Goal: Task Accomplishment & Management: Complete application form

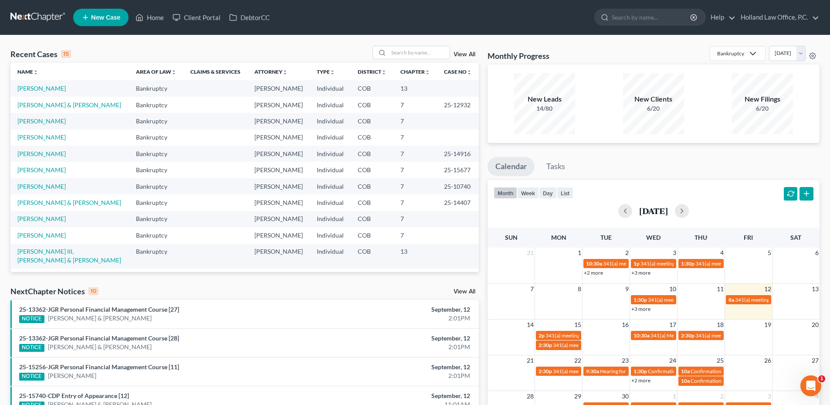
drag, startPoint x: 43, startPoint y: 128, endPoint x: 46, endPoint y: 125, distance: 4.9
click at [44, 127] on td "[PERSON_NAME]" at bounding box center [69, 121] width 118 height 16
drag, startPoint x: 46, startPoint y: 125, endPoint x: 49, endPoint y: 119, distance: 6.1
click at [49, 119] on link "[PERSON_NAME]" at bounding box center [41, 120] width 48 height 7
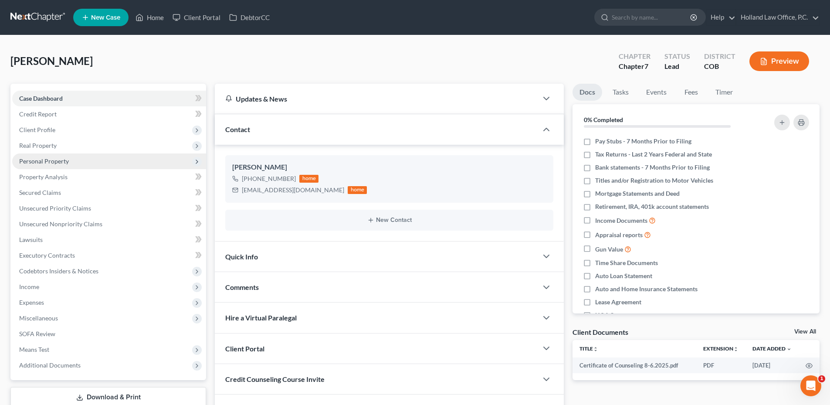
click at [52, 157] on span "Personal Property" at bounding box center [44, 160] width 50 height 7
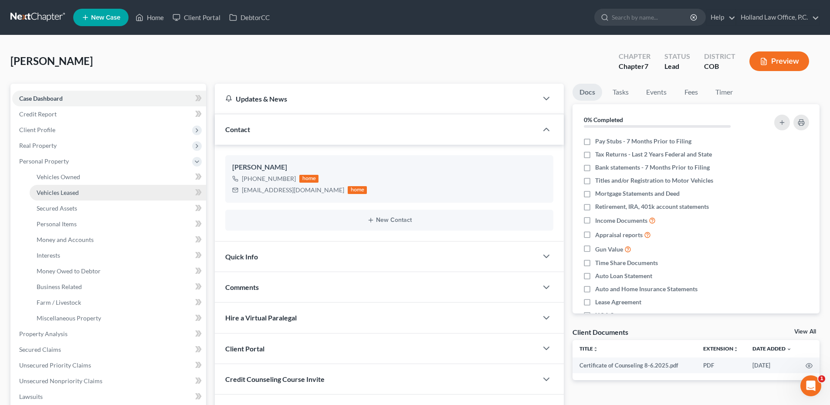
click at [95, 186] on link "Vehicles Leased" at bounding box center [118, 193] width 176 height 16
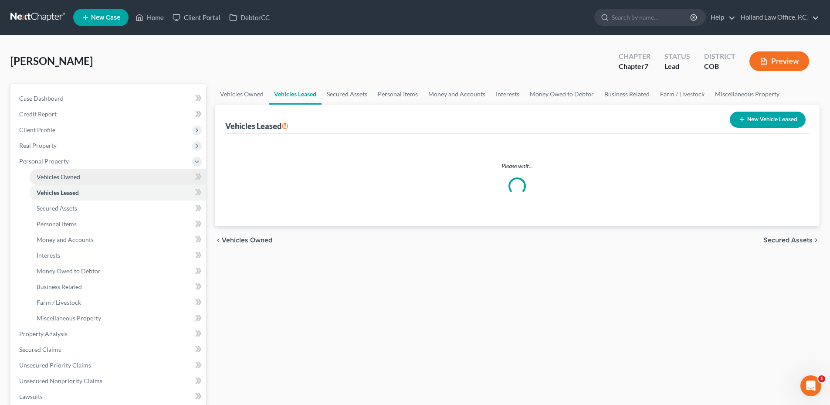
click at [101, 178] on link "Vehicles Owned" at bounding box center [118, 177] width 176 height 16
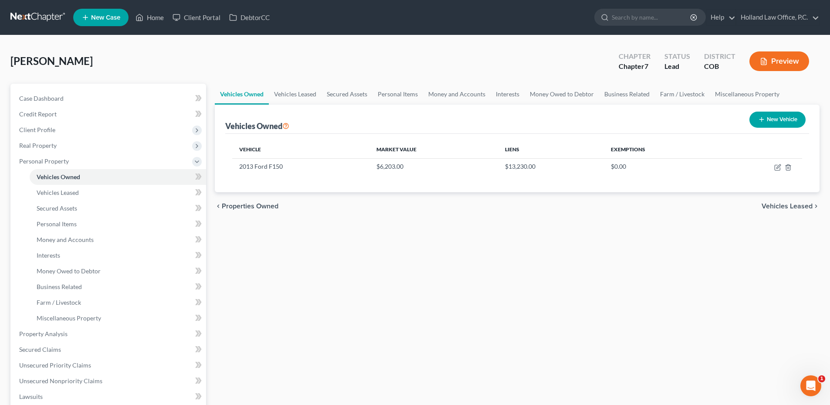
click at [380, 230] on div "Vehicles Owned Vehicles Leased Secured Assets Personal Items Money and Accounts…" at bounding box center [516, 335] width 613 height 503
drag, startPoint x: 369, startPoint y: 166, endPoint x: 413, endPoint y: 164, distance: 43.6
click at [413, 164] on td "$6,203.00" at bounding box center [433, 166] width 128 height 17
click at [409, 165] on td "$6,203.00" at bounding box center [433, 166] width 128 height 17
click at [459, 242] on div "Vehicles Owned Vehicles Leased Secured Assets Personal Items Money and Accounts…" at bounding box center [516, 335] width 613 height 503
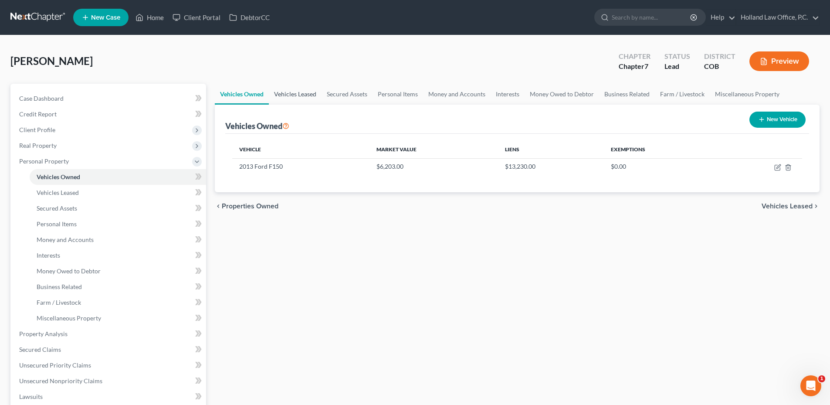
click at [304, 99] on link "Vehicles Leased" at bounding box center [295, 94] width 53 height 21
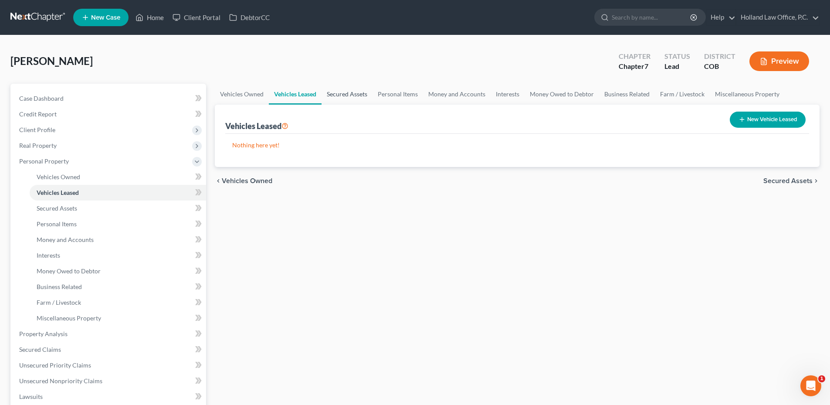
click at [335, 96] on link "Secured Assets" at bounding box center [346, 94] width 51 height 21
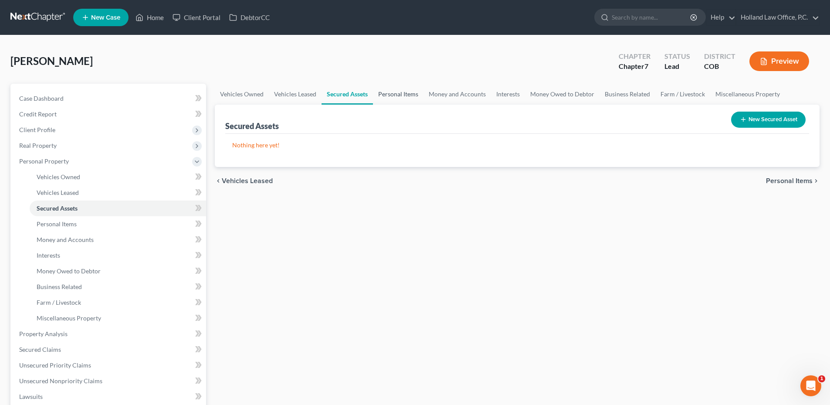
click at [381, 95] on link "Personal Items" at bounding box center [398, 94] width 51 height 21
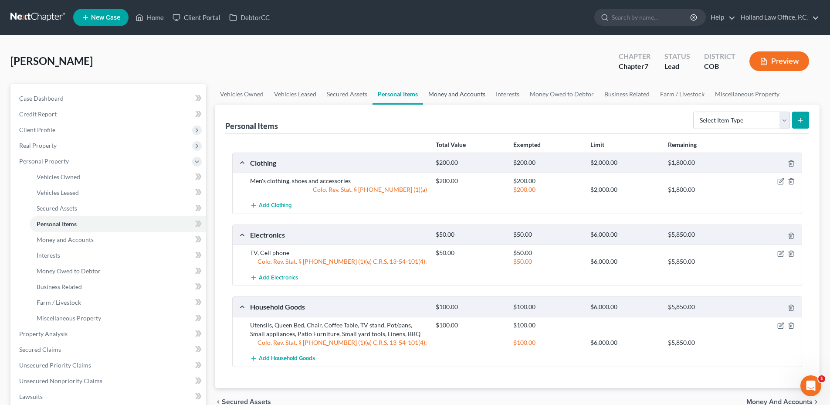
click at [456, 97] on link "Money and Accounts" at bounding box center [457, 94] width 68 height 21
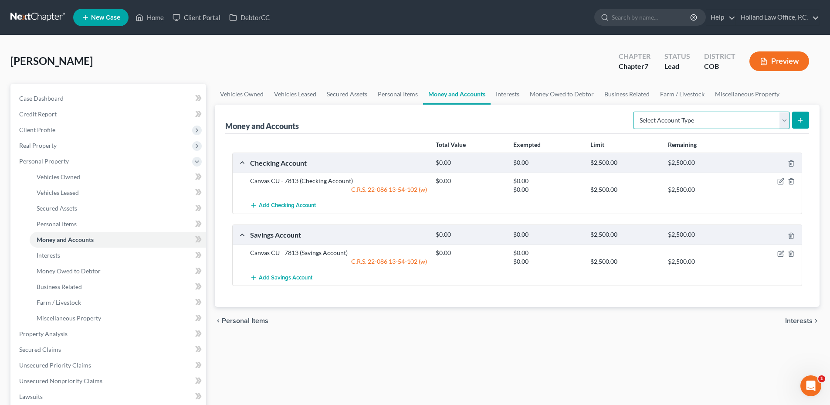
click at [724, 120] on select "Select Account Type Brokerage Cash on Hand Certificates of Deposit Checking Acc…" at bounding box center [711, 119] width 157 height 17
click at [635, 111] on select "Select Account Type Brokerage Cash on Hand Certificates of Deposit Checking Acc…" at bounding box center [711, 119] width 157 height 17
click at [675, 119] on select "Select Account Type Brokerage Cash on Hand Certificates of Deposit Checking Acc…" at bounding box center [711, 119] width 157 height 17
select select "checking"
click at [635, 111] on select "Select Account Type Brokerage Cash on Hand Certificates of Deposit Checking Acc…" at bounding box center [711, 119] width 157 height 17
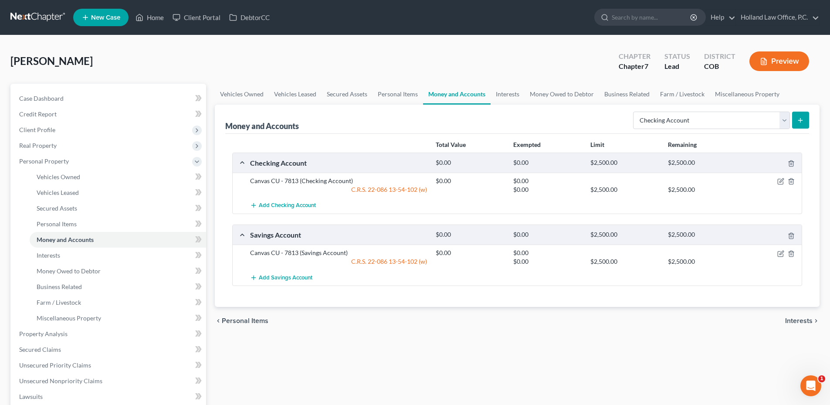
click at [802, 124] on button "submit" at bounding box center [800, 119] width 17 height 17
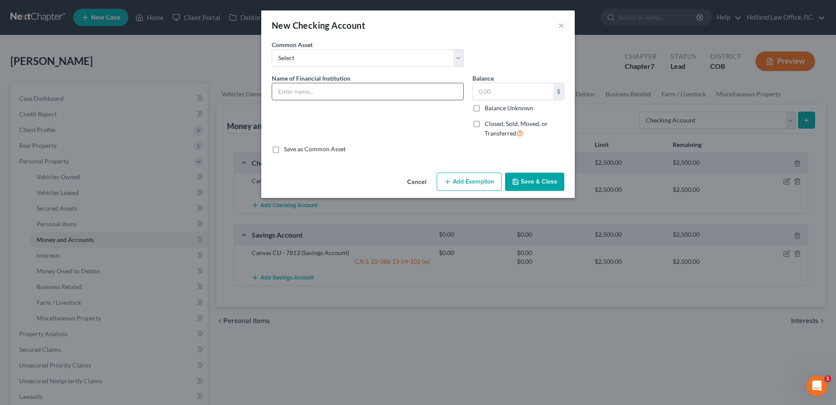
click at [307, 96] on input "text" at bounding box center [367, 91] width 191 height 17
click at [326, 88] on input "text" at bounding box center [367, 91] width 191 height 17
drag, startPoint x: 368, startPoint y: 94, endPoint x: 369, endPoint y: 79, distance: 15.3
click at [368, 92] on input "Canvas 813" at bounding box center [367, 91] width 191 height 17
type input "Canvas 813 (social Security)"
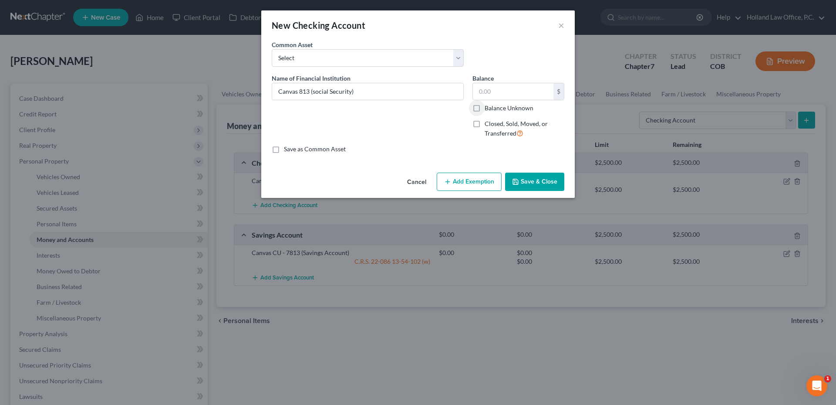
click at [466, 181] on button "Add Exemption" at bounding box center [469, 181] width 65 height 18
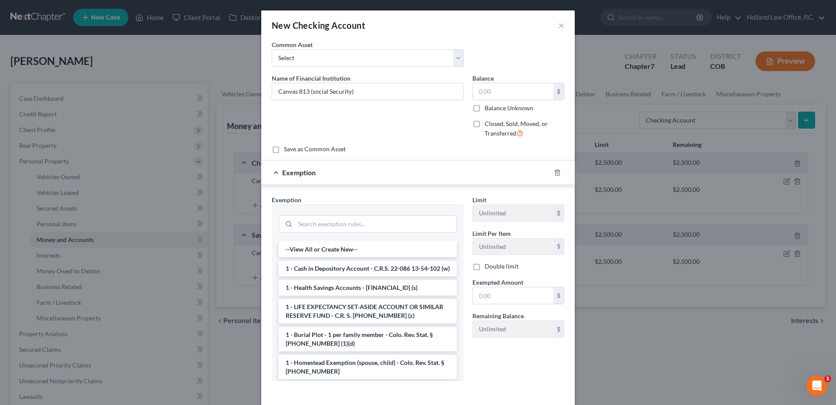
drag, startPoint x: 345, startPoint y: 278, endPoint x: 388, endPoint y: 278, distance: 42.7
click at [345, 276] on li "1 - Cash in Depository Account - C.R.S. 22-086 13-54-102 (w)" at bounding box center [368, 268] width 178 height 16
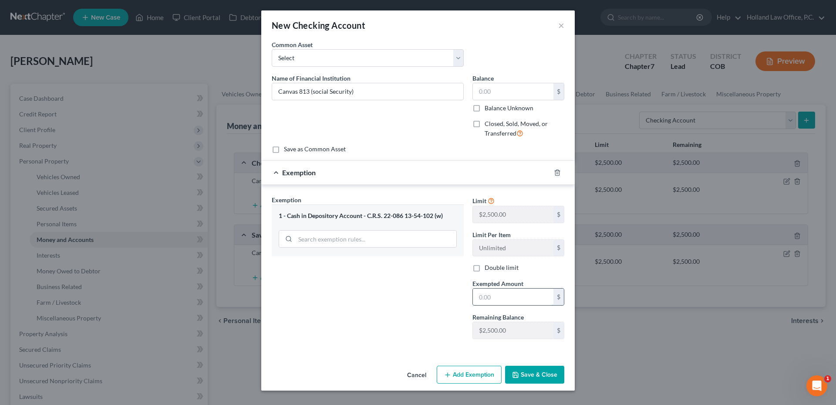
click at [511, 292] on input "text" at bounding box center [513, 296] width 81 height 17
type input "0.0"
click at [523, 367] on button "Save & Close" at bounding box center [534, 374] width 59 height 18
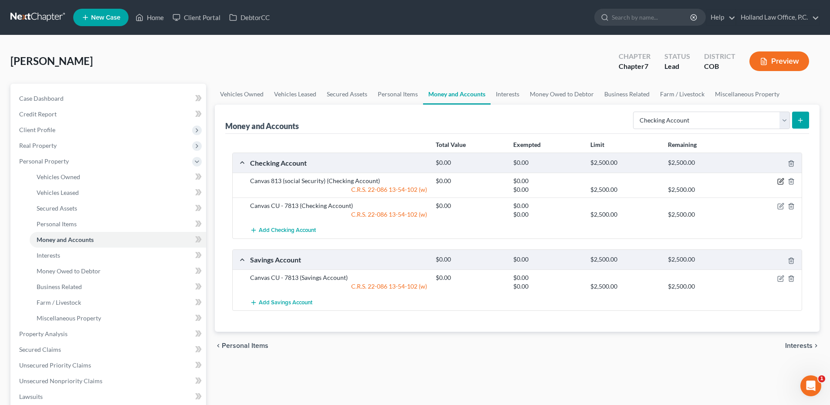
click at [778, 180] on icon "button" at bounding box center [780, 181] width 7 height 7
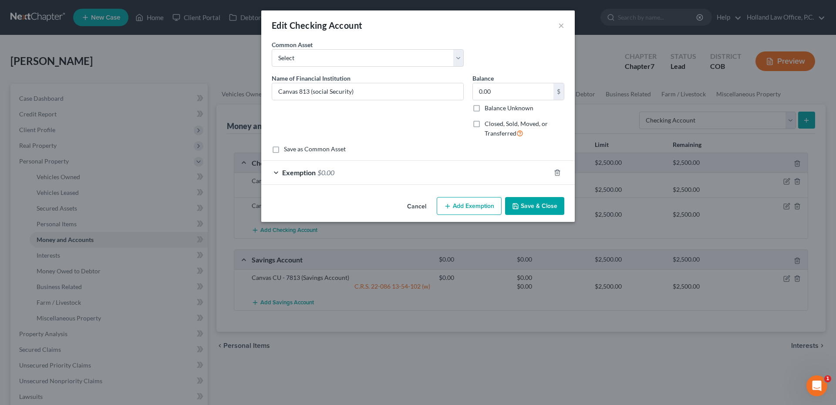
click at [336, 174] on div "Exemption $0.00" at bounding box center [405, 172] width 289 height 23
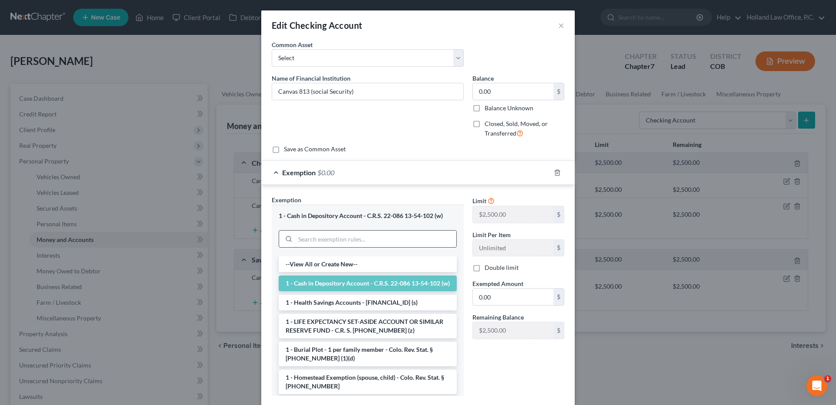
click at [352, 243] on input "search" at bounding box center [375, 238] width 161 height 17
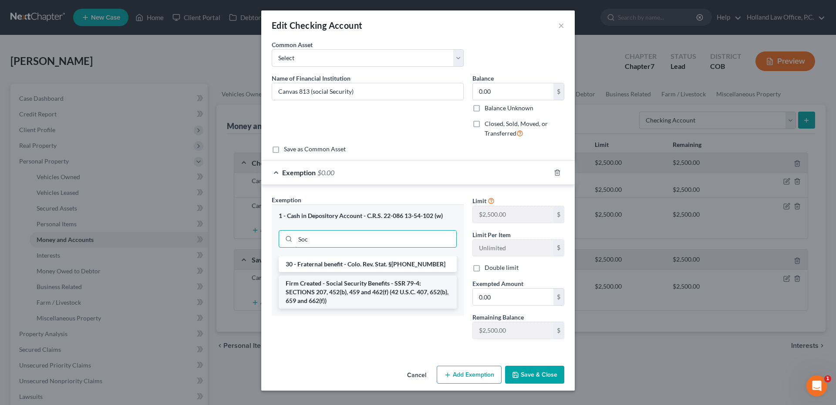
type input "Soc"
click at [322, 288] on li "Firm Created - Social Security Benefits - SSR 79-4: SECTIONS 207, 452(b), 459 a…" at bounding box center [368, 291] width 178 height 33
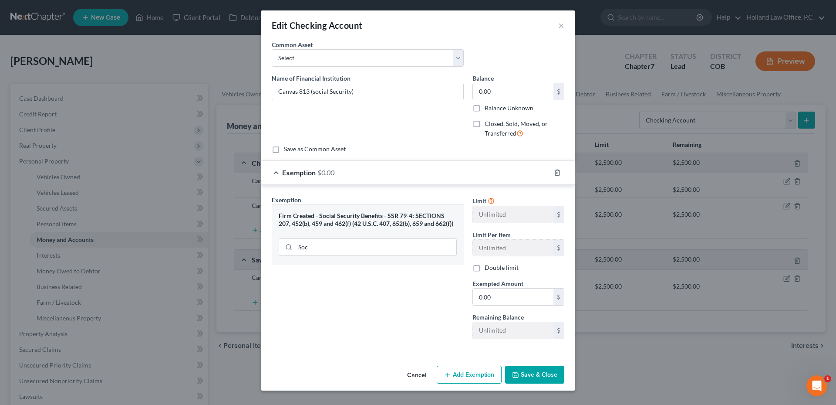
click at [532, 376] on button "Save & Close" at bounding box center [534, 374] width 59 height 18
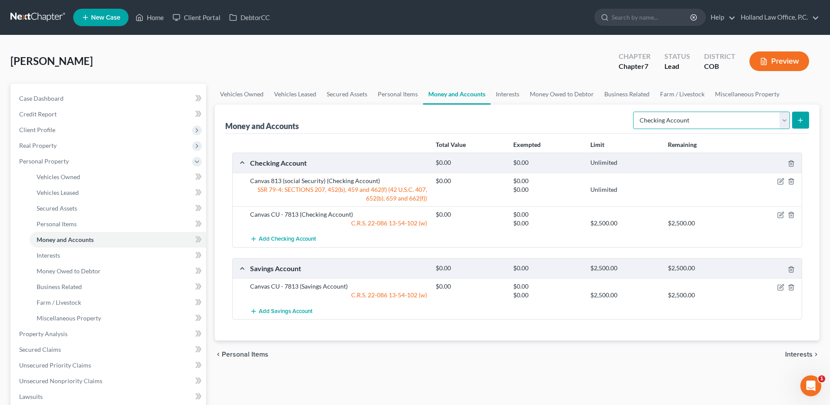
click at [701, 118] on select "Select Account Type Brokerage Cash on Hand Certificates of Deposit Checking Acc…" at bounding box center [711, 119] width 157 height 17
click at [697, 123] on select "Select Account Type Brokerage Cash on Hand Certificates of Deposit Checking Acc…" at bounding box center [711, 119] width 157 height 17
click at [802, 124] on button "submit" at bounding box center [800, 119] width 17 height 17
click at [287, 239] on span "Add Checking Account" at bounding box center [287, 239] width 57 height 7
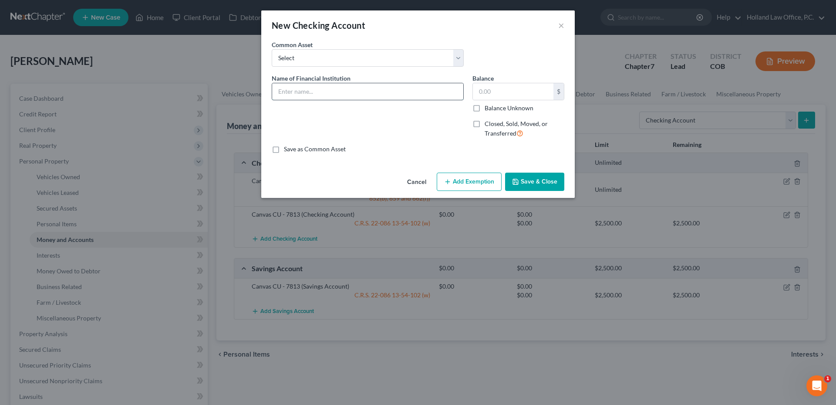
click at [313, 86] on input "text" at bounding box center [367, 91] width 191 height 17
click at [324, 60] on select "Select Academy Bank ENT Credit Union First National Bank Of Omaha 2338 Chase Ba…" at bounding box center [368, 57] width 192 height 17
click at [326, 56] on select "Select Academy Bank ENT Credit Union First National Bank Of Omaha 2338 Chase Ba…" at bounding box center [368, 57] width 192 height 17
click at [338, 83] on input "Canvas CLOSEd" at bounding box center [367, 91] width 191 height 17
type input "Canvas CLOSED"
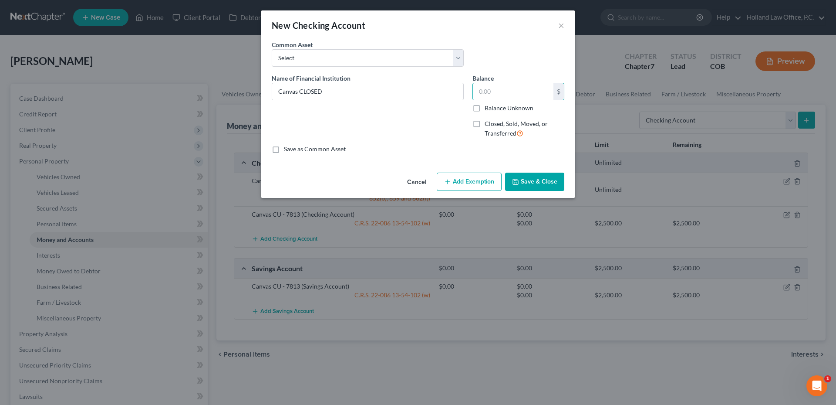
click at [485, 122] on label "Closed, Sold, Moved, or Transferred" at bounding box center [525, 128] width 80 height 19
click at [488, 122] on input "Closed, Sold, Moved, or Transferred" at bounding box center [491, 122] width 6 height 6
checkbox input "true"
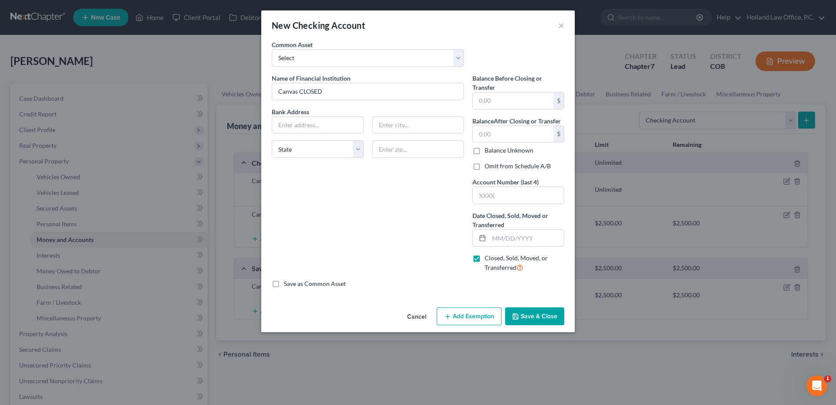
click at [485, 168] on label "Omit from Schedule A/B" at bounding box center [518, 166] width 66 height 9
click at [488, 167] on input "Omit from Schedule A/B" at bounding box center [491, 165] width 6 height 6
checkbox input "true"
click at [295, 118] on input "text" at bounding box center [317, 125] width 91 height 17
type input "PO Box 5238"
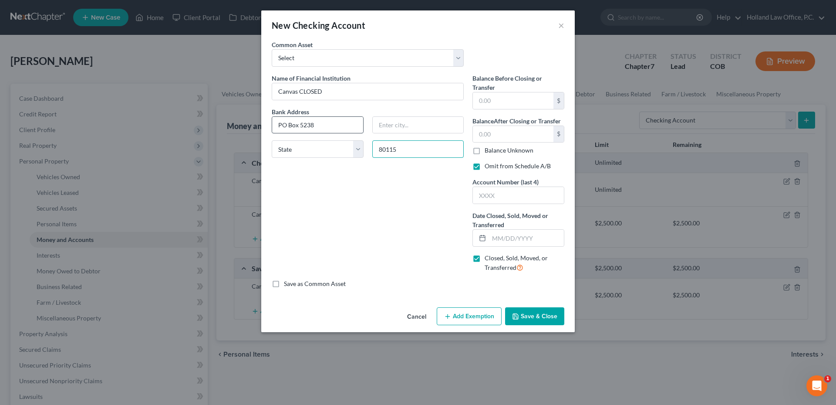
type input "80115"
type input "Aurora"
select select "5"
click at [383, 125] on input "Aurora" at bounding box center [418, 125] width 91 height 17
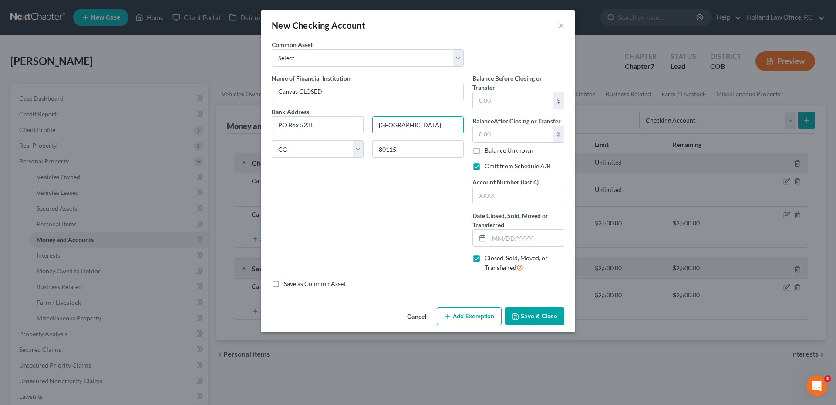
type input "[GEOGRAPHIC_DATA]"
click at [412, 240] on div "Name of Financial Institution * Canvas CLOSED Bank Address [GEOGRAPHIC_DATA][US…" at bounding box center [367, 177] width 201 height 206
click at [516, 242] on input "text" at bounding box center [526, 238] width 75 height 17
type input "[DATE]"
click at [555, 315] on button "Save & Close" at bounding box center [534, 316] width 59 height 18
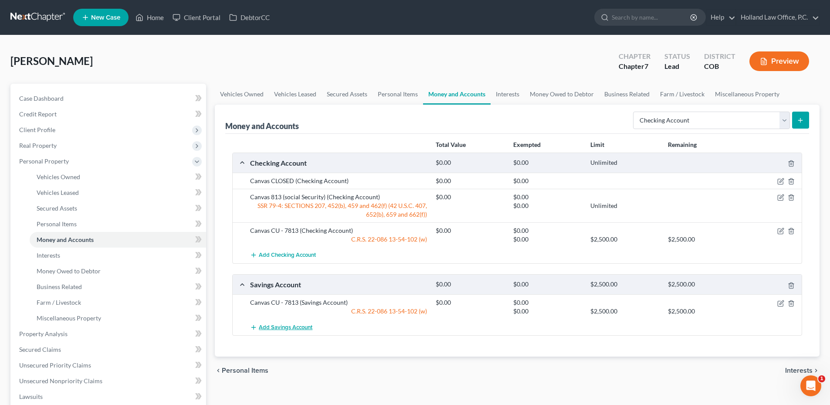
click at [290, 329] on span "Add Savings Account" at bounding box center [286, 327] width 54 height 7
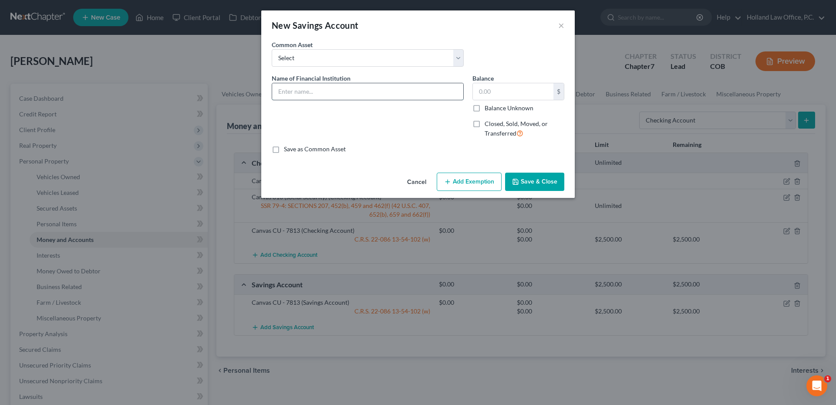
click at [351, 91] on input "text" at bounding box center [367, 91] width 191 height 17
type input "Canvas CLOSED"
click at [485, 119] on label "Closed, Sold, Moved, or Transferred" at bounding box center [525, 128] width 80 height 19
click at [488, 119] on input "Closed, Sold, Moved, or Transferred" at bounding box center [491, 122] width 6 height 6
checkbox input "true"
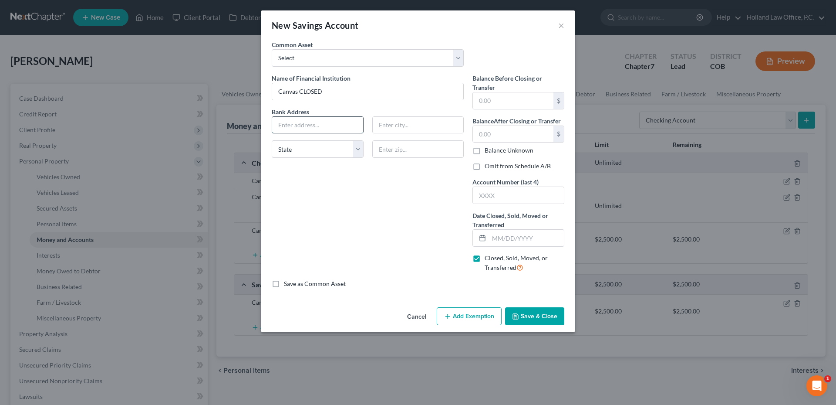
click at [280, 124] on input "text" at bounding box center [317, 125] width 91 height 17
type input "PO Box 5238"
type input "[GEOGRAPHIC_DATA]"
type input "80115"
type input "[DATE]"
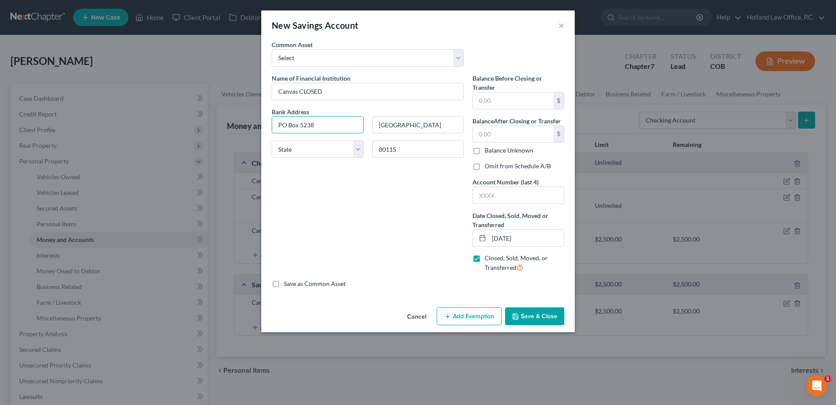
type input "Aurora"
select select "5"
select select
click at [422, 227] on div "Name of Financial Institution * Canvas CLOSED Bank Address [GEOGRAPHIC_DATA][US…" at bounding box center [367, 177] width 201 height 206
click at [512, 135] on input "text" at bounding box center [513, 134] width 81 height 17
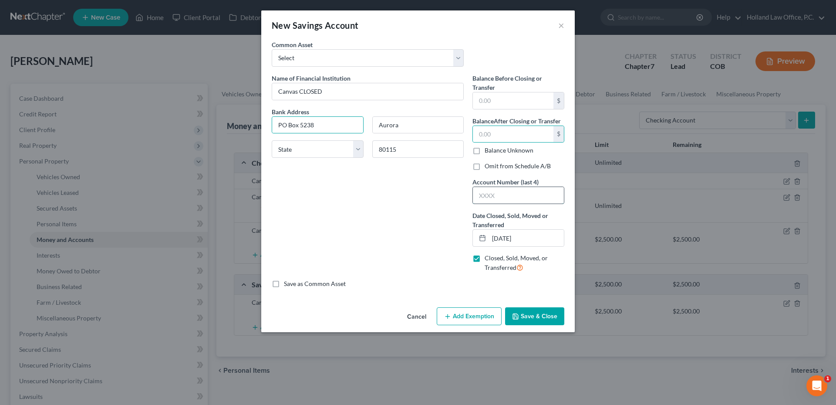
click at [497, 197] on input "text" at bounding box center [518, 195] width 91 height 17
click at [395, 195] on div "Name of Financial Institution * Canvas CLOSED Bank Address [GEOGRAPHIC_DATA][US…" at bounding box center [367, 177] width 201 height 206
click at [541, 313] on button "Save & Close" at bounding box center [534, 316] width 59 height 18
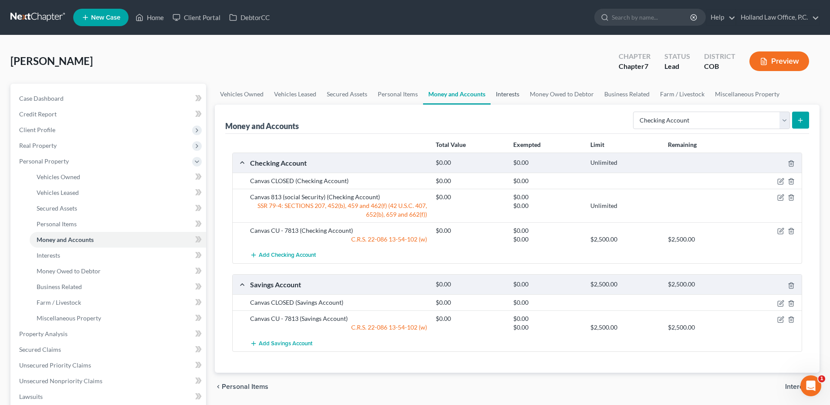
click at [511, 100] on link "Interests" at bounding box center [507, 94] width 34 height 21
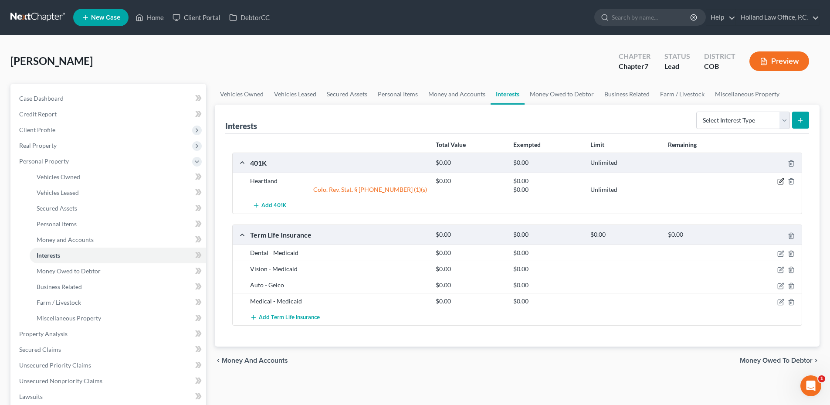
click at [780, 183] on icon "button" at bounding box center [780, 181] width 7 height 7
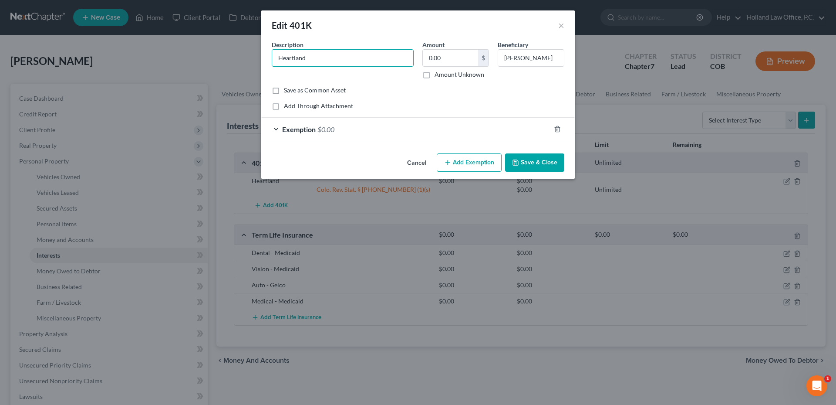
drag, startPoint x: 307, startPoint y: 57, endPoint x: 258, endPoint y: 53, distance: 49.8
click at [252, 55] on div "Edit 401K × An exemption set must first be selected from the Filing Information…" at bounding box center [418, 202] width 836 height 405
type input "Ascensus Trust Company"
click at [533, 160] on button "Save & Close" at bounding box center [534, 162] width 59 height 18
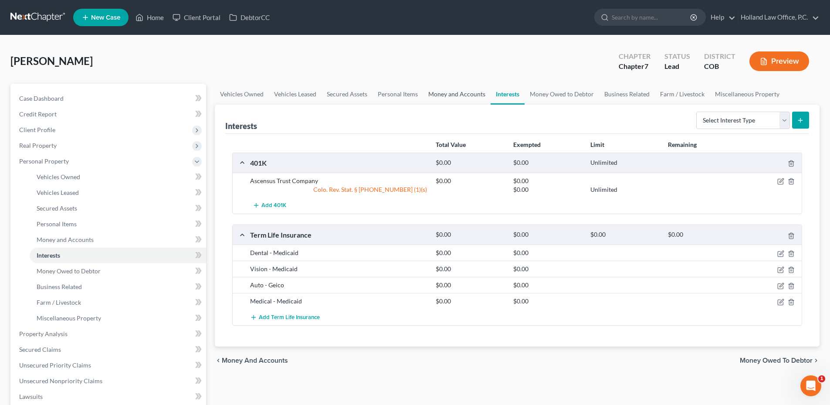
click at [453, 90] on link "Money and Accounts" at bounding box center [457, 94] width 68 height 21
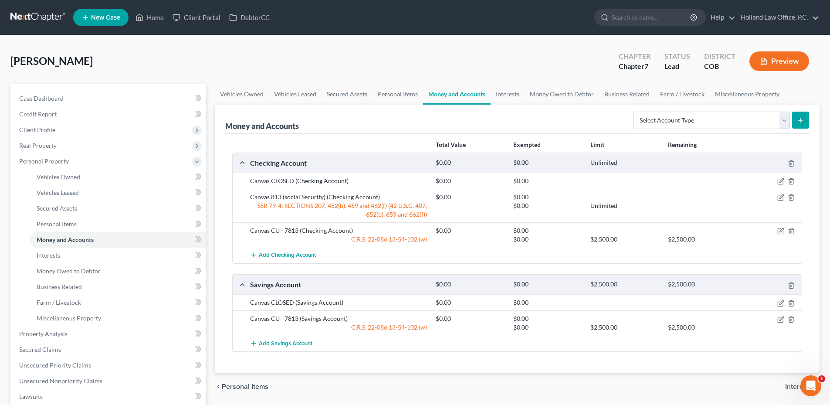
click at [776, 303] on div at bounding box center [771, 302] width 62 height 9
click at [780, 305] on icon "button" at bounding box center [780, 303] width 7 height 7
click at [777, 303] on body "Home New Case Client Portal DebtorCC Holland Law Office, P.C. [PERSON_NAME][EMA…" at bounding box center [415, 310] width 830 height 620
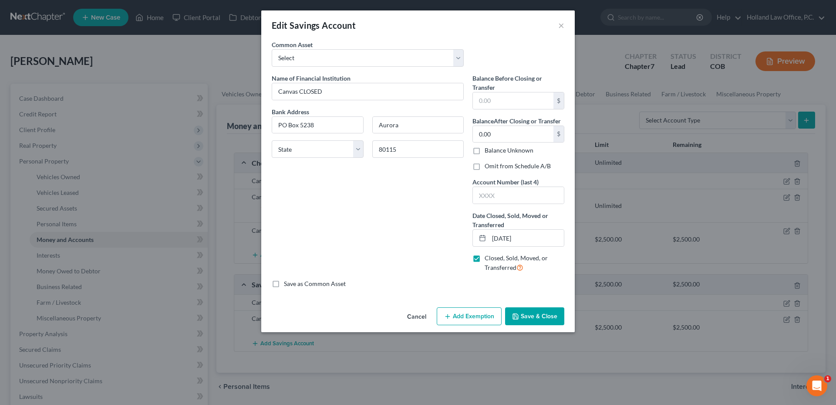
click at [485, 165] on label "Omit from Schedule A/B" at bounding box center [518, 166] width 66 height 9
click at [488, 165] on input "Omit from Schedule A/B" at bounding box center [491, 165] width 6 height 6
checkbox input "true"
click at [543, 314] on button "Save & Close" at bounding box center [534, 316] width 59 height 18
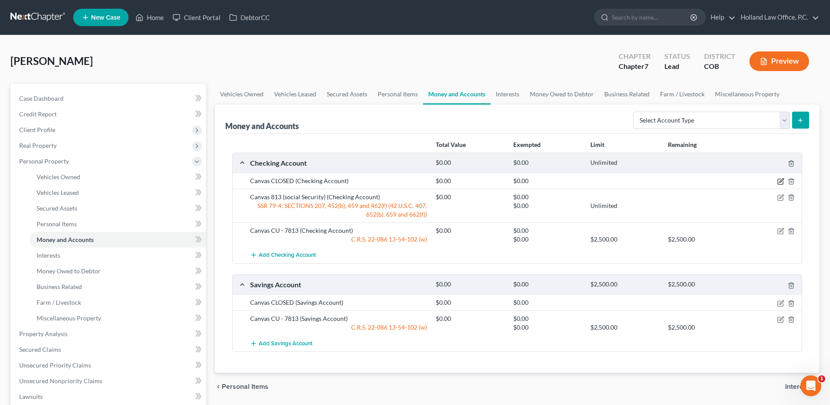
click at [780, 185] on icon "button" at bounding box center [780, 181] width 7 height 7
select select "5"
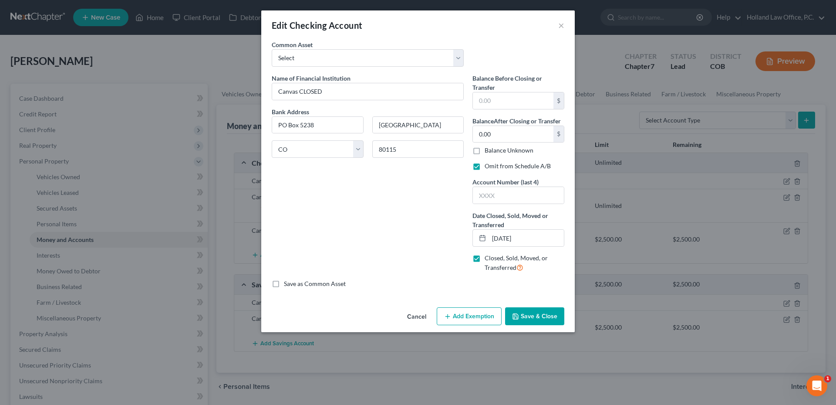
click at [540, 317] on button "Save & Close" at bounding box center [534, 316] width 59 height 18
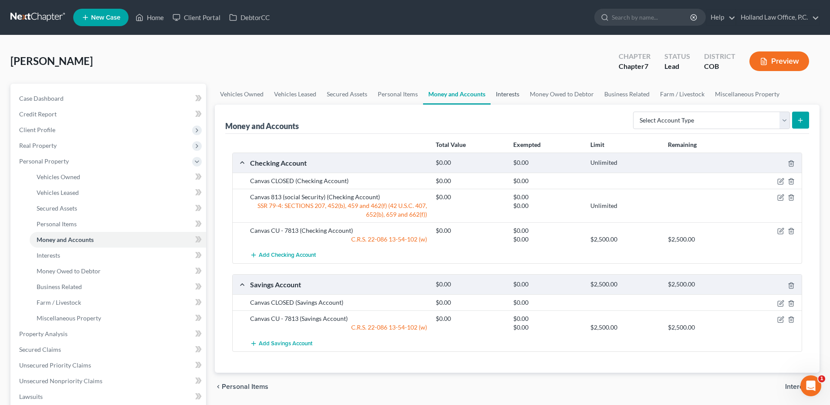
click at [515, 99] on link "Interests" at bounding box center [507, 94] width 34 height 21
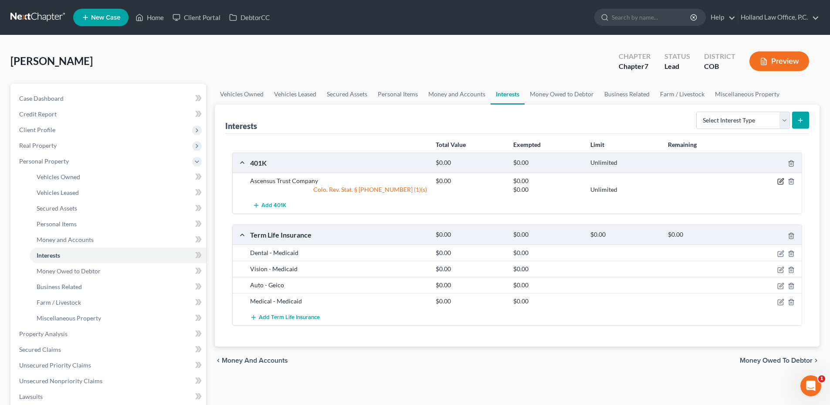
click at [781, 180] on icon "button" at bounding box center [781, 181] width 4 height 4
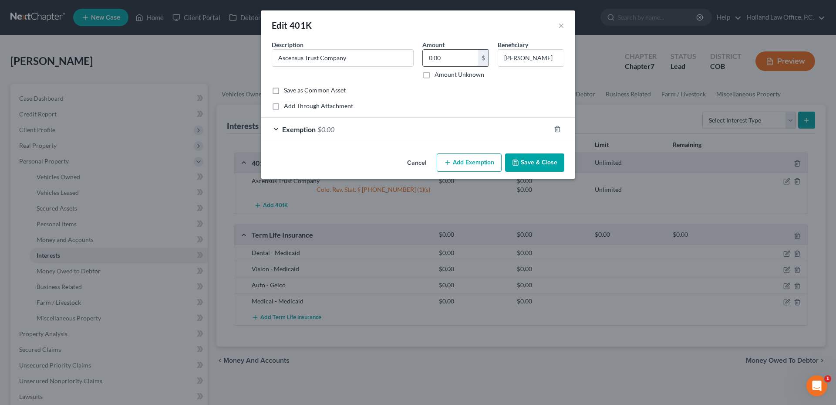
click at [459, 60] on input "0.00" at bounding box center [450, 58] width 55 height 17
type input "6,910.35"
click at [400, 127] on div "Exemption $0.00" at bounding box center [405, 129] width 289 height 23
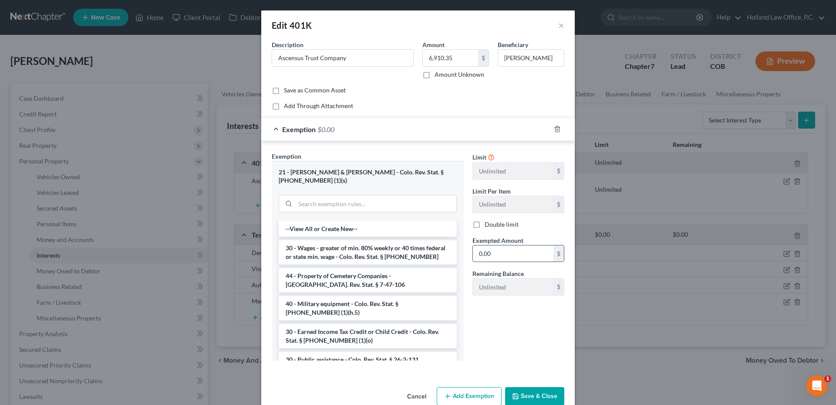
click at [492, 257] on input "0.00" at bounding box center [513, 253] width 81 height 17
type input "6,910.35"
click at [546, 392] on button "Save & Close" at bounding box center [534, 396] width 59 height 18
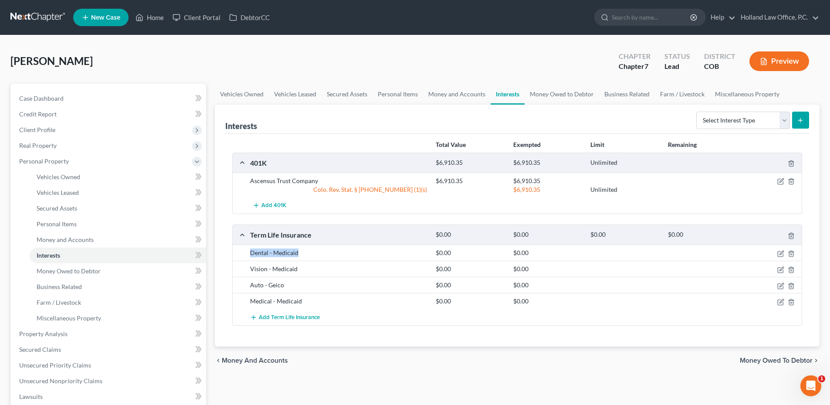
drag, startPoint x: 243, startPoint y: 251, endPoint x: 309, endPoint y: 254, distance: 66.7
click at [309, 254] on div "Dental - Medicaid $0.00 $0.00" at bounding box center [517, 252] width 569 height 16
click at [310, 253] on div "Dental - Medicaid" at bounding box center [339, 252] width 186 height 9
drag, startPoint x: 316, startPoint y: 273, endPoint x: 368, endPoint y: 273, distance: 51.8
click at [342, 274] on div "Vision - Medicaid $0.00 $0.00" at bounding box center [517, 268] width 569 height 16
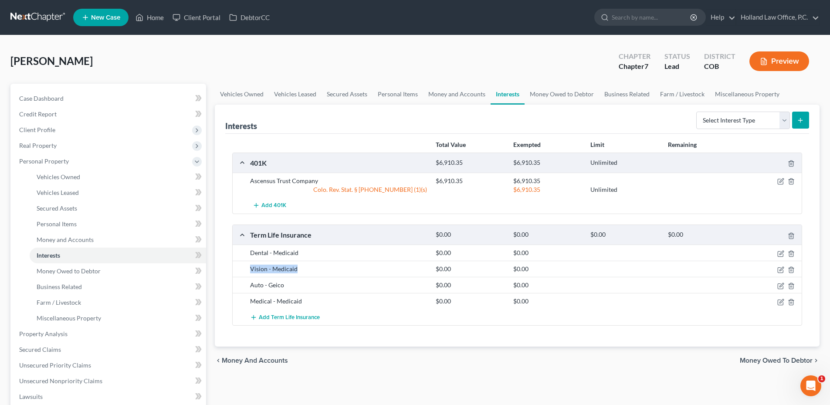
drag, startPoint x: 371, startPoint y: 273, endPoint x: 365, endPoint y: 273, distance: 5.7
click at [365, 273] on div "Vision - Medicaid" at bounding box center [339, 268] width 186 height 9
click at [335, 263] on div "Vision - Medicaid $0.00 $0.00" at bounding box center [517, 268] width 569 height 16
click at [791, 256] on icon "button" at bounding box center [790, 253] width 7 height 7
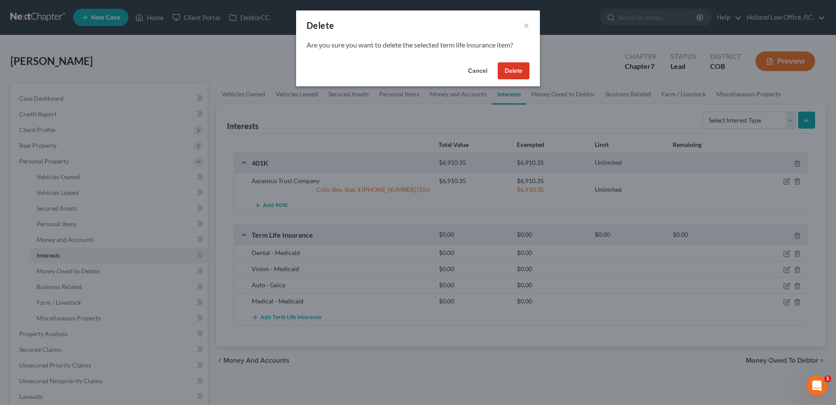
click at [508, 70] on button "Delete" at bounding box center [514, 70] width 32 height 17
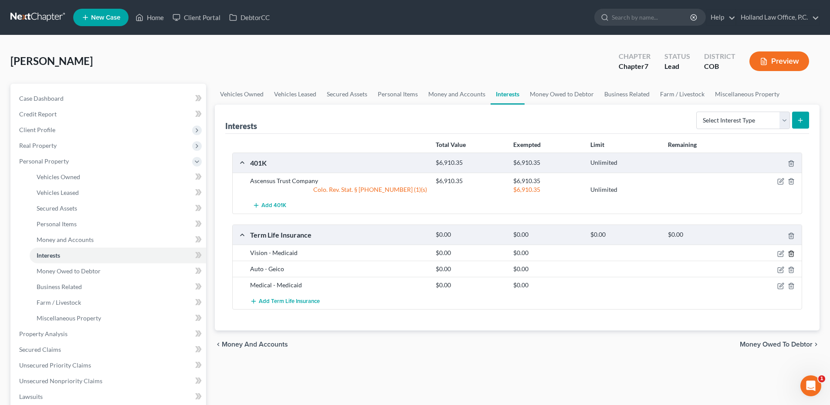
click at [791, 253] on icon "button" at bounding box center [790, 253] width 7 height 7
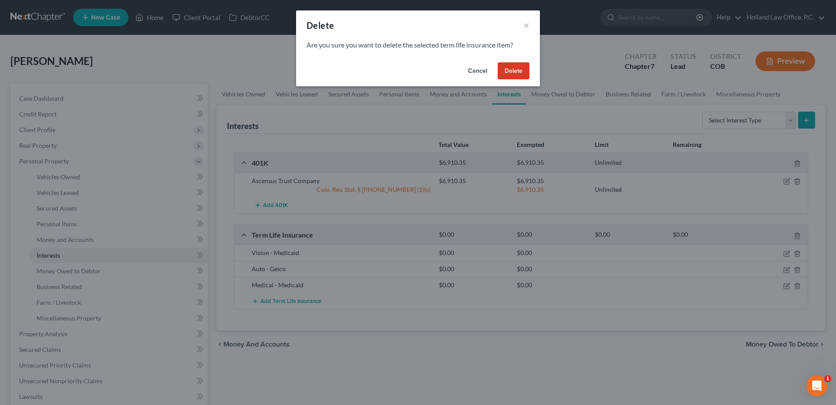
click at [513, 69] on button "Delete" at bounding box center [514, 70] width 32 height 17
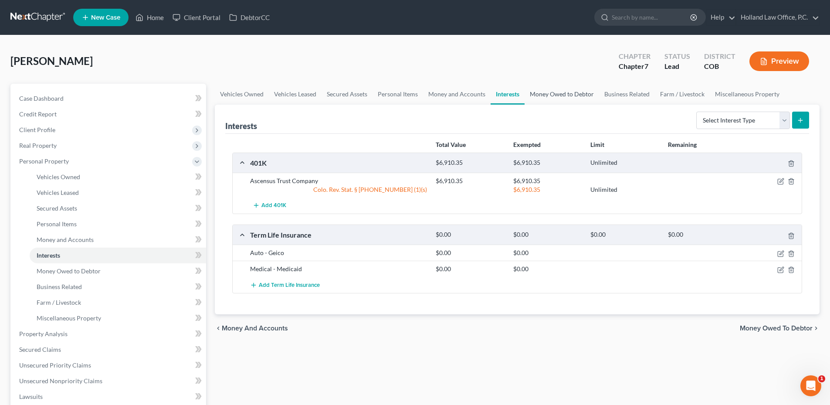
drag, startPoint x: 560, startPoint y: 91, endPoint x: 542, endPoint y: 85, distance: 19.7
click at [560, 91] on link "Money Owed to Debtor" at bounding box center [561, 94] width 74 height 21
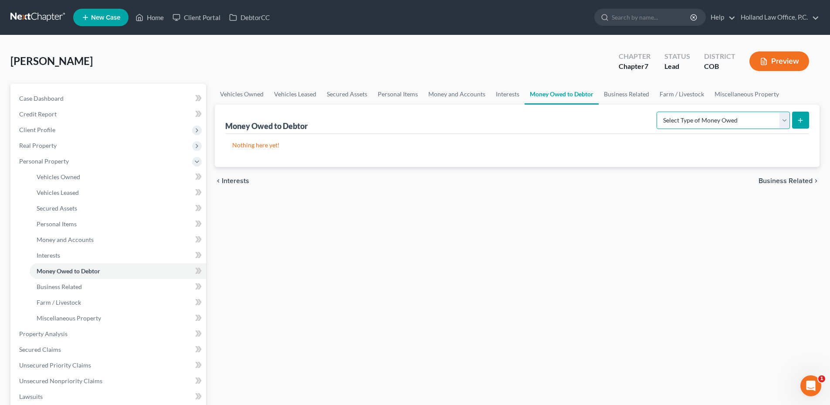
click at [722, 117] on select "Select Type of Money Owed Accounts Receivable Alimony Child Support Claims Agai…" at bounding box center [722, 119] width 133 height 17
click at [720, 113] on select "Select Type of Money Owed Accounts Receivable Alimony Child Support Claims Agai…" at bounding box center [722, 119] width 133 height 17
click at [561, 146] on p "Nothing here yet!" at bounding box center [517, 145] width 570 height 9
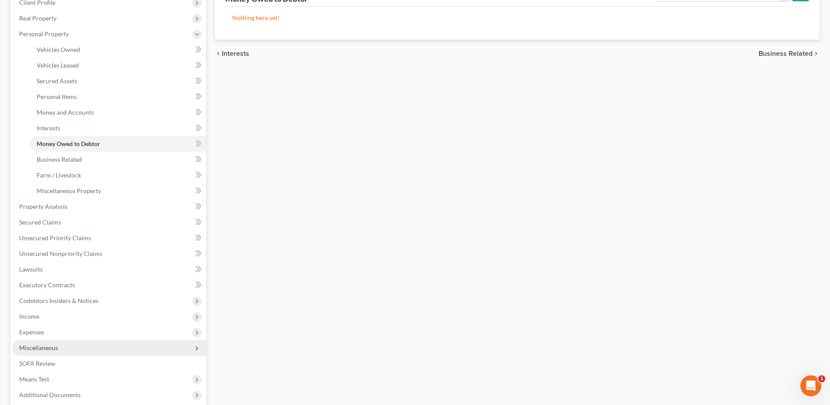
scroll to position [131, 0]
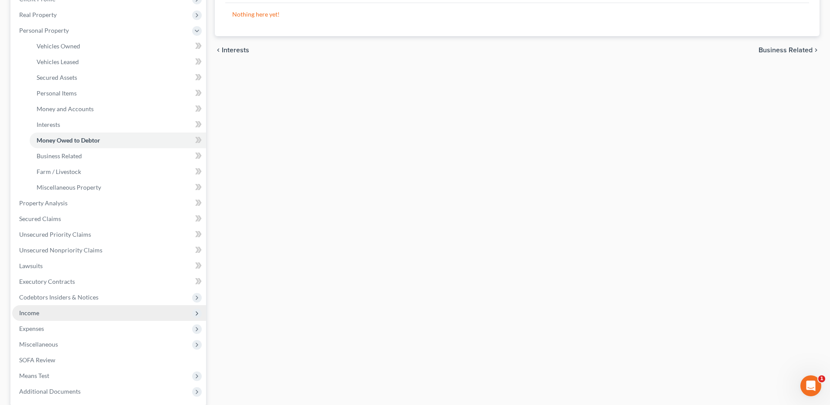
click at [57, 318] on span "Income" at bounding box center [109, 313] width 194 height 16
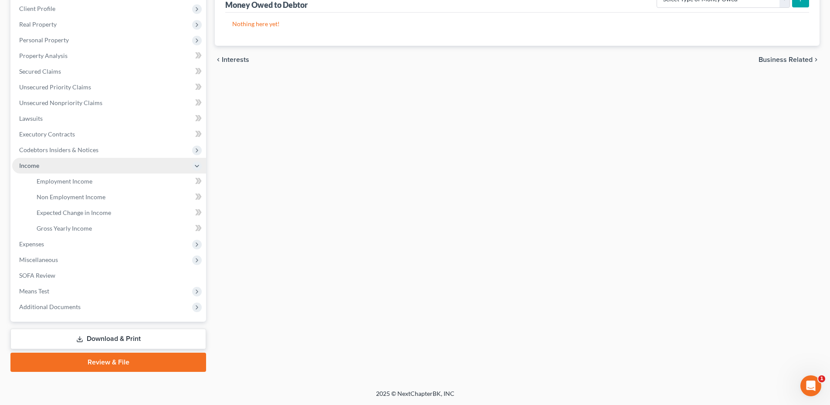
scroll to position [121, 0]
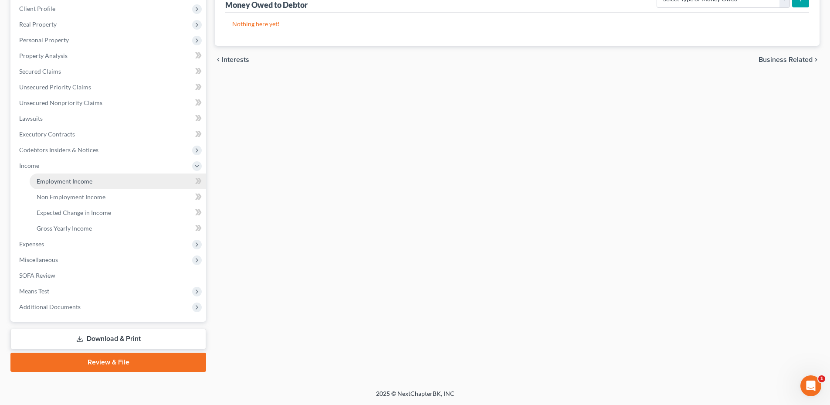
click at [77, 188] on link "Employment Income" at bounding box center [118, 181] width 176 height 16
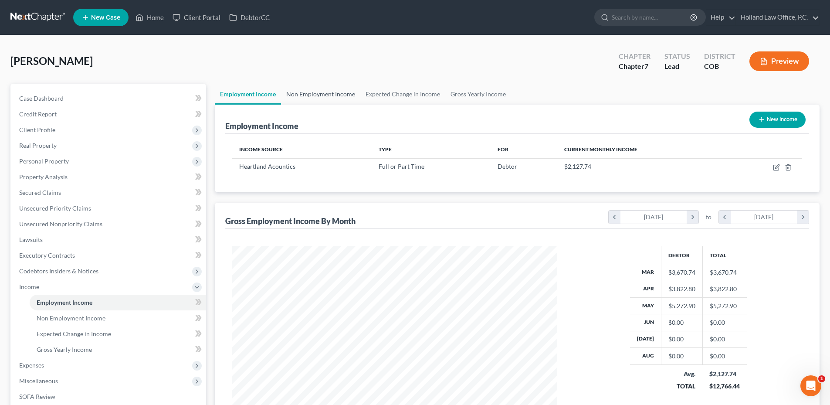
scroll to position [162, 342]
click at [313, 98] on link "Non Employment Income" at bounding box center [320, 94] width 79 height 21
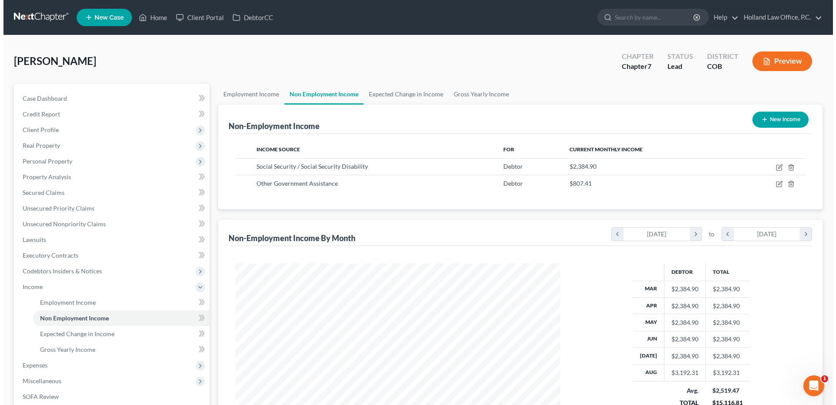
scroll to position [162, 342]
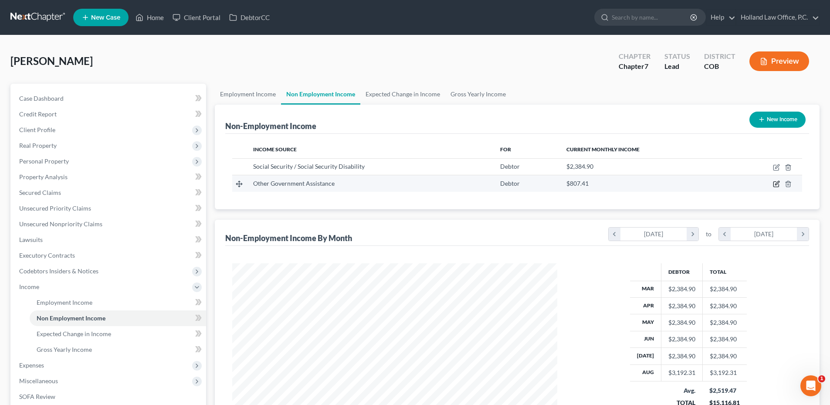
click at [776, 186] on icon "button" at bounding box center [776, 183] width 7 height 7
select select "5"
select select "0"
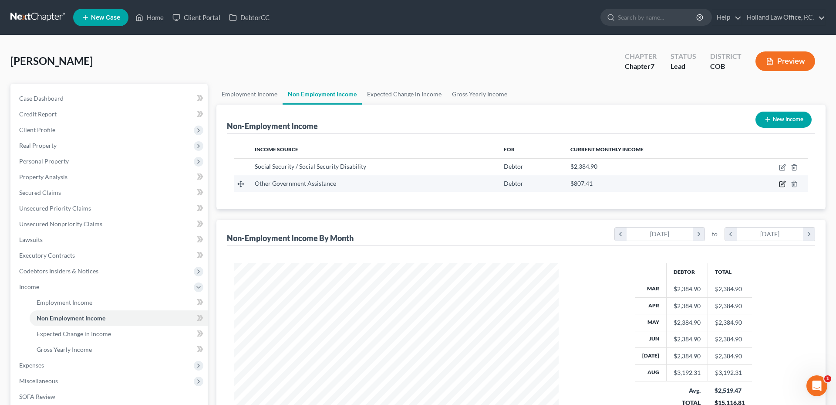
scroll to position [164, 345]
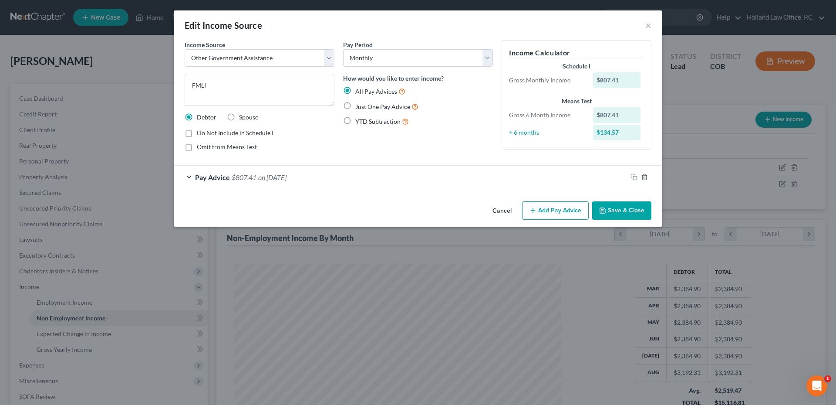
click at [287, 178] on span "on [DATE]" at bounding box center [272, 177] width 28 height 8
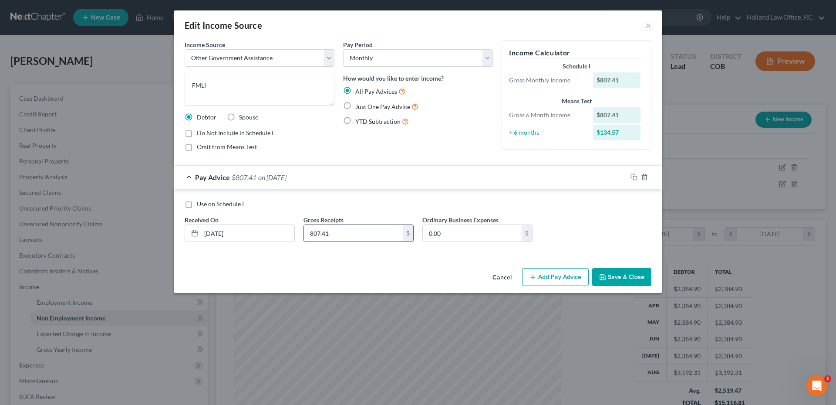
click at [341, 233] on input "807.41" at bounding box center [353, 233] width 99 height 17
type input "825.73"
click at [558, 273] on button "Add Pay Advice" at bounding box center [555, 277] width 67 height 18
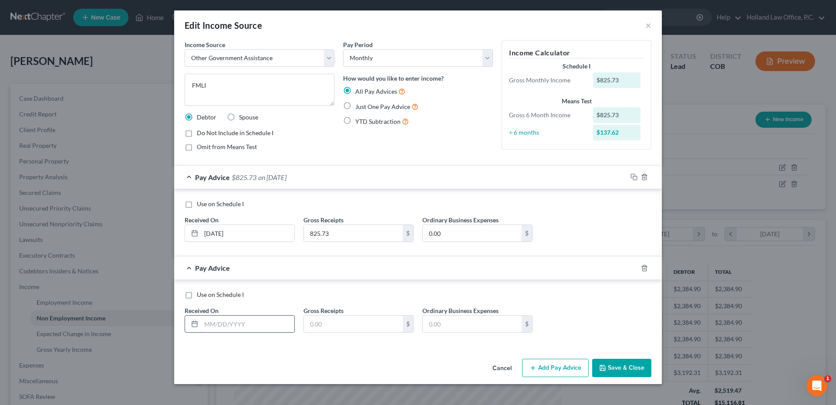
click at [219, 328] on input "text" at bounding box center [247, 323] width 93 height 17
click at [219, 326] on input "text" at bounding box center [247, 323] width 93 height 17
click at [280, 360] on div "Cancel Add Pay Advice Save & Close" at bounding box center [418, 369] width 488 height 29
drag, startPoint x: 249, startPoint y: 83, endPoint x: 156, endPoint y: 90, distance: 92.6
click at [98, 94] on div "Edit Income Source × Income Source * Select Unemployment Disability (from emplo…" at bounding box center [418, 202] width 836 height 405
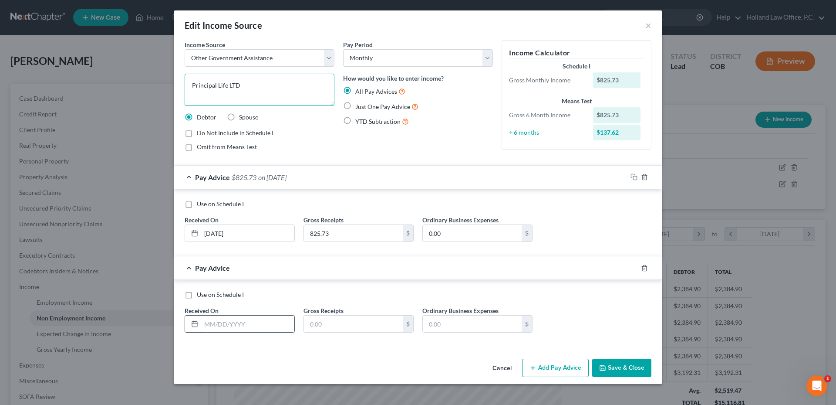
type textarea "Principal Life LTD"
click at [213, 330] on input "text" at bounding box center [247, 323] width 93 height 17
type input "[DATE]"
type input "6,968.59"
click at [549, 362] on button "Add Pay Advice" at bounding box center [555, 367] width 67 height 18
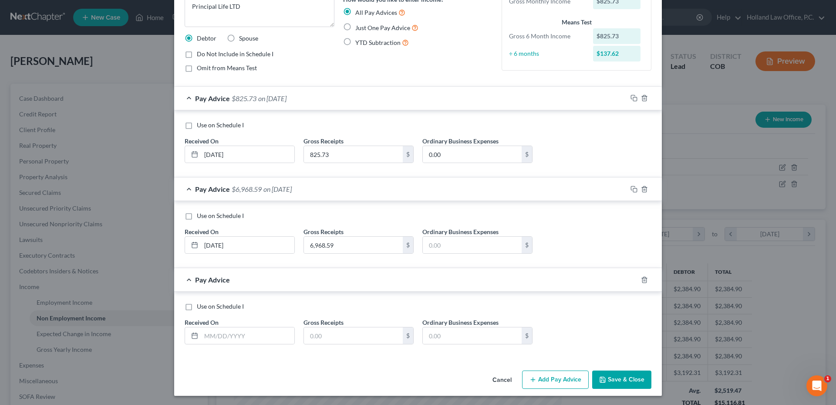
scroll to position [80, 0]
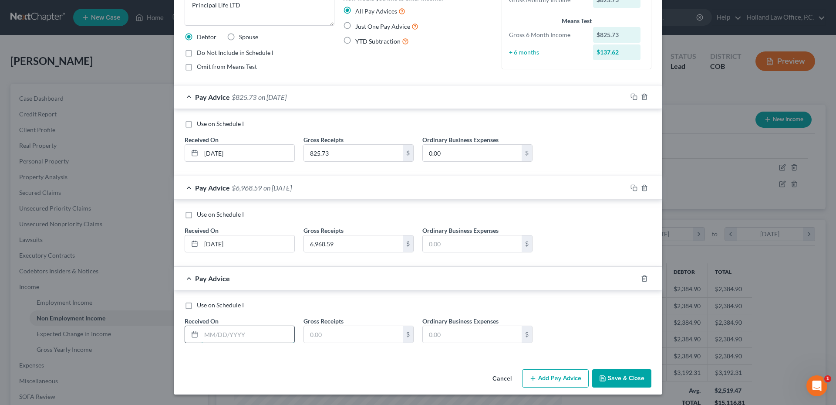
click at [218, 331] on input "text" at bounding box center [247, 334] width 93 height 17
type input "[DATE]"
type input "80"
click at [290, 337] on input "[DATE]" at bounding box center [247, 334] width 93 height 17
click at [311, 335] on input "text" at bounding box center [353, 334] width 99 height 17
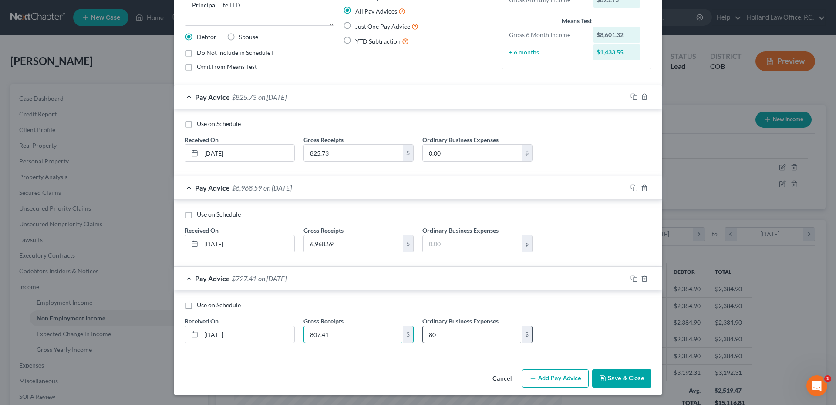
type input "807.41"
click at [632, 276] on icon "button" at bounding box center [634, 278] width 7 height 7
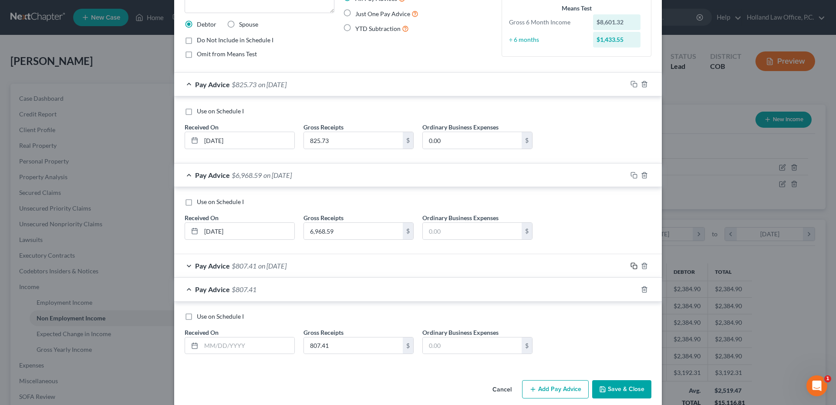
scroll to position [104, 0]
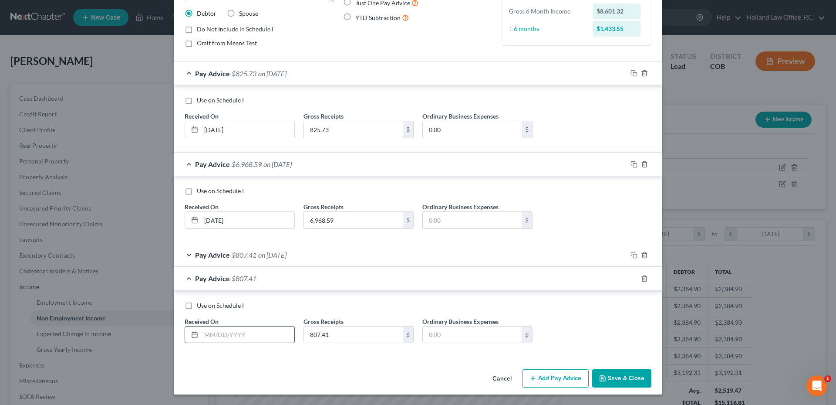
click at [235, 341] on input "text" at bounding box center [247, 334] width 93 height 17
click at [202, 341] on input "text" at bounding box center [247, 334] width 93 height 17
type input "[DATE]"
click at [631, 277] on icon "button" at bounding box center [633, 277] width 4 height 4
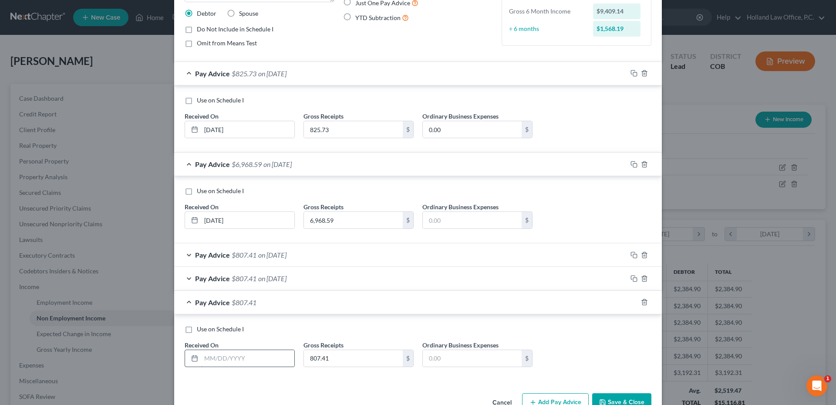
click at [249, 356] on input "text" at bounding box center [247, 358] width 93 height 17
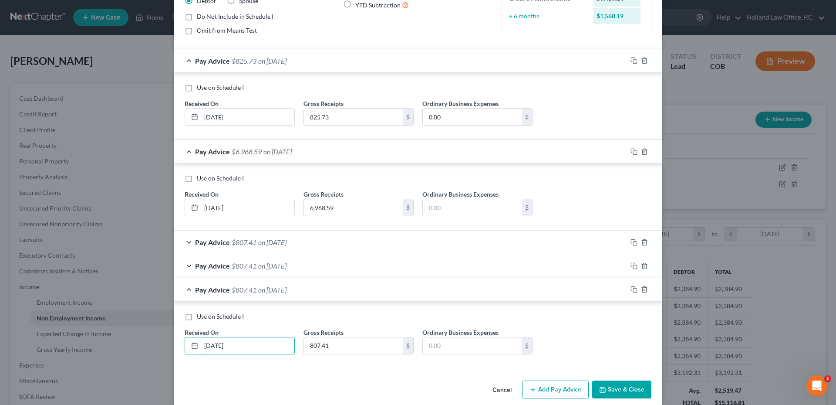
scroll to position [127, 0]
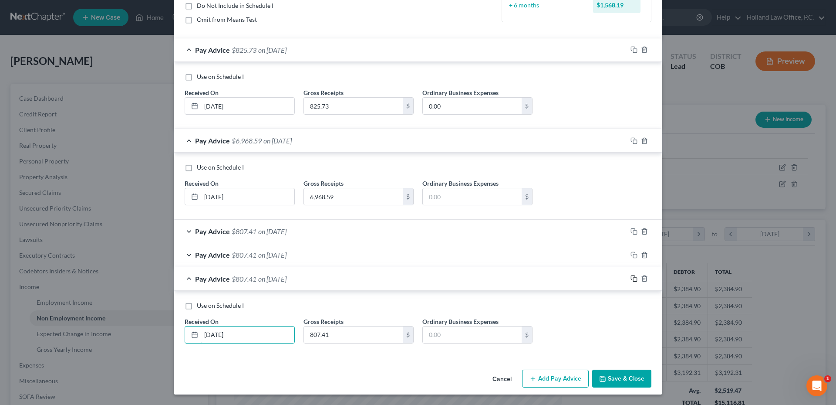
type input "[DATE]"
click at [631, 276] on icon "button" at bounding box center [633, 278] width 4 height 4
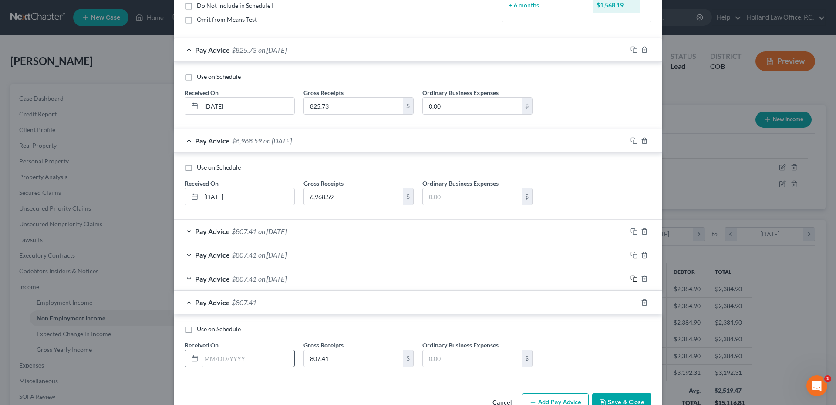
scroll to position [151, 0]
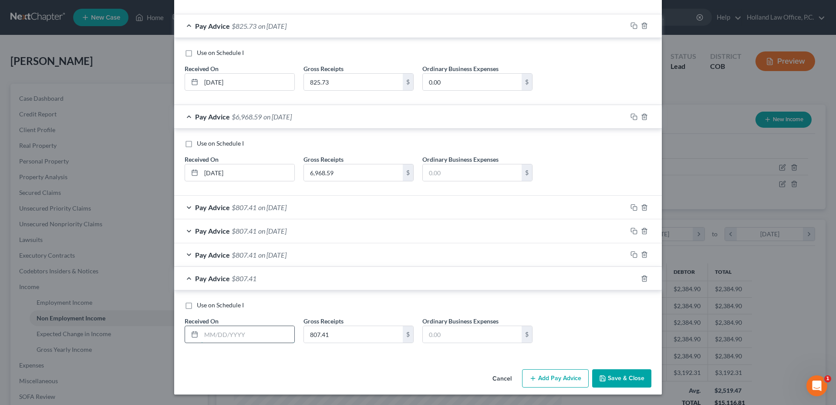
click at [228, 328] on input "text" at bounding box center [247, 334] width 93 height 17
drag, startPoint x: 223, startPoint y: 334, endPoint x: 230, endPoint y: 334, distance: 7.0
click at [224, 334] on input "text" at bounding box center [247, 334] width 93 height 17
type input "[DATE]"
click at [633, 279] on rect "button" at bounding box center [635, 279] width 4 height 4
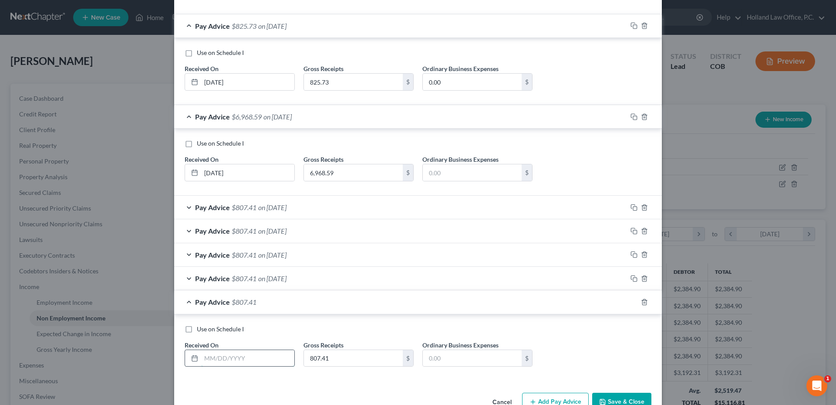
click at [244, 358] on input "text" at bounding box center [247, 358] width 93 height 17
type input "[DATE]"
click at [349, 364] on input "807.41" at bounding box center [353, 358] width 99 height 17
type input "161.18"
click at [634, 300] on icon "button" at bounding box center [634, 301] width 7 height 7
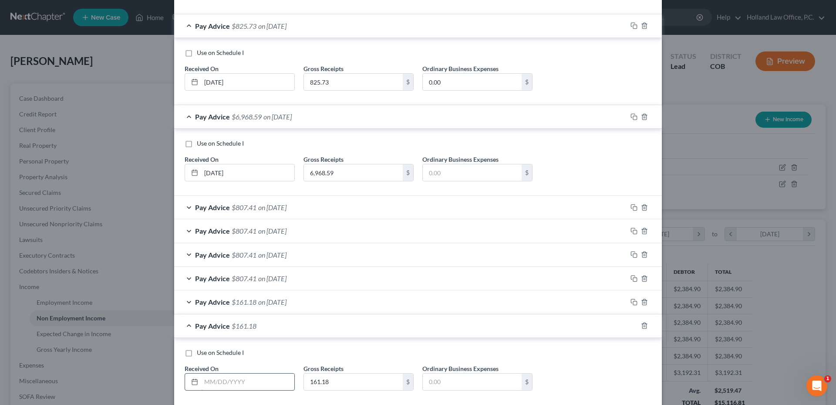
click at [224, 374] on input "text" at bounding box center [247, 381] width 93 height 17
type input "[DATE]"
click at [341, 390] on div "Use on Schedule I Received On * [DATE] Gross Receipts 161.18 $ Ordinary Busines…" at bounding box center [418, 372] width 476 height 49
click at [338, 384] on input "161.18" at bounding box center [353, 381] width 99 height 17
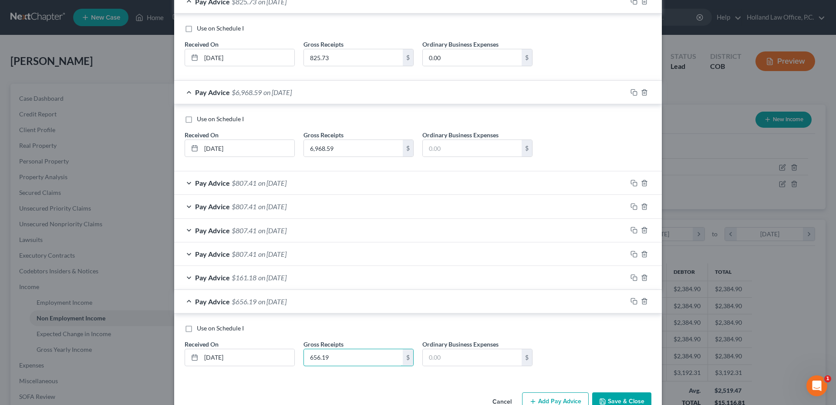
scroll to position [198, 0]
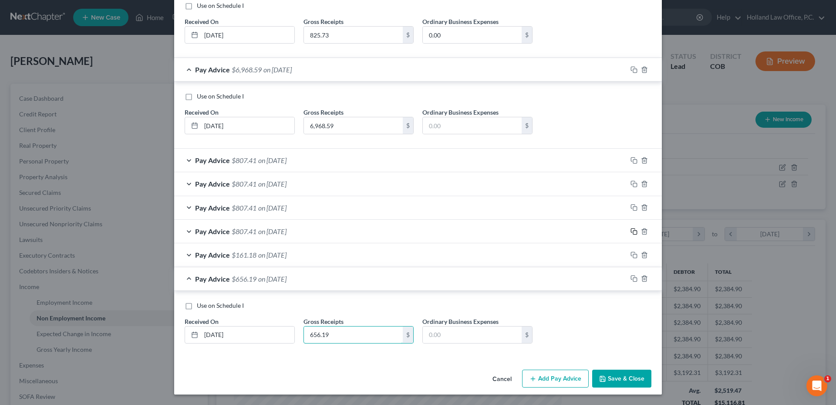
type input "656.19"
click at [633, 229] on icon "button" at bounding box center [634, 231] width 7 height 7
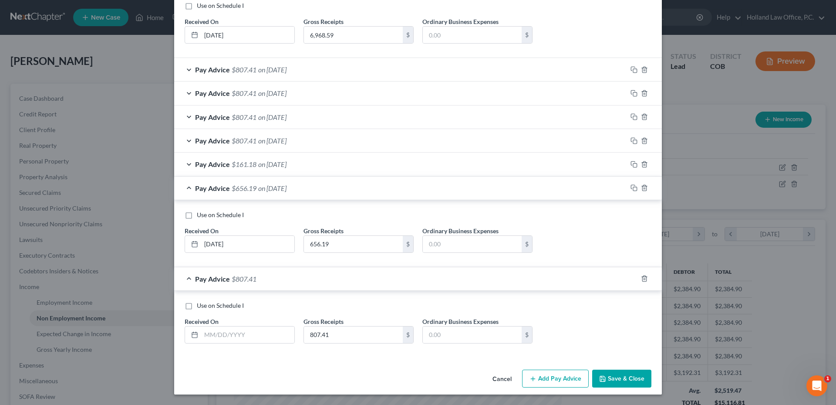
click at [244, 189] on span "$656.19" at bounding box center [244, 188] width 25 height 8
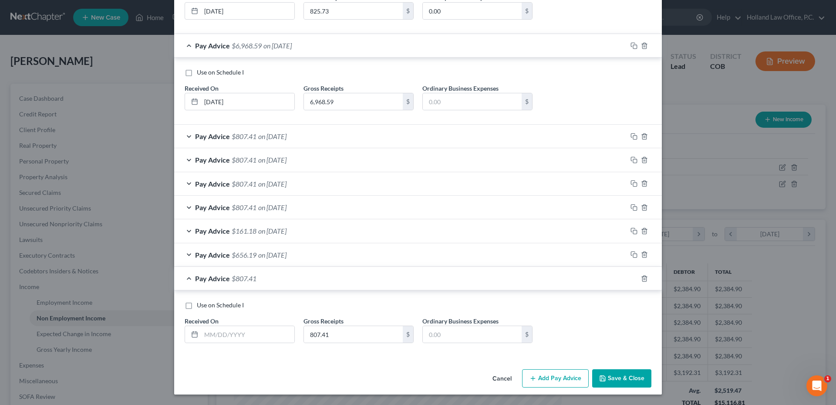
scroll to position [222, 0]
drag, startPoint x: 215, startPoint y: 335, endPoint x: 210, endPoint y: 334, distance: 5.4
click at [215, 335] on input "text" at bounding box center [247, 334] width 93 height 17
type input "[DATE]"
type input "819.84"
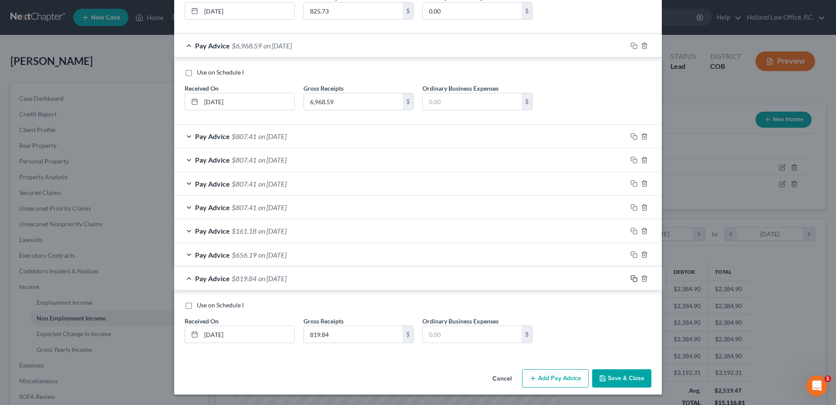
click at [633, 277] on rect "button" at bounding box center [635, 279] width 4 height 4
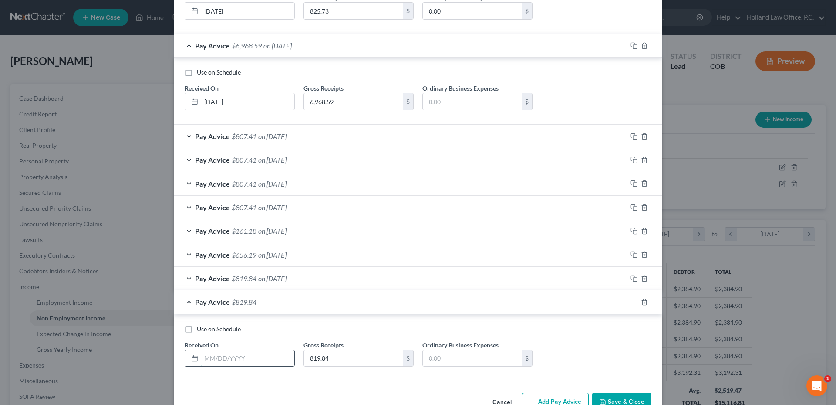
click at [252, 351] on input "text" at bounding box center [247, 358] width 93 height 17
type input "[DATE]"
click at [631, 301] on icon "button" at bounding box center [634, 301] width 7 height 7
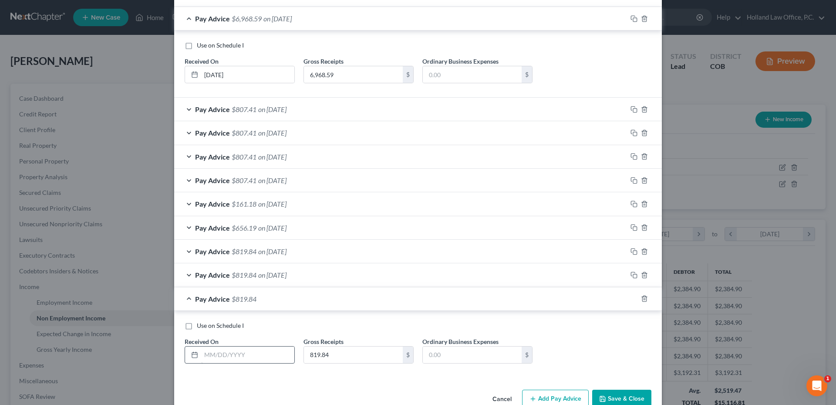
scroll to position [269, 0]
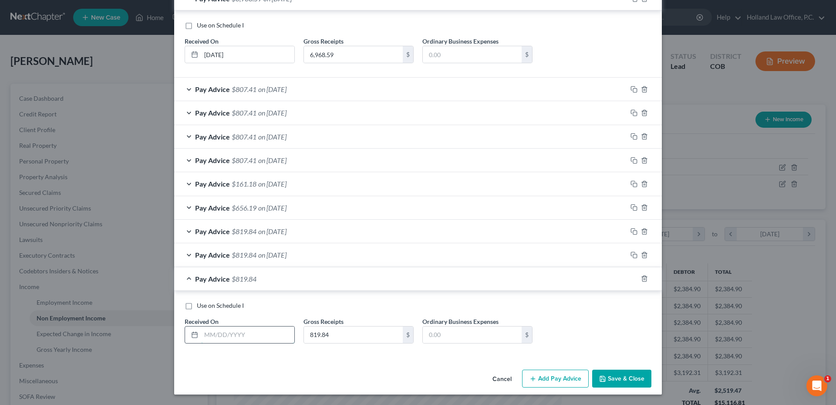
click at [240, 336] on input "text" at bounding box center [247, 334] width 93 height 17
click at [216, 334] on input "text" at bounding box center [247, 334] width 93 height 17
type input "[DATE]"
click at [633, 277] on icon "button" at bounding box center [634, 278] width 7 height 7
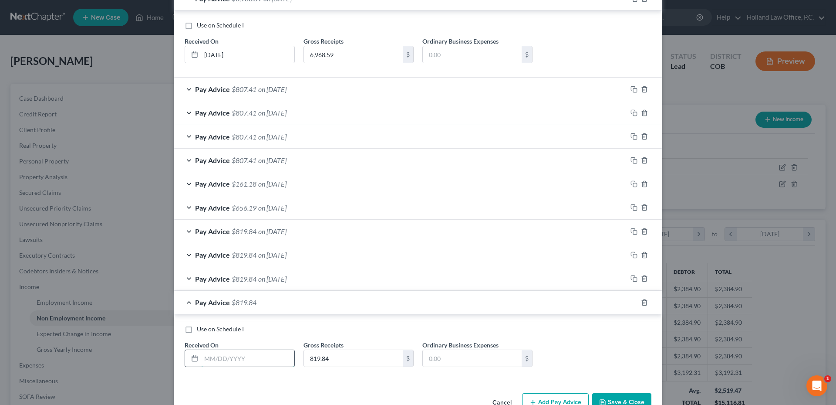
click at [212, 353] on input "text" at bounding box center [247, 358] width 93 height 17
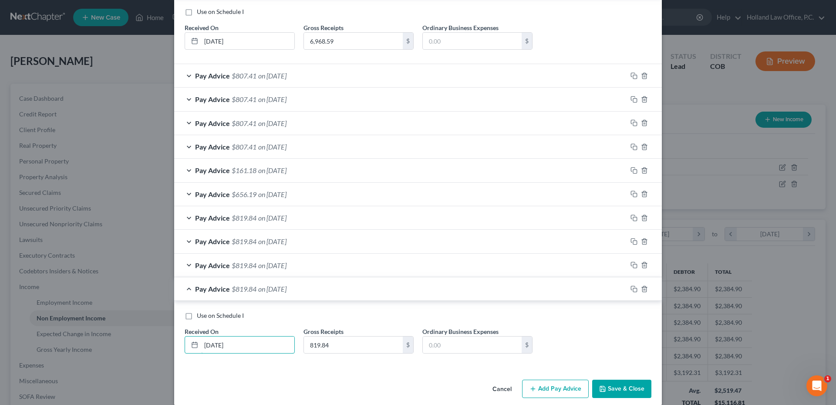
scroll to position [293, 0]
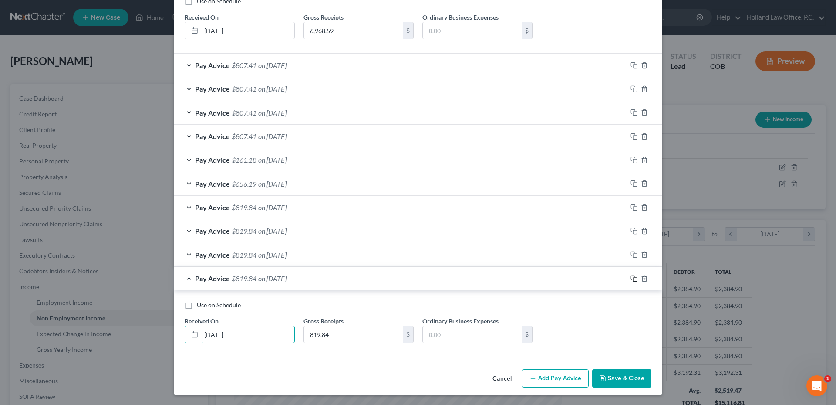
type input "[DATE]"
click at [632, 280] on icon "button" at bounding box center [634, 278] width 7 height 7
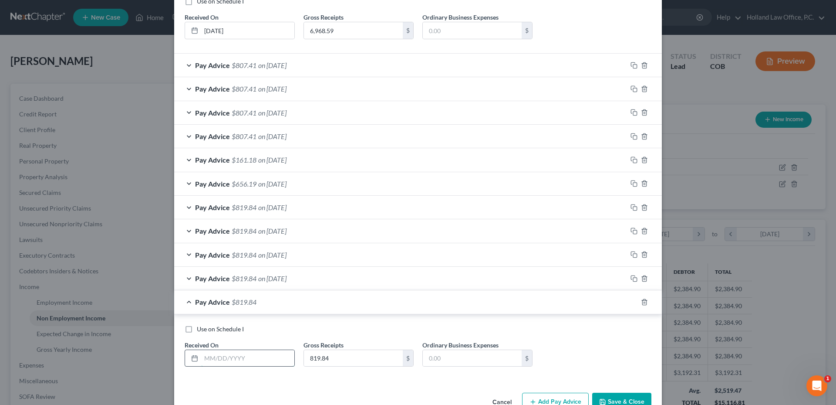
click at [219, 361] on input "text" at bounding box center [247, 358] width 93 height 17
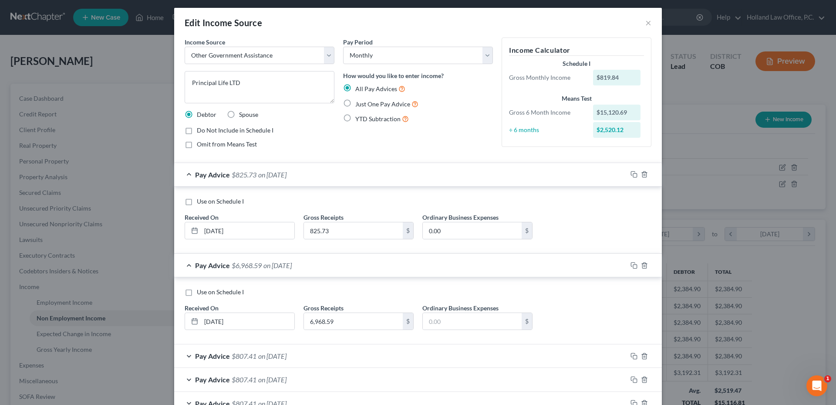
scroll to position [0, 0]
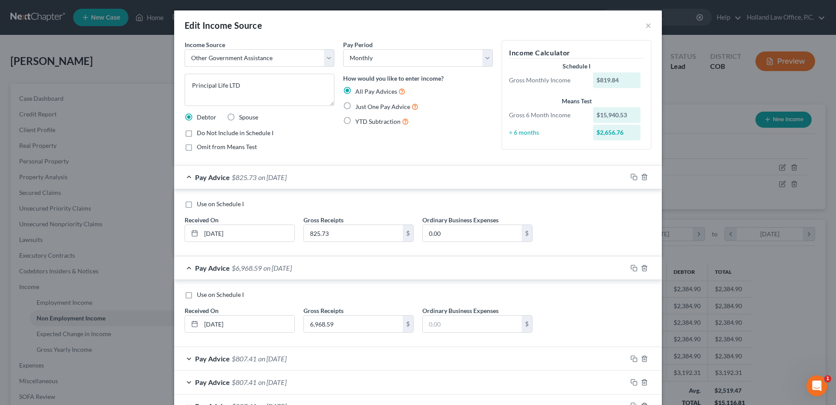
type input "[DATE]"
click at [246, 133] on span "Do Not Include in Schedule I" at bounding box center [235, 132] width 77 height 7
click at [206, 133] on input "Do Not Include in Schedule I" at bounding box center [203, 131] width 6 height 6
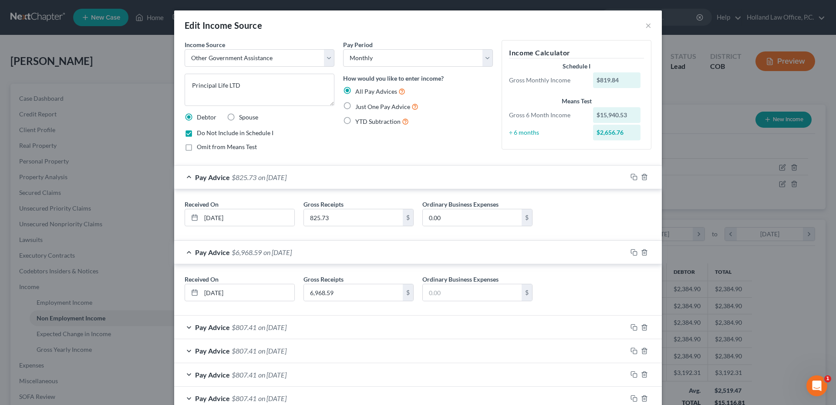
click at [252, 134] on span "Do Not Include in Schedule I" at bounding box center [235, 132] width 77 height 7
click at [206, 134] on input "Do Not Include in Schedule I" at bounding box center [203, 131] width 6 height 6
checkbox input "false"
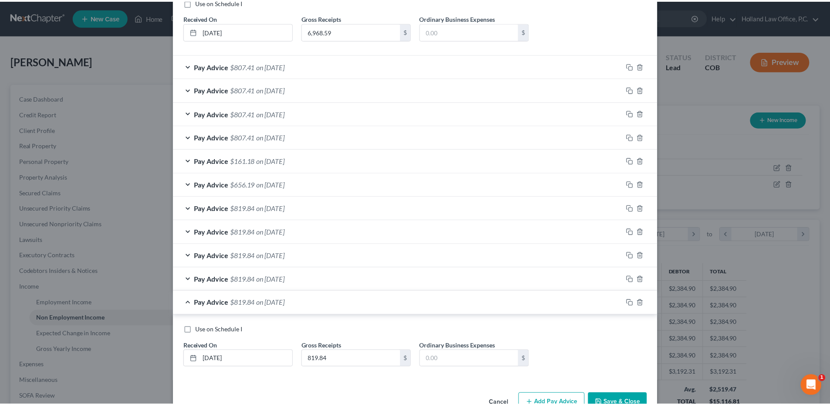
scroll to position [317, 0]
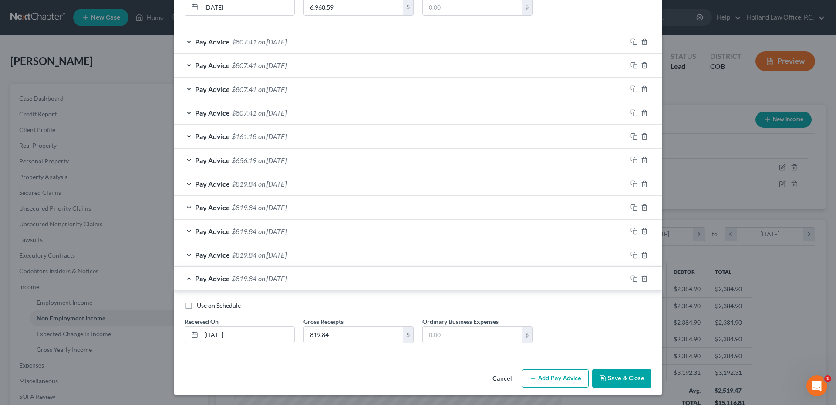
click at [620, 377] on button "Save & Close" at bounding box center [621, 378] width 59 height 18
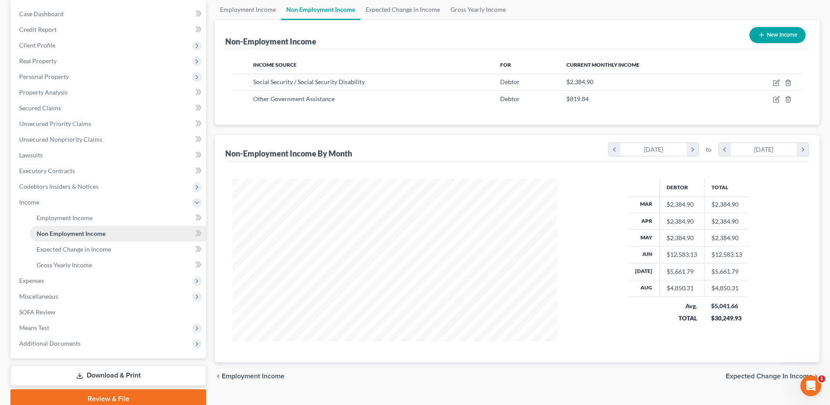
scroll to position [34, 0]
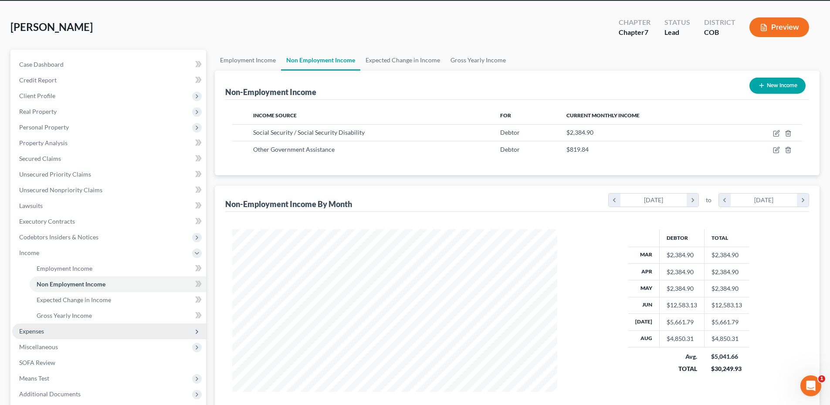
click at [32, 335] on span "Expenses" at bounding box center [109, 331] width 194 height 16
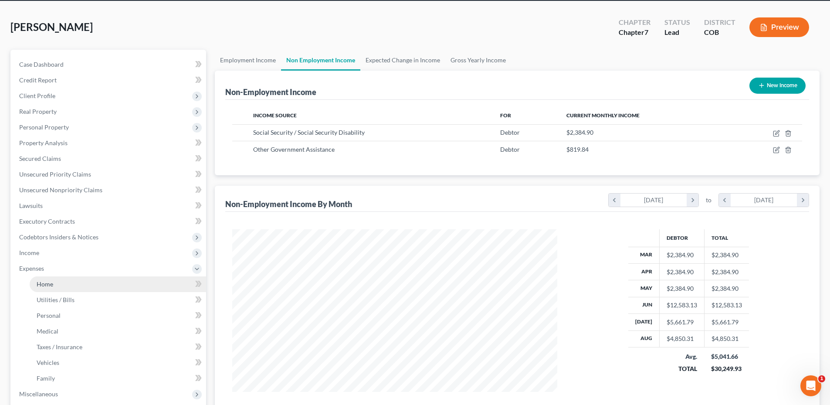
click at [47, 283] on span "Home" at bounding box center [45, 283] width 17 height 7
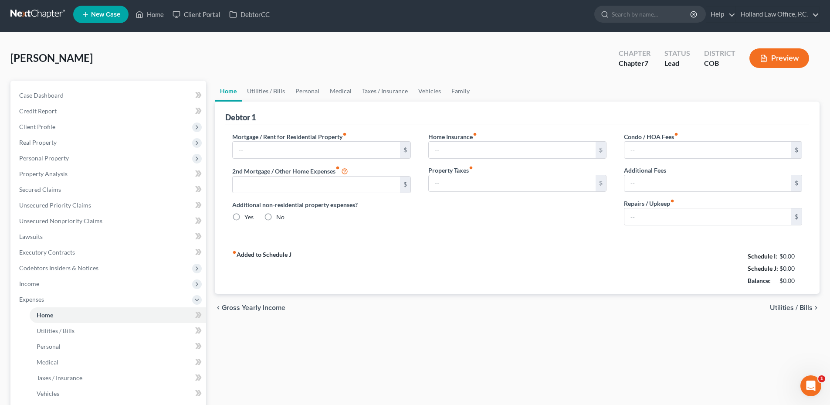
type input "1,000.00"
type input "0.00"
radio input "true"
type input "0.00"
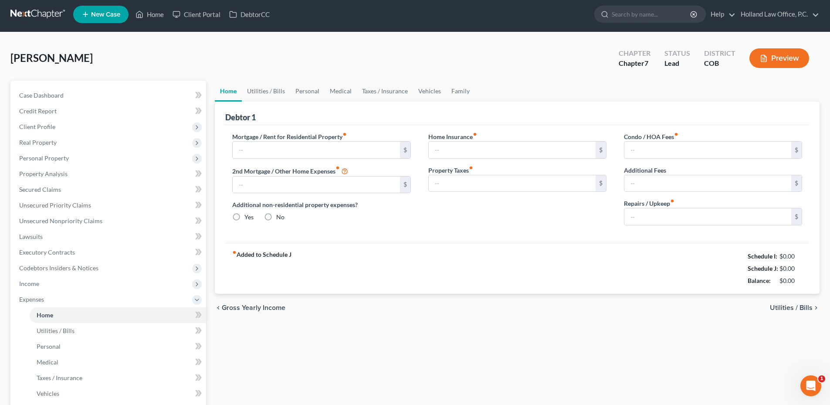
type input "0.00"
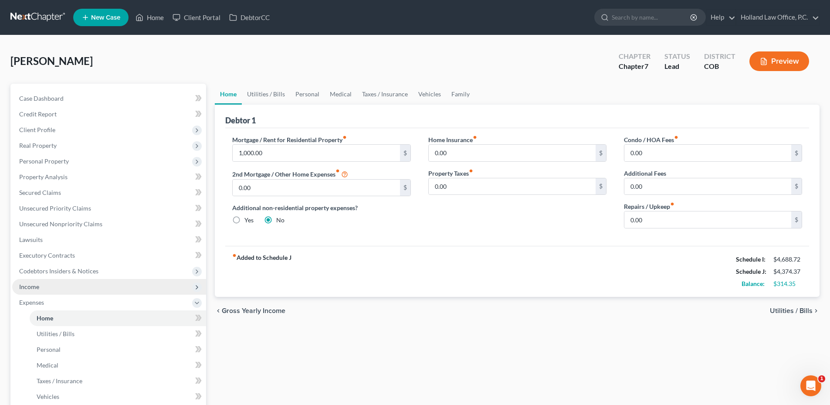
click at [35, 289] on span "Income" at bounding box center [29, 286] width 20 height 7
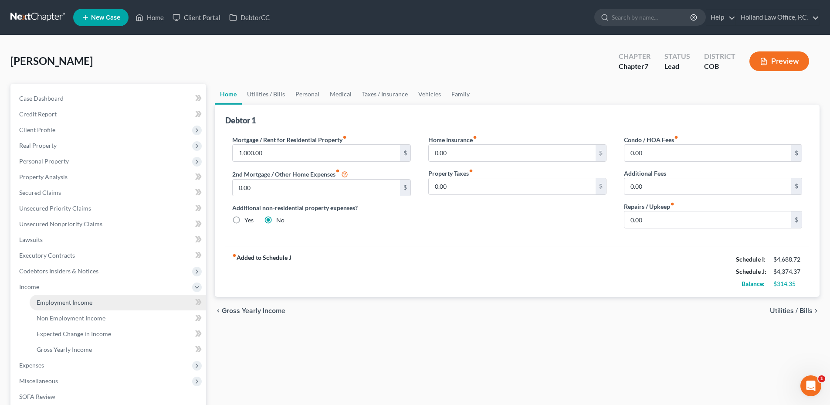
click at [86, 303] on span "Employment Income" at bounding box center [65, 301] width 56 height 7
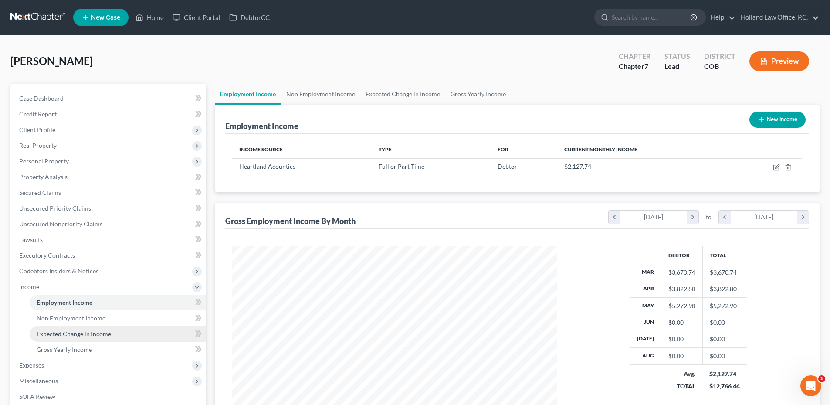
scroll to position [162, 342]
click at [83, 331] on span "Expected Change in Income" at bounding box center [74, 333] width 74 height 7
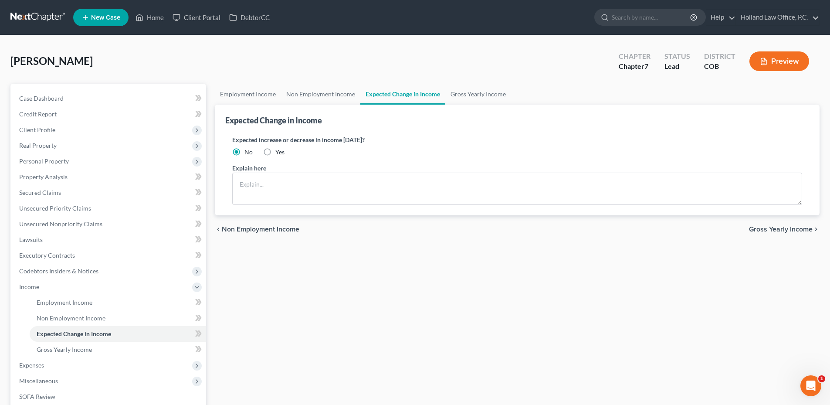
click at [275, 152] on label "Yes" at bounding box center [279, 152] width 9 height 9
click at [279, 152] on input "Yes" at bounding box center [282, 151] width 6 height 6
radio input "true"
click at [257, 185] on textarea at bounding box center [517, 188] width 570 height 32
click at [293, 191] on textarea at bounding box center [517, 188] width 570 height 32
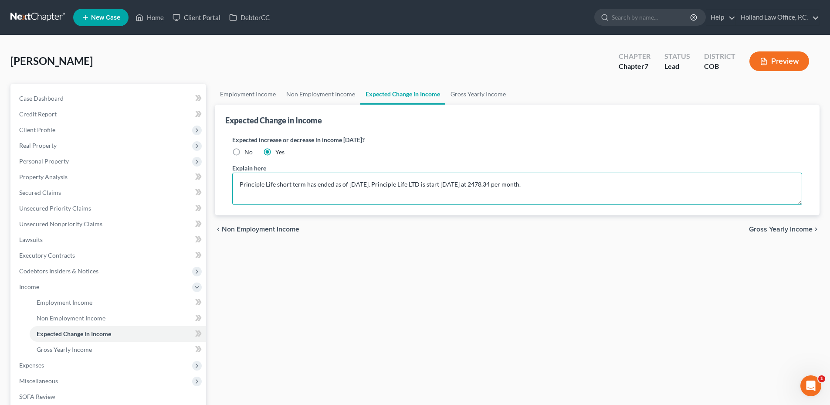
click at [543, 189] on textarea "Principle Life short term has ended as of [DATE]. Principle Life LTD is start […" at bounding box center [517, 188] width 570 height 32
type textarea "Principle Life short term has ended as of [DATE]. Principle Life LTD is start […"
click at [476, 95] on link "Gross Yearly Income" at bounding box center [478, 94] width 66 height 21
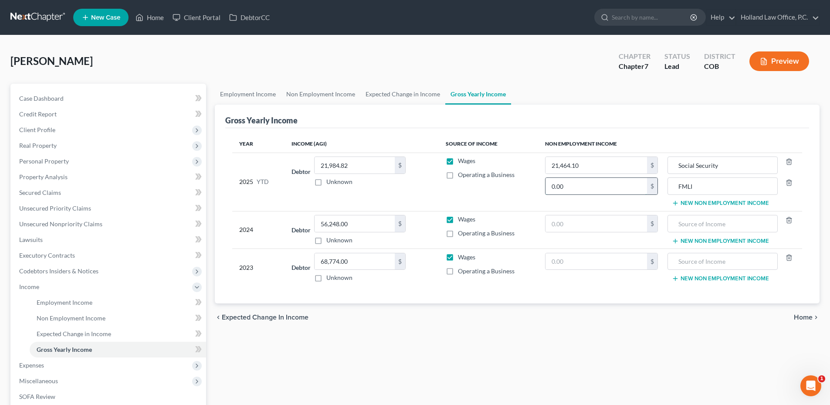
click at [580, 189] on input "0.00" at bounding box center [595, 186] width 101 height 17
click at [388, 93] on link "Expected Change in Income" at bounding box center [402, 94] width 85 height 21
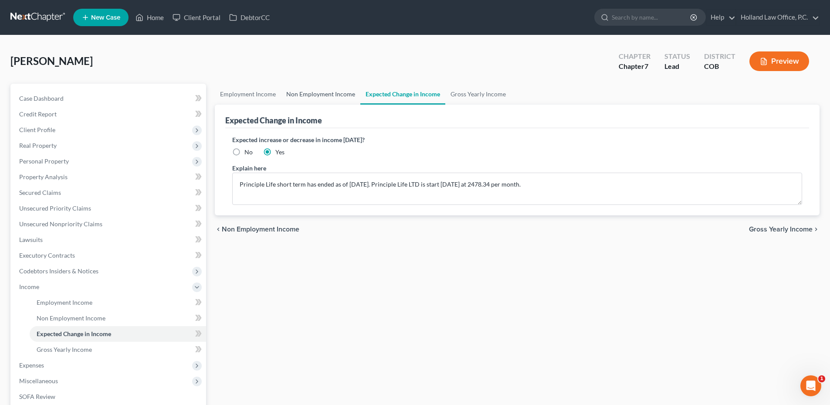
click at [299, 96] on link "Non Employment Income" at bounding box center [320, 94] width 79 height 21
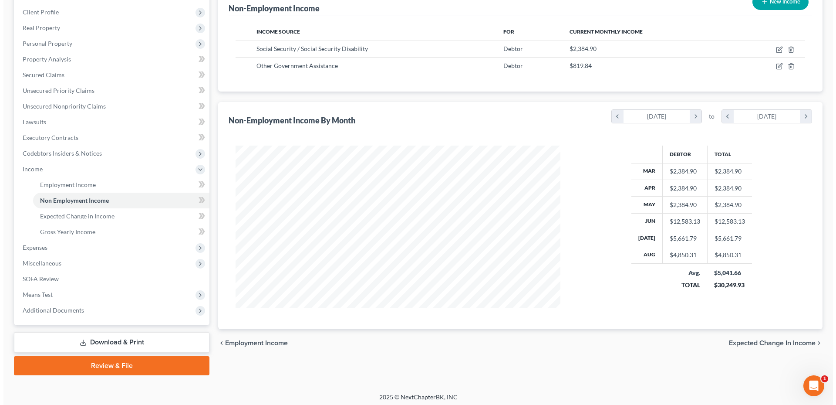
scroll to position [121, 0]
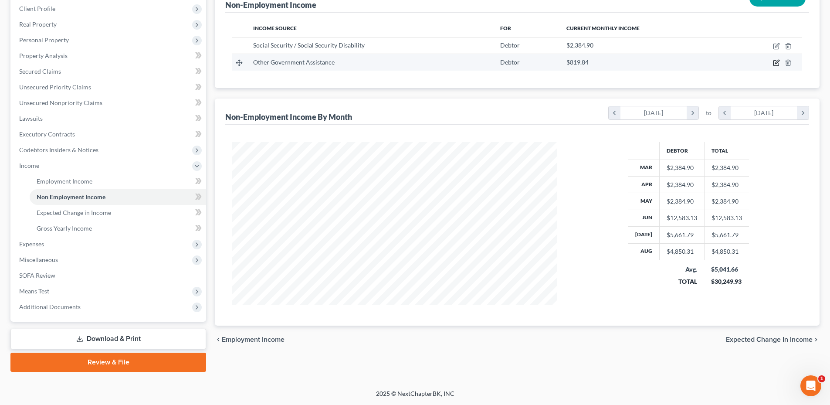
click at [777, 64] on icon "button" at bounding box center [776, 62] width 7 height 7
select select "5"
select select "0"
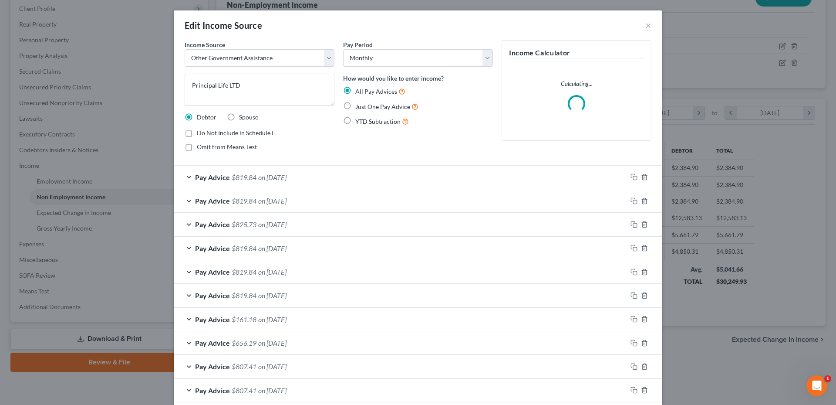
scroll to position [164, 345]
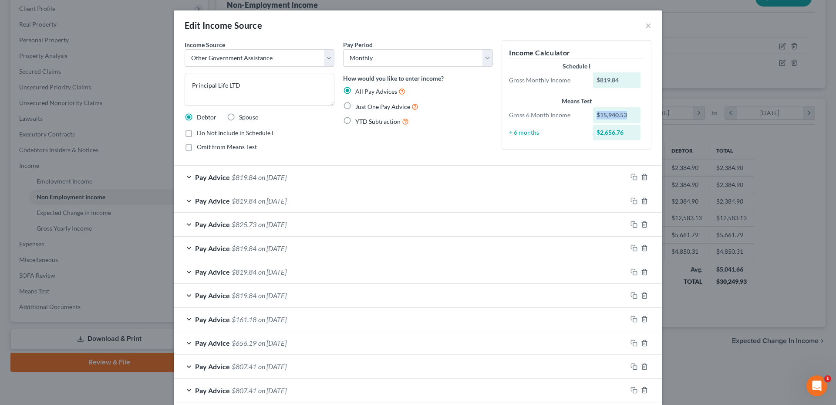
drag, startPoint x: 594, startPoint y: 116, endPoint x: 628, endPoint y: 115, distance: 34.0
click at [628, 115] on div "$15,940.53" at bounding box center [617, 115] width 48 height 16
drag, startPoint x: 628, startPoint y: 115, endPoint x: 621, endPoint y: 115, distance: 7.0
copy div "$15,940.53"
click at [645, 25] on button "×" at bounding box center [648, 25] width 6 height 10
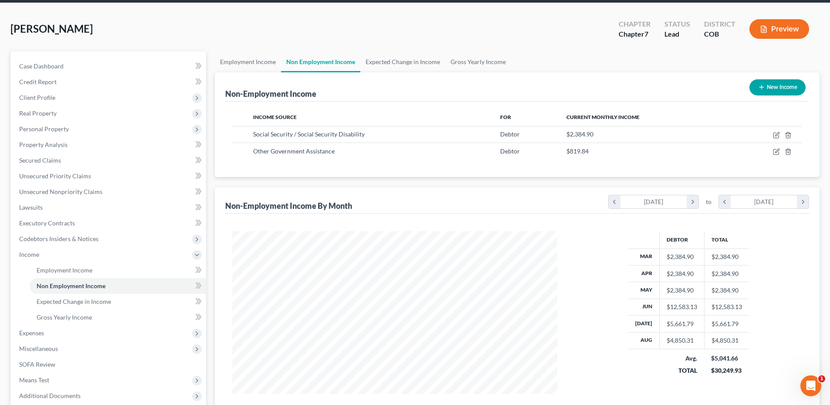
scroll to position [0, 0]
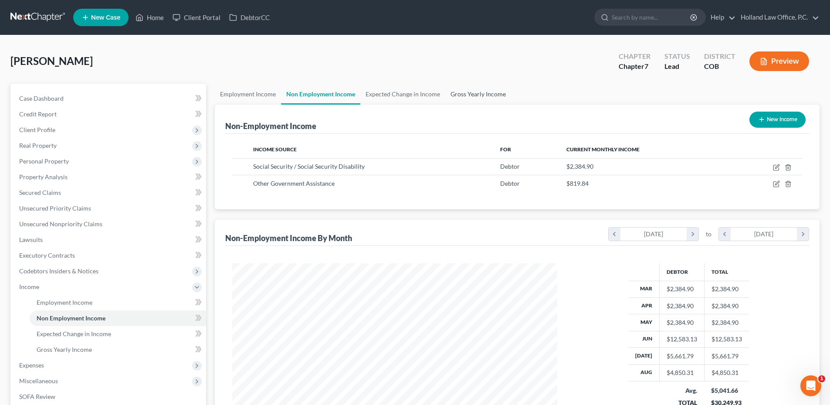
click at [490, 92] on link "Gross Yearly Income" at bounding box center [478, 94] width 66 height 21
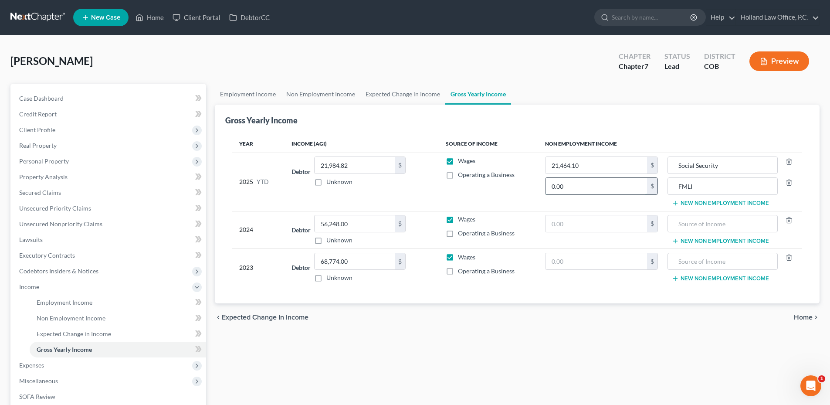
click at [577, 180] on input "0.00" at bounding box center [595, 186] width 101 height 17
paste input "$15,940.53"
type input "15,940.53"
click at [695, 190] on input "FMLI" at bounding box center [722, 186] width 100 height 17
click at [695, 189] on input "FMLI" at bounding box center [722, 186] width 100 height 17
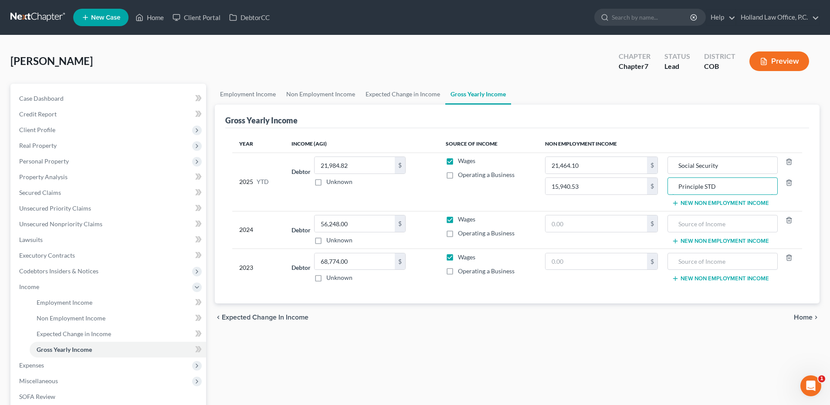
type input "Principle STD"
click at [665, 305] on div "chevron_left Expected Change in Income Home chevron_right" at bounding box center [517, 317] width 604 height 28
click at [405, 98] on link "Expected Change in Income" at bounding box center [402, 94] width 85 height 21
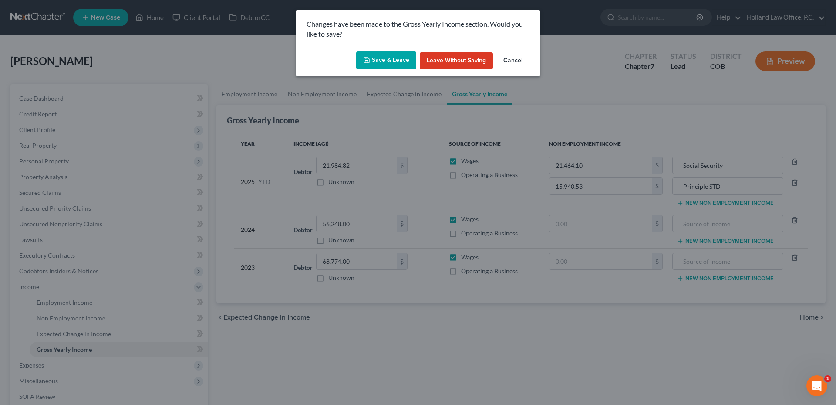
click at [401, 57] on button "Save & Leave" at bounding box center [386, 60] width 60 height 18
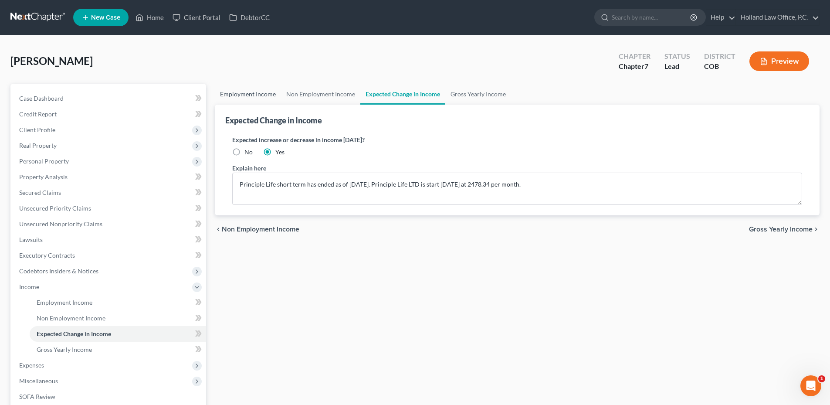
click at [244, 95] on link "Employment Income" at bounding box center [248, 94] width 66 height 21
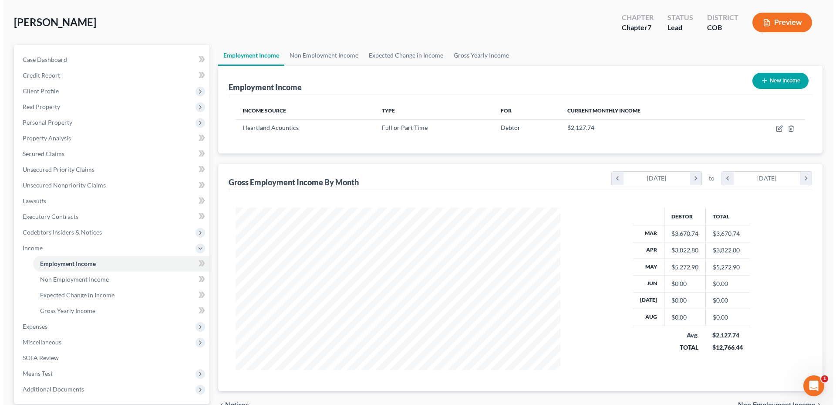
scroll to position [87, 0]
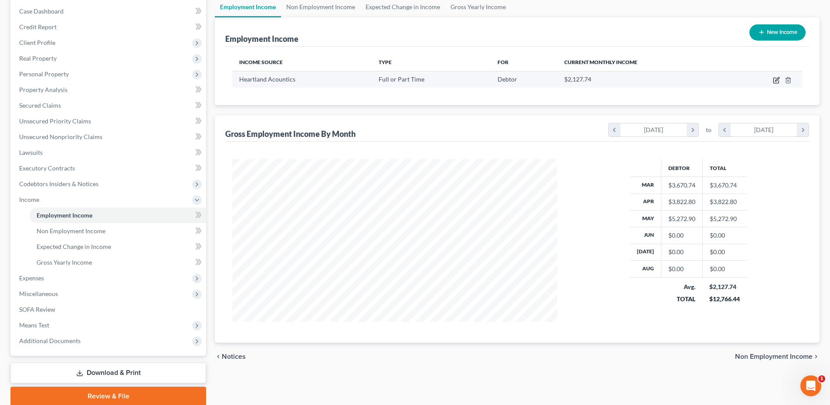
click at [773, 82] on icon "button" at bounding box center [776, 80] width 7 height 7
select select "0"
select select "5"
select select "3"
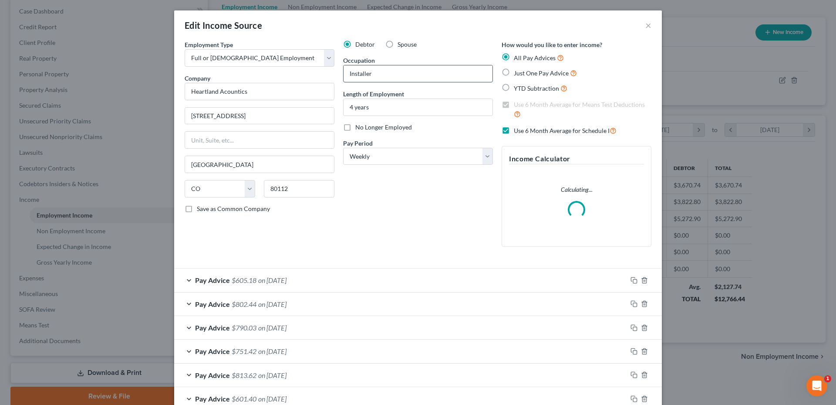
scroll to position [164, 345]
click at [355, 127] on label "No Longer Employed" at bounding box center [383, 127] width 57 height 9
click at [359, 127] on input "No Longer Employed" at bounding box center [362, 126] width 6 height 6
checkbox input "true"
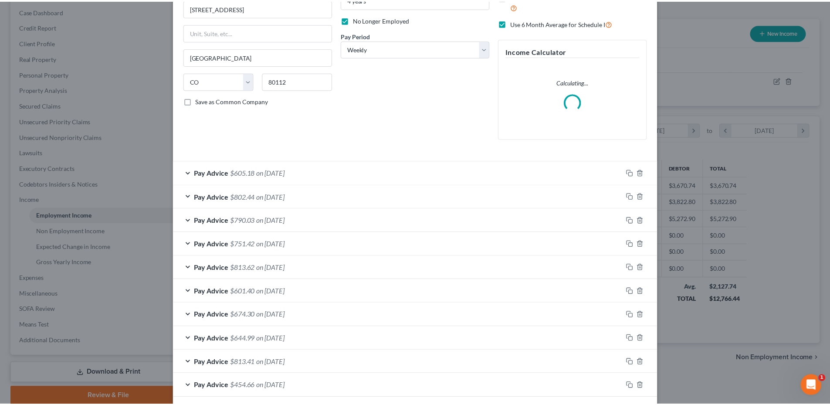
scroll to position [219, 0]
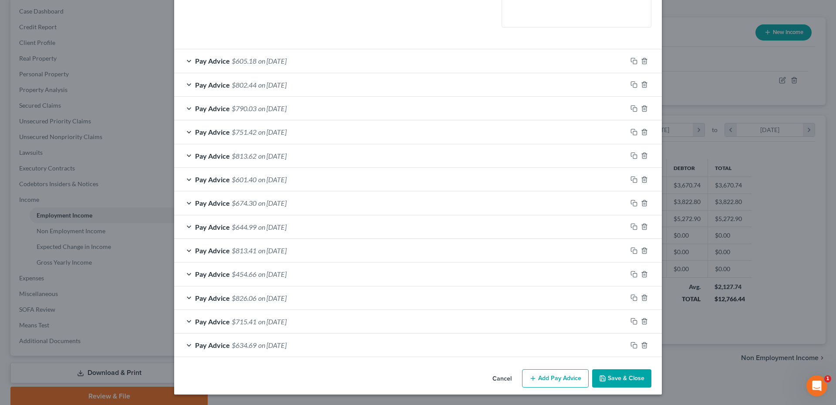
click at [635, 375] on button "Save & Close" at bounding box center [621, 378] width 59 height 18
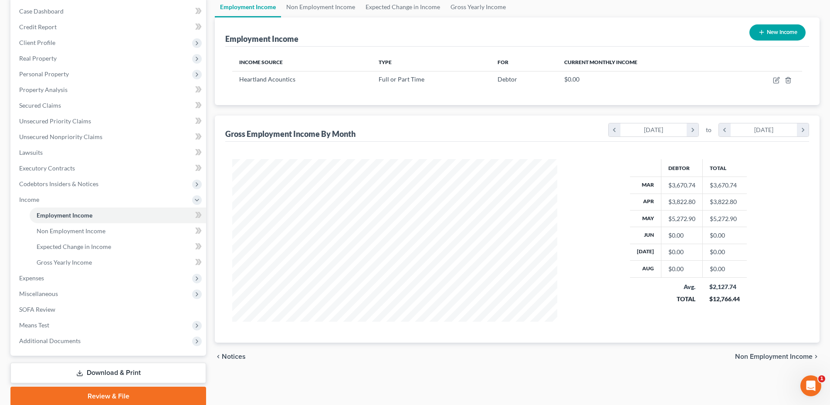
scroll to position [44, 0]
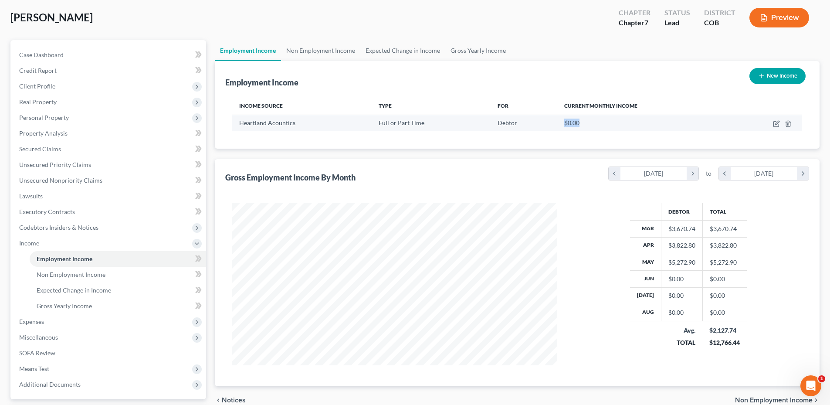
drag, startPoint x: 559, startPoint y: 122, endPoint x: 590, endPoint y: 122, distance: 30.9
click at [590, 122] on td "$0.00" at bounding box center [643, 123] width 173 height 17
click at [590, 122] on div "$0.00" at bounding box center [643, 122] width 159 height 9
click at [319, 45] on link "Non Employment Income" at bounding box center [320, 50] width 79 height 21
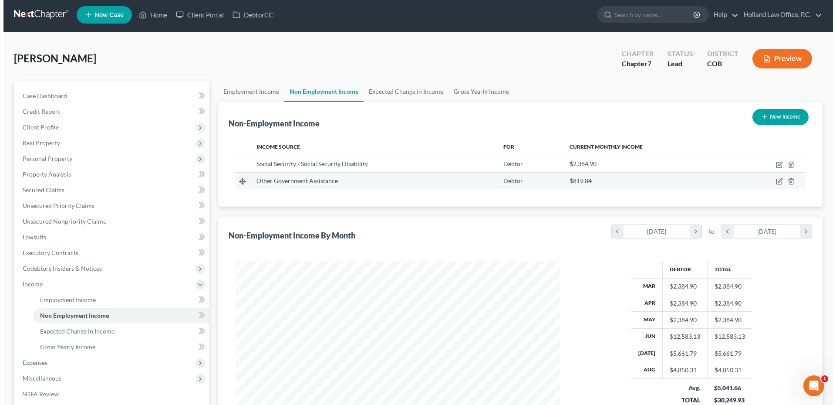
scroll to position [44, 0]
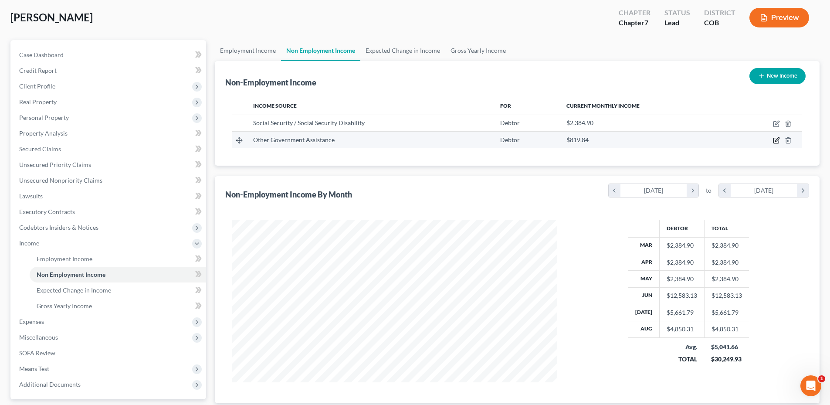
click at [777, 141] on icon "button" at bounding box center [776, 140] width 7 height 7
select select "5"
select select "0"
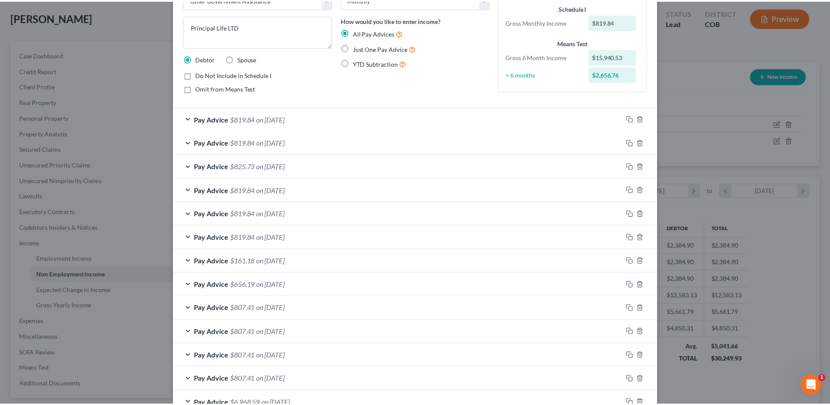
scroll to position [116, 0]
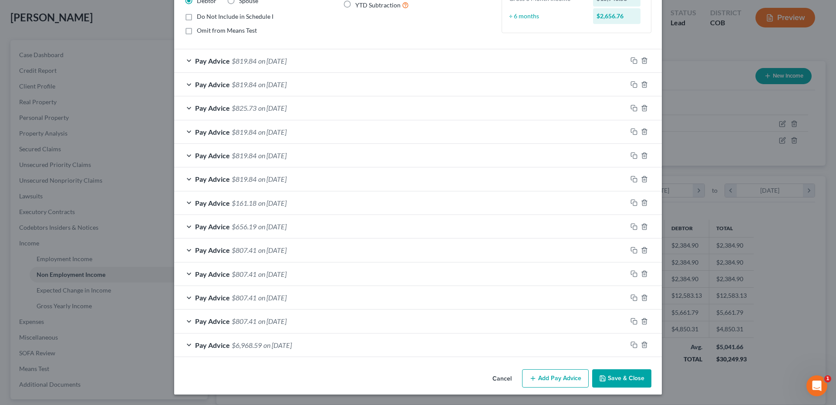
click at [628, 381] on button "Save & Close" at bounding box center [621, 378] width 59 height 18
click at [627, 376] on button "Save & Close" at bounding box center [621, 378] width 59 height 18
click at [500, 377] on button "Cancel" at bounding box center [502, 378] width 33 height 17
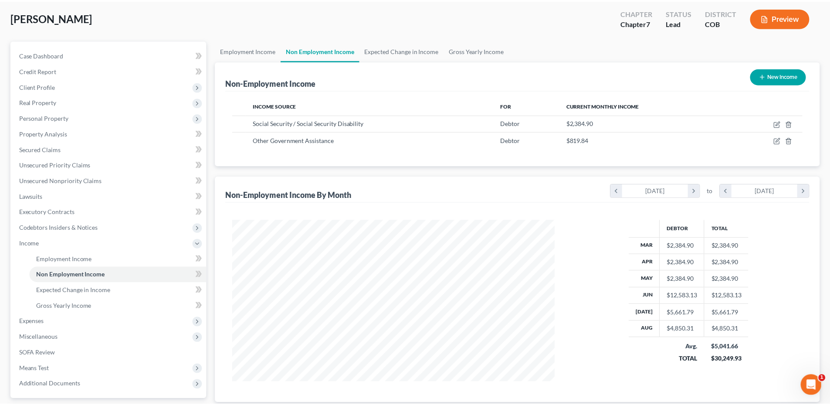
scroll to position [435340, 435160]
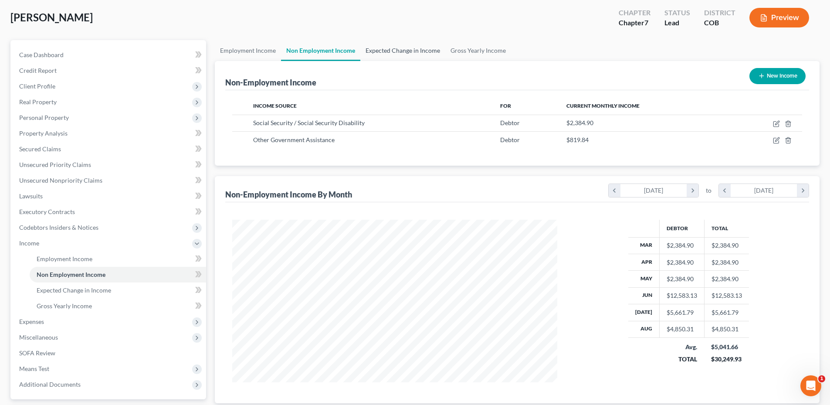
click at [395, 49] on link "Expected Change in Income" at bounding box center [402, 50] width 85 height 21
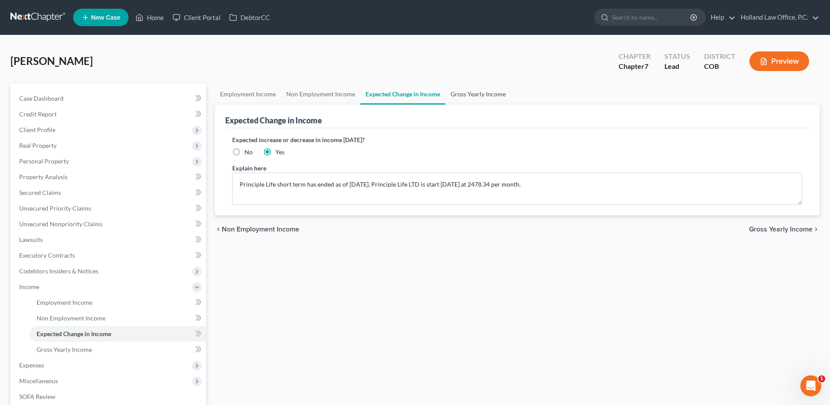
click at [481, 91] on link "Gross Yearly Income" at bounding box center [478, 94] width 66 height 21
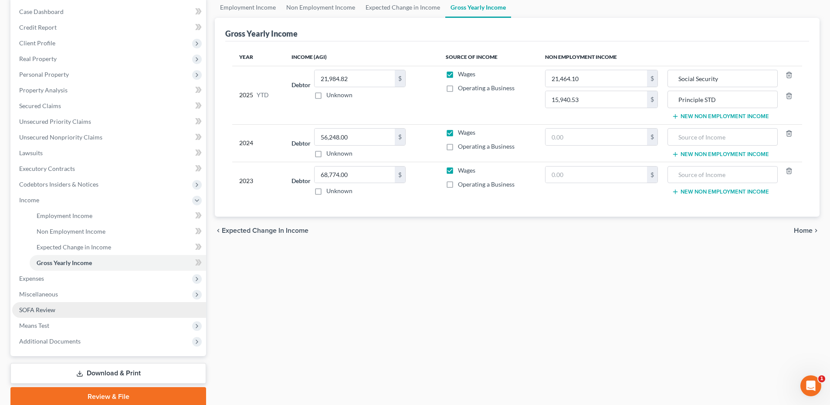
scroll to position [87, 0]
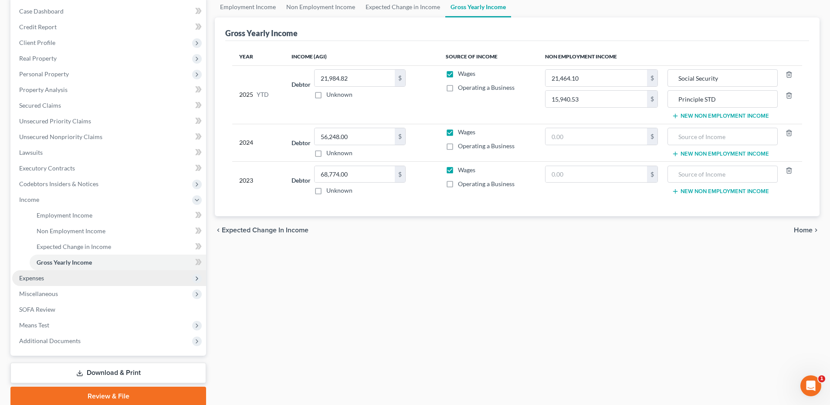
click at [51, 279] on span "Expenses" at bounding box center [109, 278] width 194 height 16
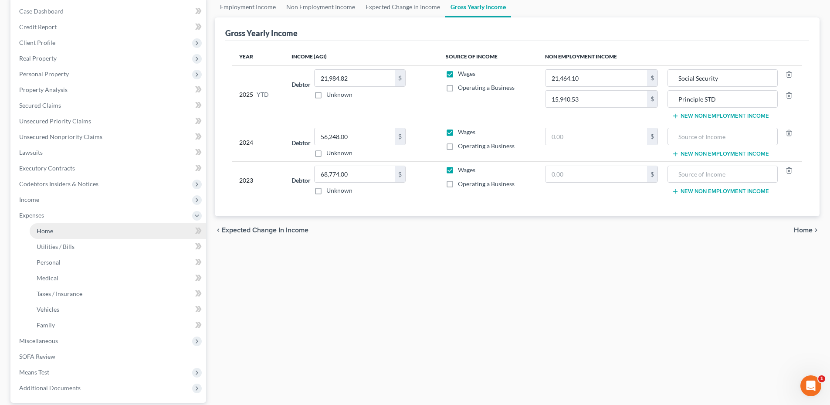
click at [68, 238] on link "Home" at bounding box center [118, 231] width 176 height 16
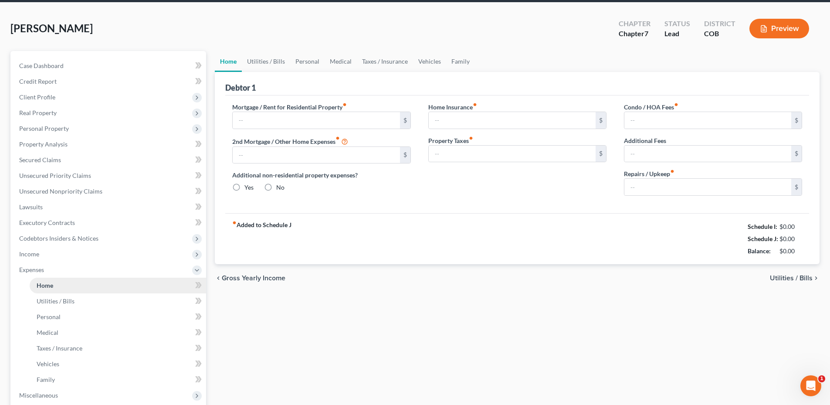
type input "1,000.00"
type input "0.00"
radio input "true"
type input "0.00"
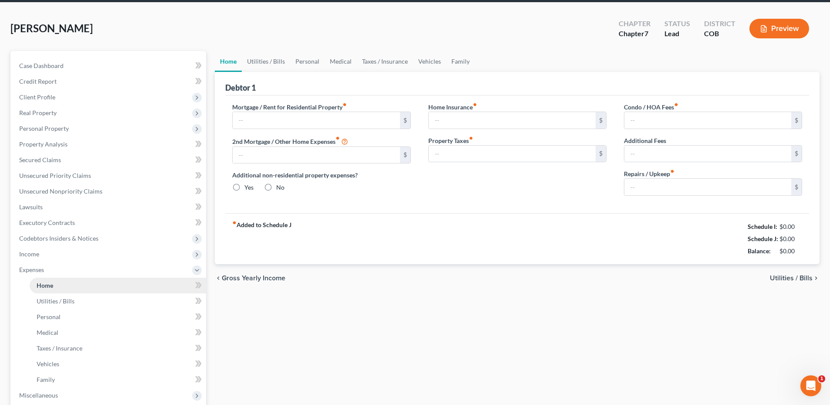
type input "0.00"
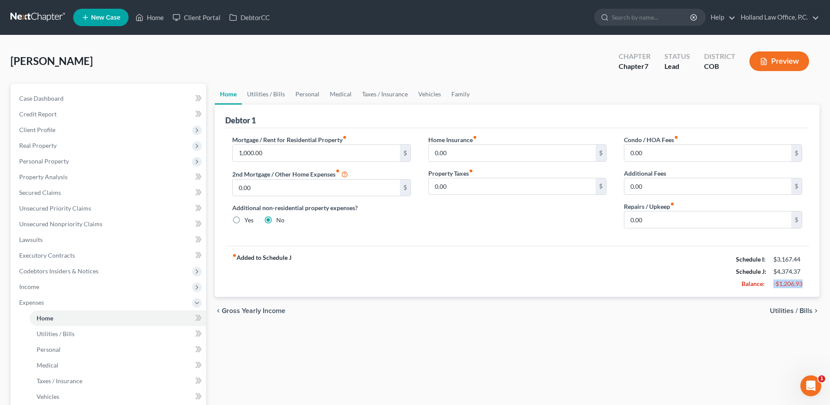
drag, startPoint x: 773, startPoint y: 283, endPoint x: 809, endPoint y: 283, distance: 36.1
click at [809, 283] on div "Debtor 1 Mortgage / Rent for Residential Property fiber_manual_record 1,000.00 …" at bounding box center [517, 201] width 604 height 192
click at [806, 283] on div "-$1,206.93" at bounding box center [787, 283] width 37 height 9
click at [276, 97] on link "Utilities / Bills" at bounding box center [266, 94] width 48 height 21
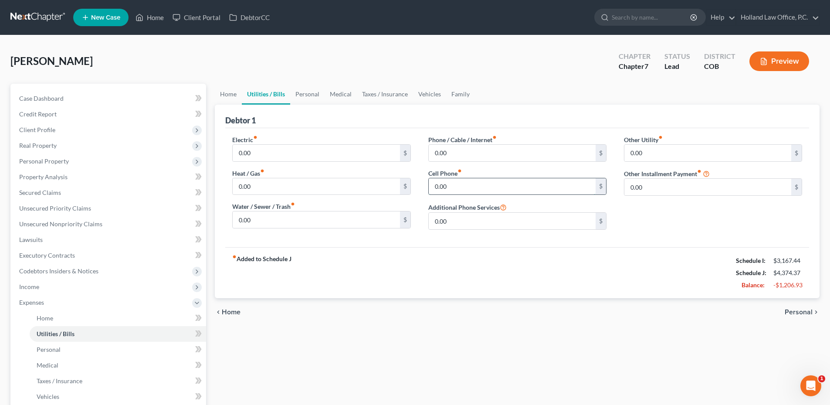
click at [472, 191] on input "0.00" at bounding box center [512, 186] width 167 height 17
type input "35.00"
click at [314, 94] on link "Personal" at bounding box center [307, 94] width 34 height 21
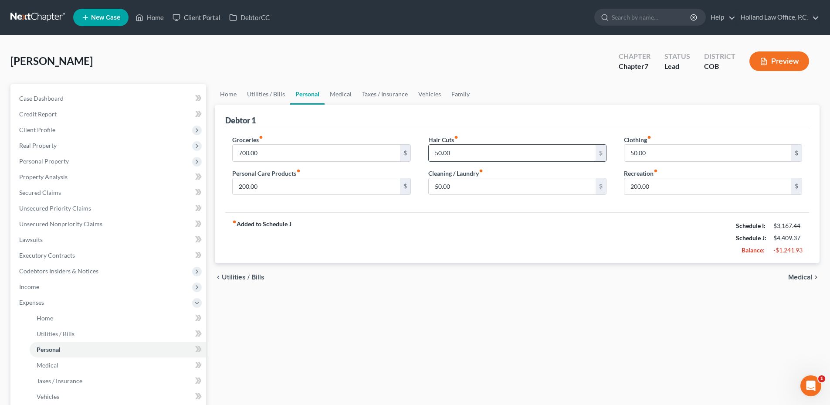
click at [499, 149] on input "50.00" at bounding box center [512, 153] width 167 height 17
type input "5.00"
click at [671, 145] on input "50.00" at bounding box center [707, 153] width 167 height 17
click at [671, 152] on input "50.00" at bounding box center [707, 153] width 167 height 17
click at [342, 100] on link "Medical" at bounding box center [340, 94] width 32 height 21
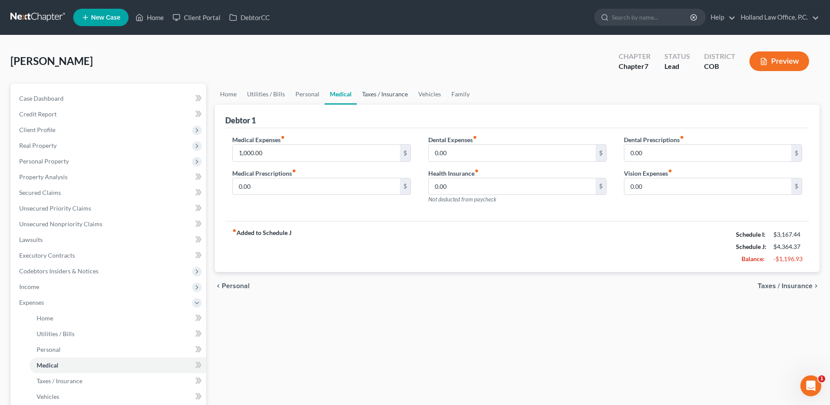
click at [400, 90] on link "Taxes / Insurance" at bounding box center [385, 94] width 56 height 21
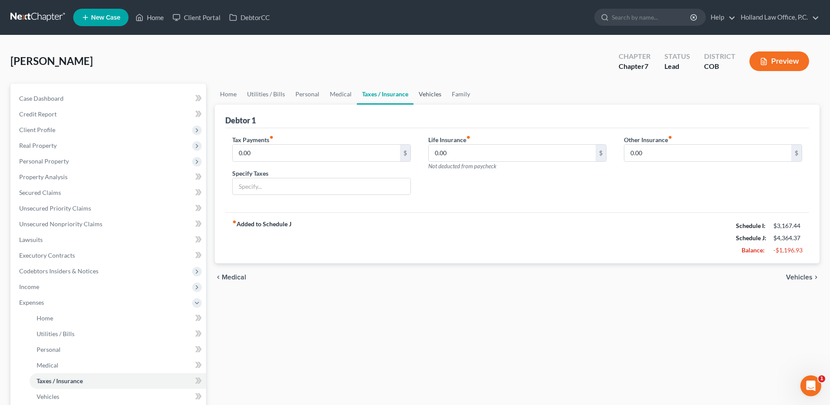
click at [429, 93] on link "Vehicles" at bounding box center [429, 94] width 33 height 21
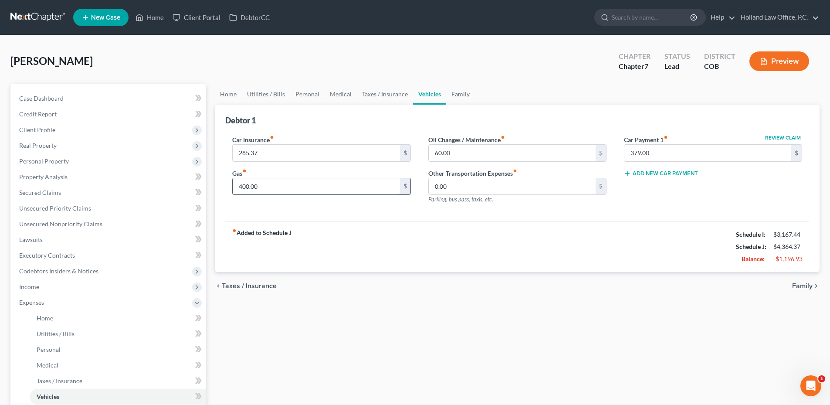
click at [304, 180] on input "400.00" at bounding box center [316, 186] width 167 height 17
type input "560.00"
click at [551, 134] on div "Car Insurance fiber_manual_record 285.37 $ Gas fiber_manual_record 560.00 $ Oil…" at bounding box center [517, 174] width 584 height 93
click at [461, 93] on link "Family" at bounding box center [460, 94] width 29 height 21
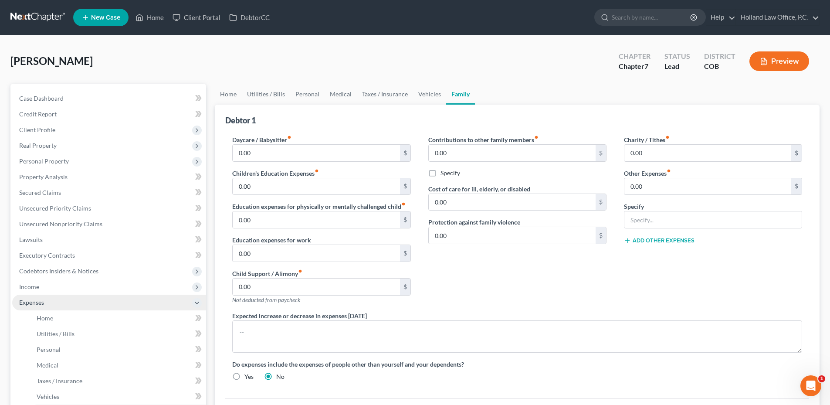
click at [37, 307] on span "Expenses" at bounding box center [109, 302] width 194 height 16
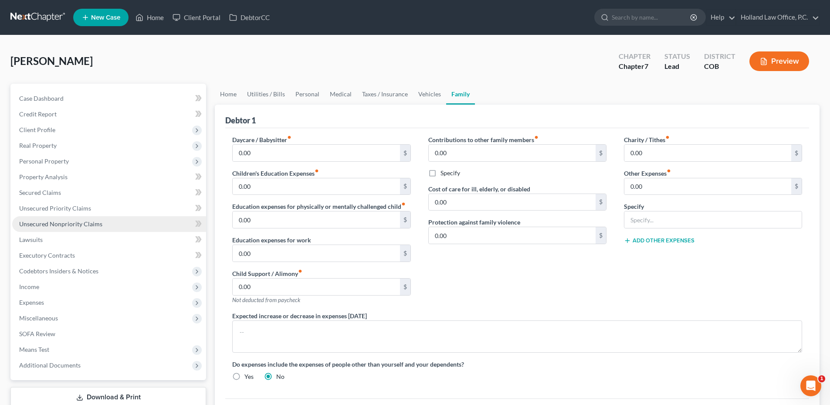
click at [87, 224] on span "Unsecured Nonpriority Claims" at bounding box center [60, 223] width 83 height 7
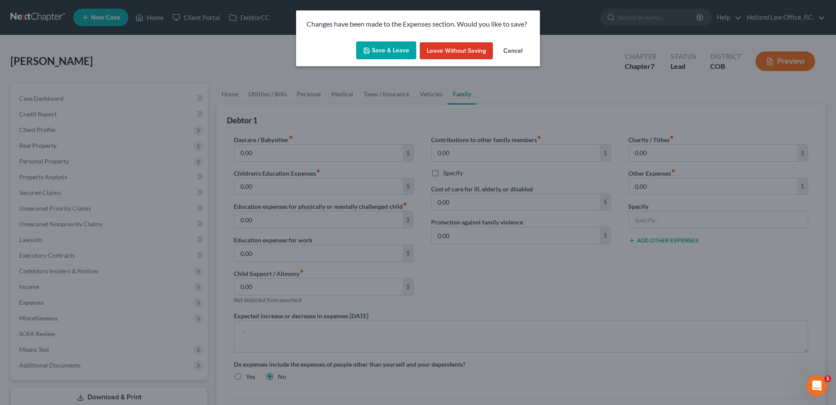
click at [385, 53] on button "Save & Leave" at bounding box center [386, 50] width 60 height 18
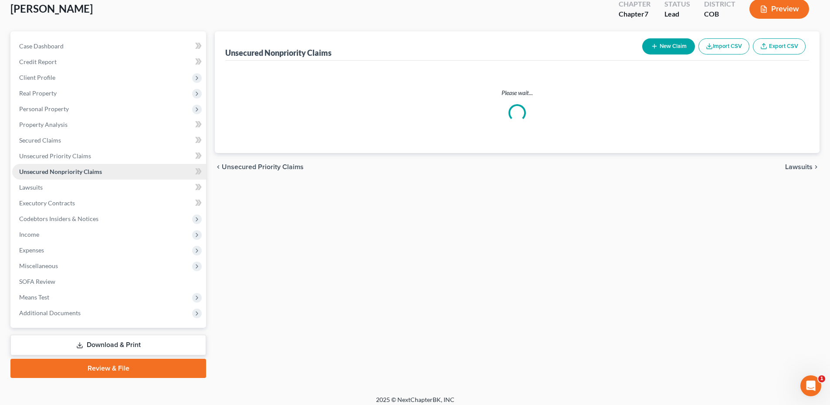
scroll to position [58, 0]
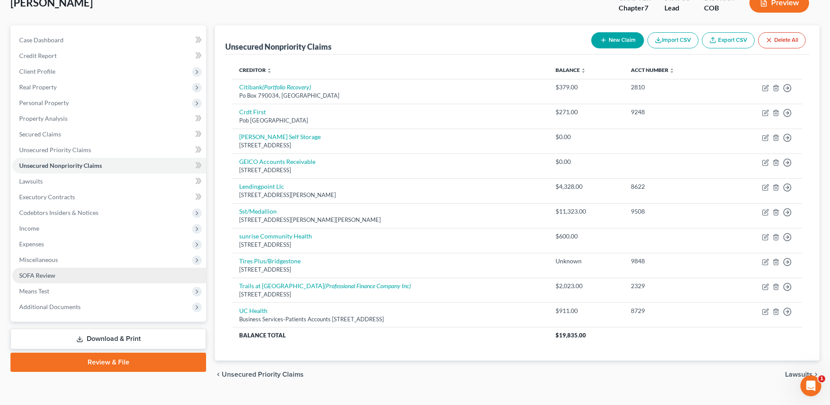
click at [67, 273] on link "SOFA Review" at bounding box center [109, 275] width 194 height 16
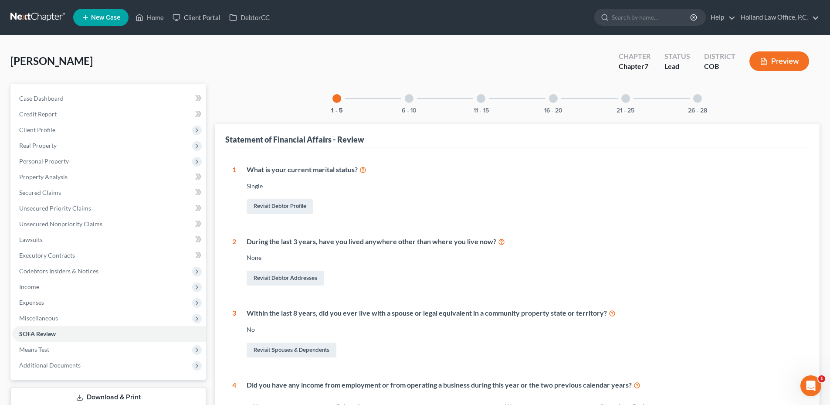
click at [475, 102] on div "11 - 15" at bounding box center [481, 99] width 30 height 30
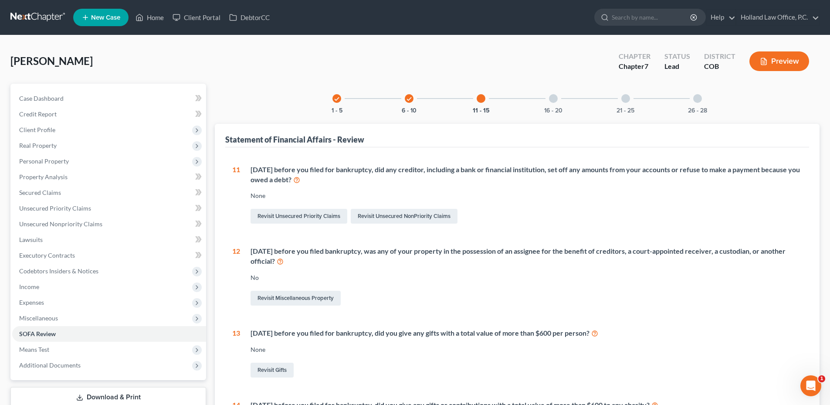
click at [551, 99] on div at bounding box center [553, 98] width 9 height 9
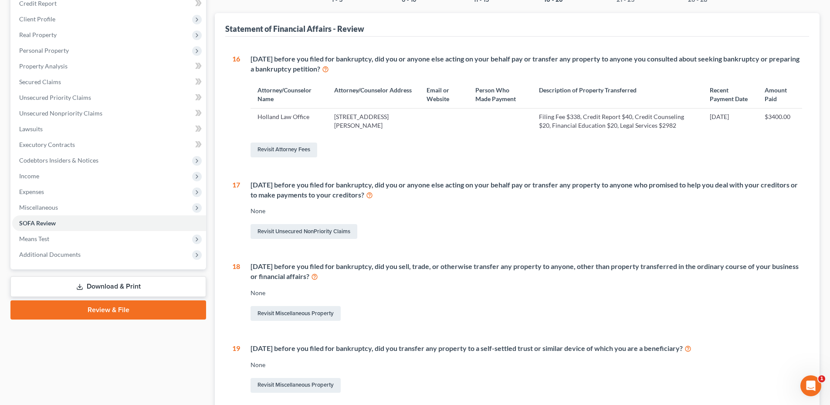
scroll to position [46, 0]
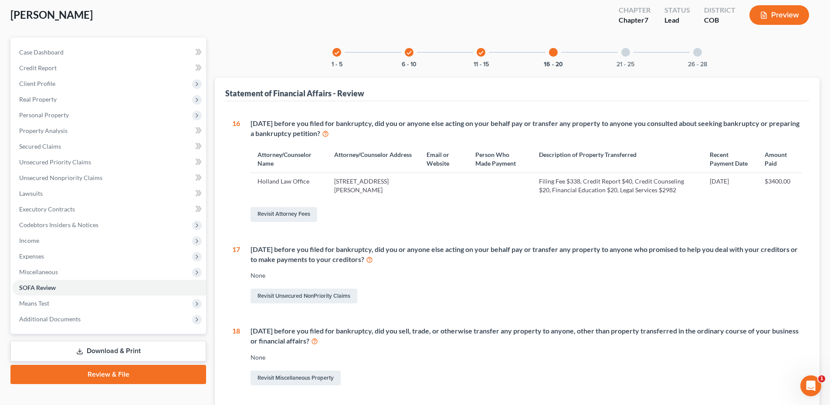
click at [420, 53] on div "check 6 - 10" at bounding box center [409, 52] width 30 height 30
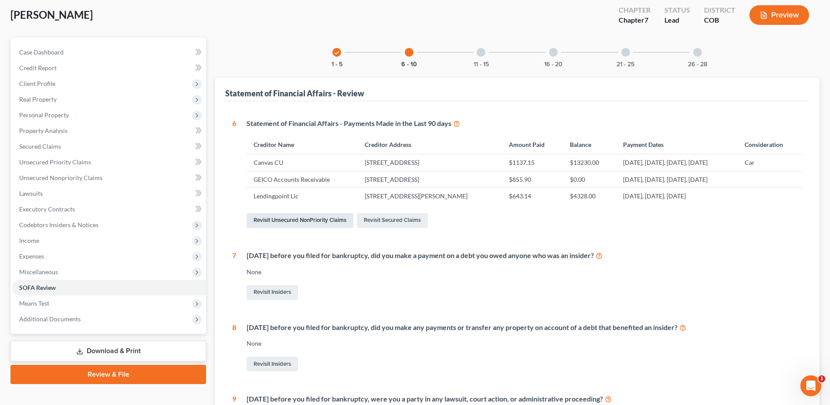
click at [324, 221] on link "Revisit Unsecured NonPriority Claims" at bounding box center [299, 220] width 107 height 15
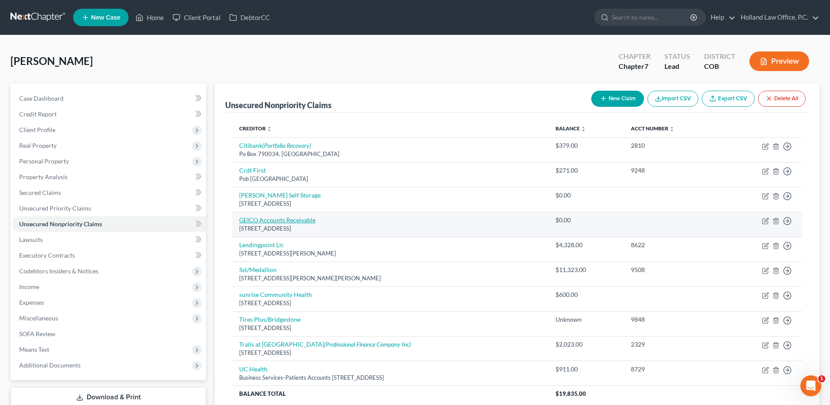
click at [286, 222] on link "GEICO Accounts Receivable" at bounding box center [277, 219] width 76 height 7
select select "10"
select select "0"
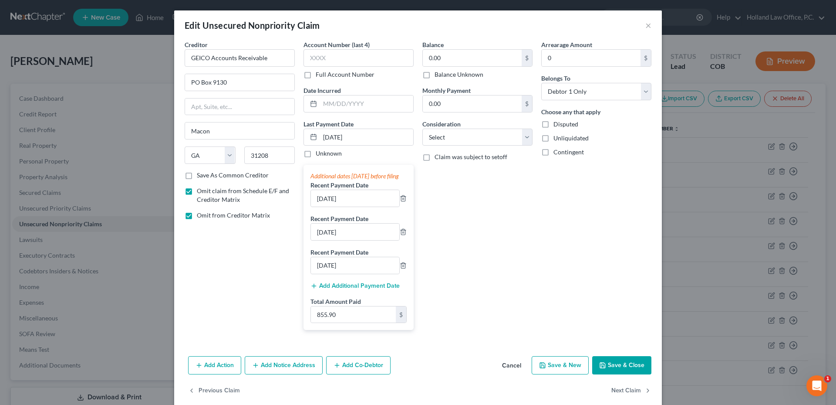
click at [507, 372] on button "Cancel" at bounding box center [511, 365] width 33 height 17
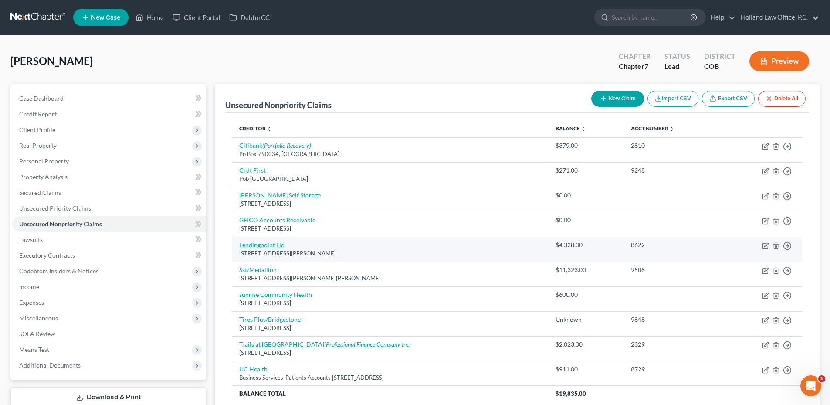
click at [272, 246] on link "Lendingpoint Llc" at bounding box center [261, 244] width 45 height 7
select select "10"
select select "0"
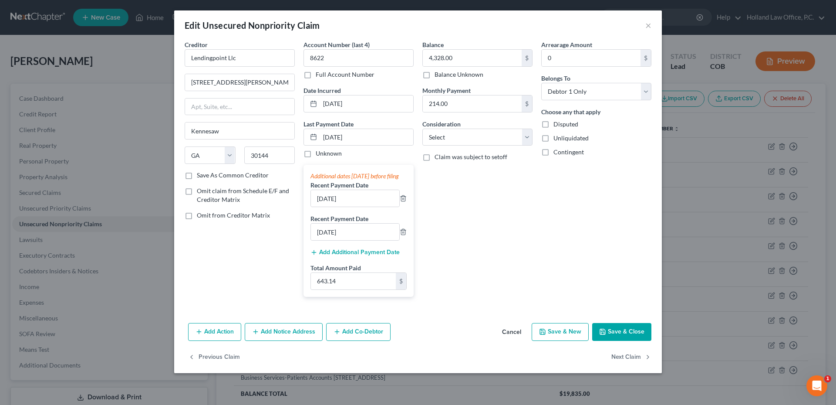
click at [504, 340] on button "Cancel" at bounding box center [511, 332] width 33 height 17
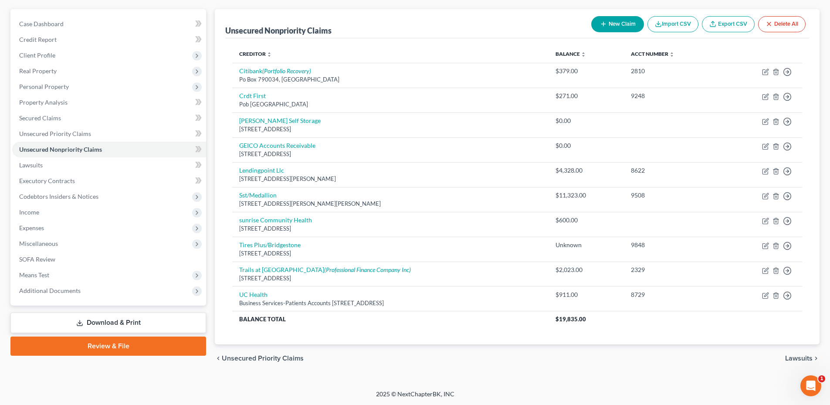
scroll to position [75, 0]
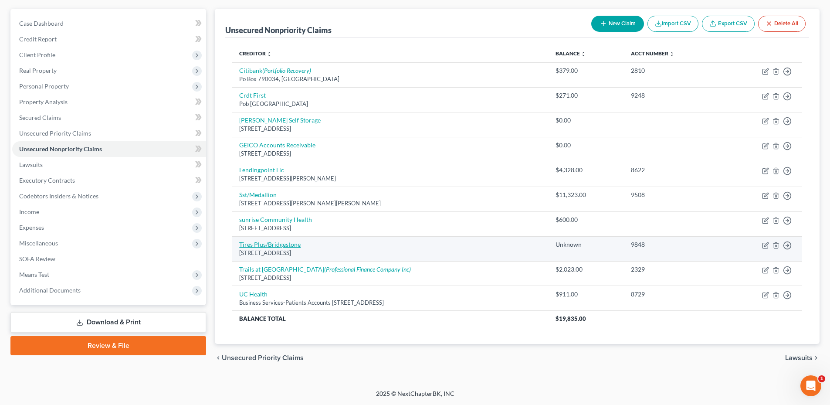
click at [283, 246] on link "Tires Plus/Bridgestone" at bounding box center [269, 243] width 61 height 7
select select "44"
select select "0"
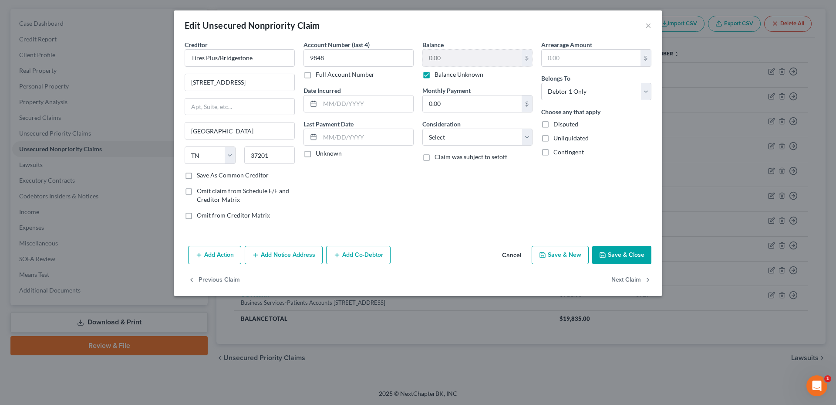
click at [435, 72] on label "Balance Unknown" at bounding box center [459, 74] width 49 height 9
click at [438, 72] on input "Balance Unknown" at bounding box center [441, 73] width 6 height 6
checkbox input "false"
click at [433, 64] on input "0.00" at bounding box center [472, 58] width 99 height 17
type input "180.00"
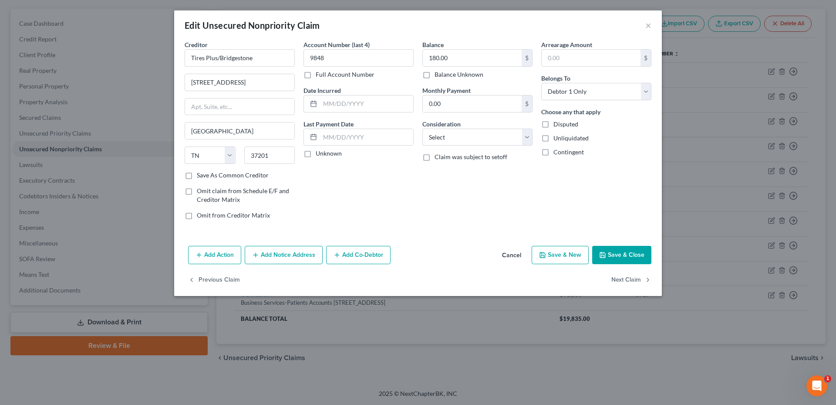
click at [606, 253] on icon "button" at bounding box center [602, 254] width 7 height 7
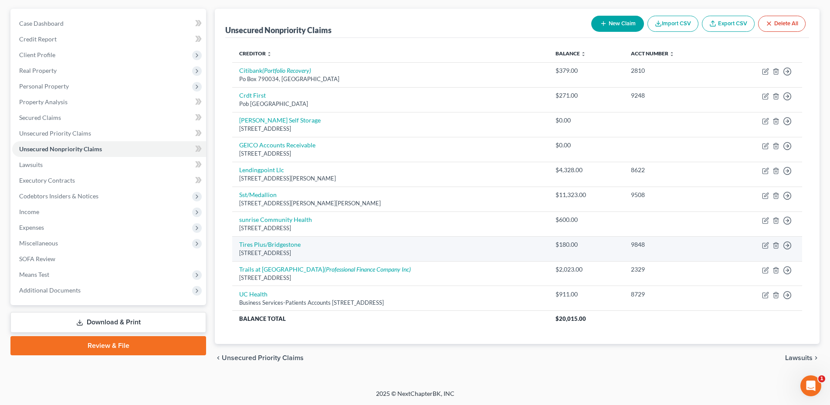
drag, startPoint x: 550, startPoint y: 250, endPoint x: 587, endPoint y: 246, distance: 38.1
click at [591, 248] on tr "Tires Plus/Bridgestone [STREET_ADDRESS] $180.00 9848 Move to D Move to E Move t…" at bounding box center [517, 248] width 570 height 25
click at [584, 245] on div "$180.00" at bounding box center [586, 244] width 62 height 9
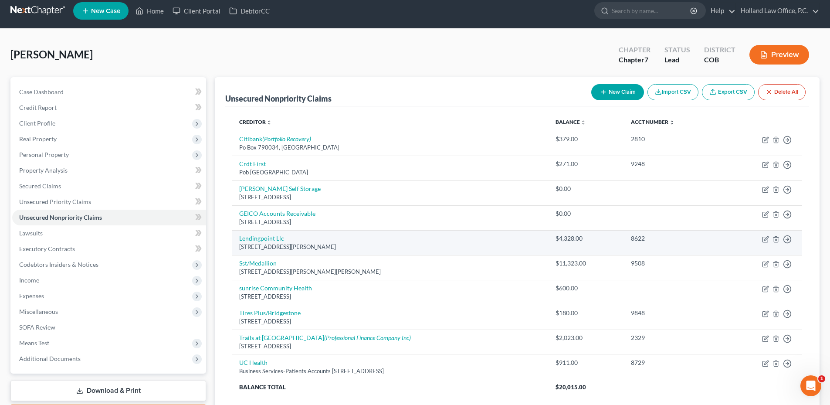
scroll to position [0, 0]
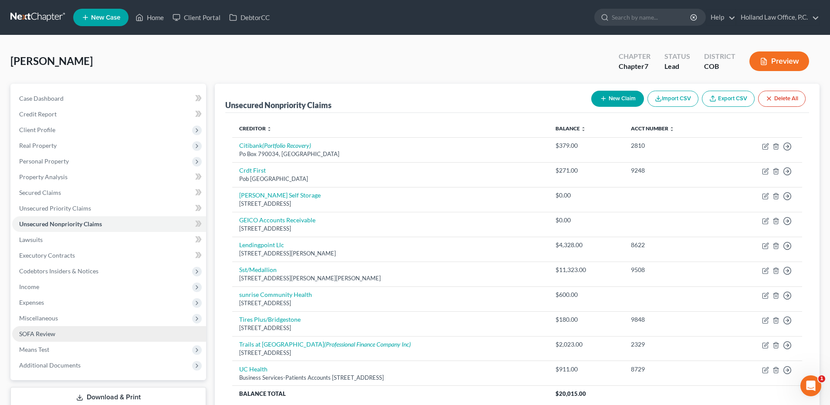
click at [51, 333] on span "SOFA Review" at bounding box center [37, 333] width 36 height 7
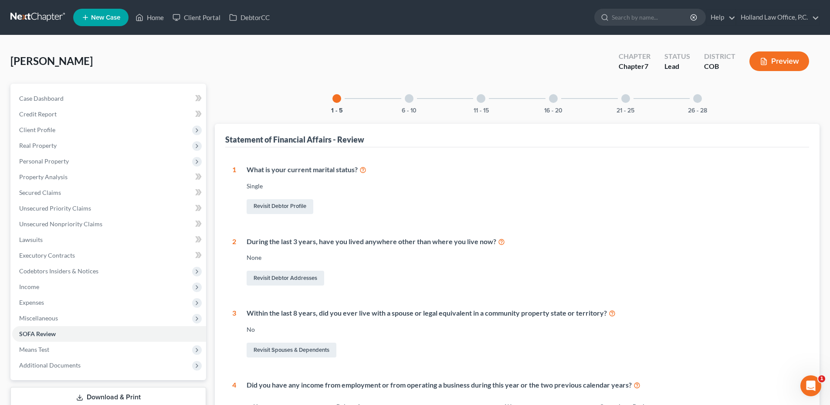
click at [402, 104] on div "6 - 10" at bounding box center [409, 99] width 30 height 30
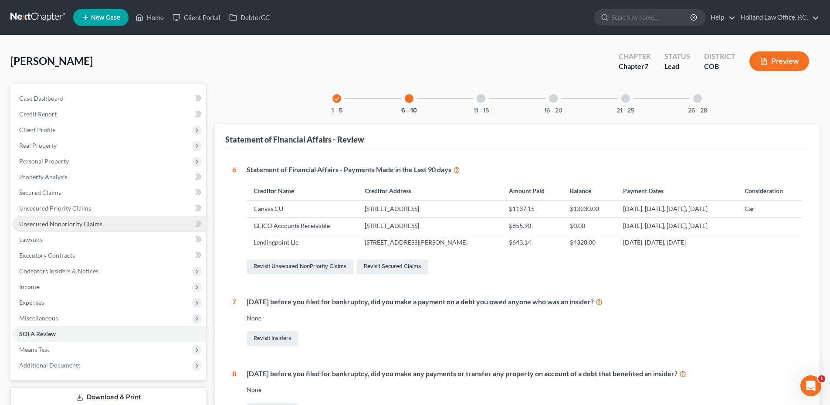
click at [54, 222] on span "Unsecured Nonpriority Claims" at bounding box center [60, 223] width 83 height 7
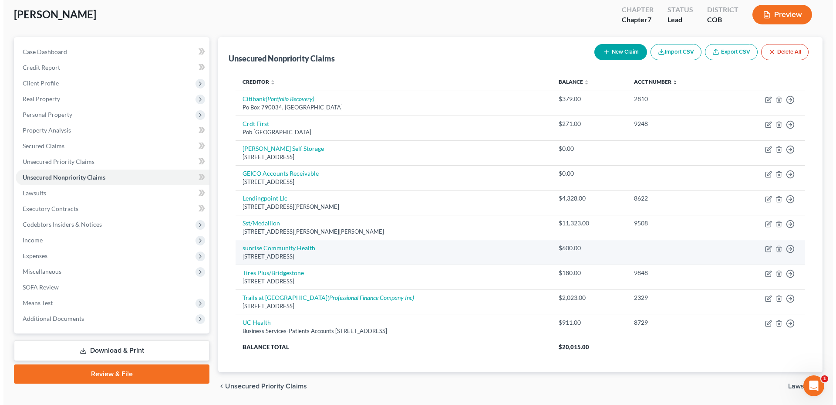
scroll to position [31, 0]
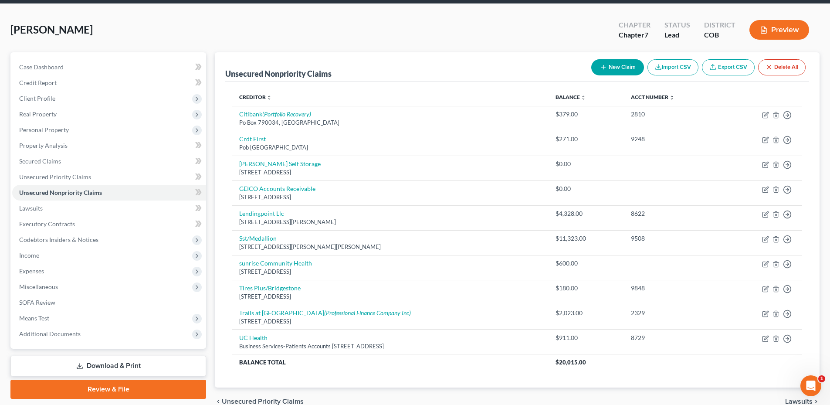
click at [621, 65] on button "New Claim" at bounding box center [617, 67] width 53 height 16
select select "0"
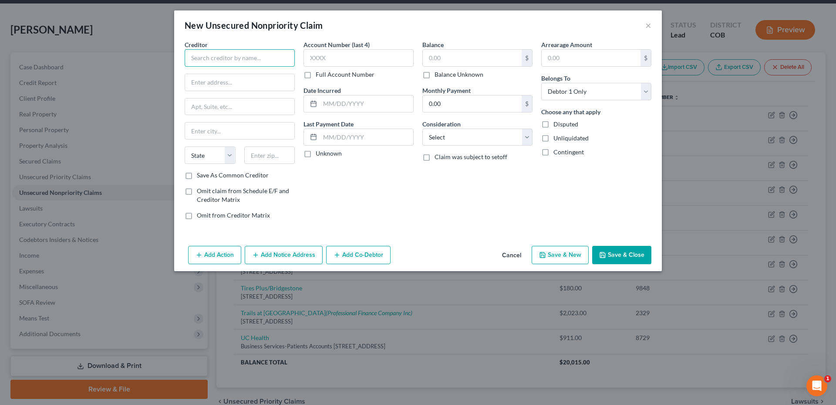
click at [226, 56] on input "text" at bounding box center [240, 57] width 110 height 17
click at [231, 99] on div "[STREET_ADDRESS]" at bounding box center [239, 101] width 95 height 7
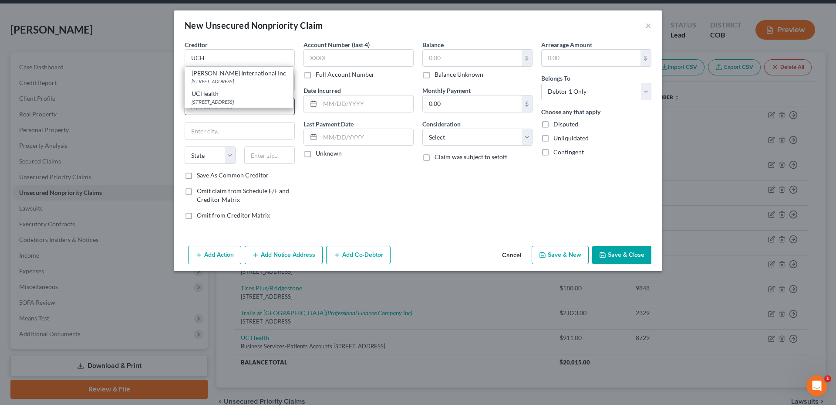
type input "UCHealth"
type input "PO Box 1259 Dpt 147638"
type input "Oaks"
select select "39"
type input "19456"
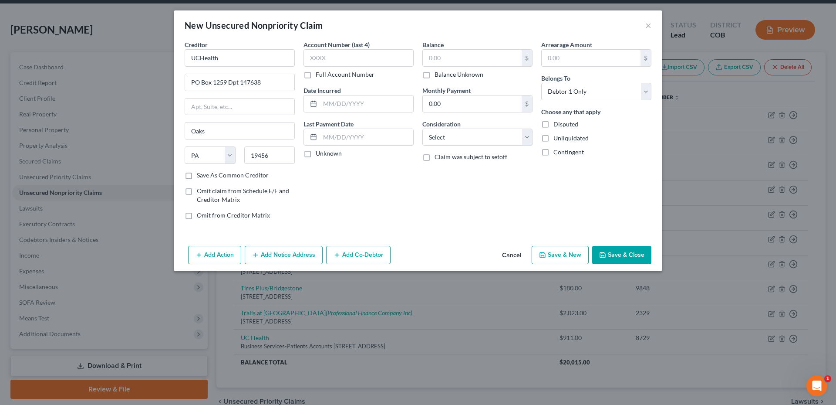
click at [506, 254] on button "Cancel" at bounding box center [511, 254] width 33 height 17
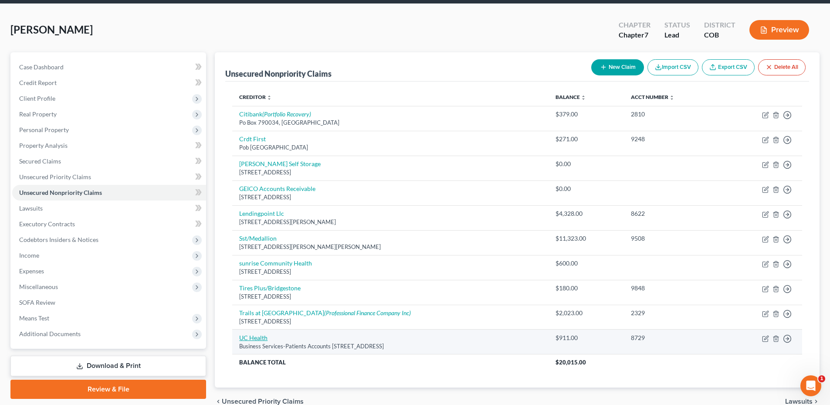
click at [252, 338] on link "UC Health" at bounding box center [253, 337] width 28 height 7
select select "45"
select select "0"
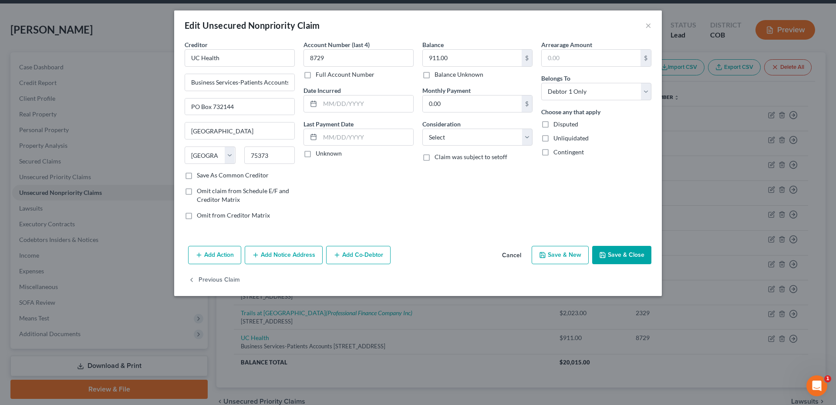
click at [515, 254] on button "Cancel" at bounding box center [511, 254] width 33 height 17
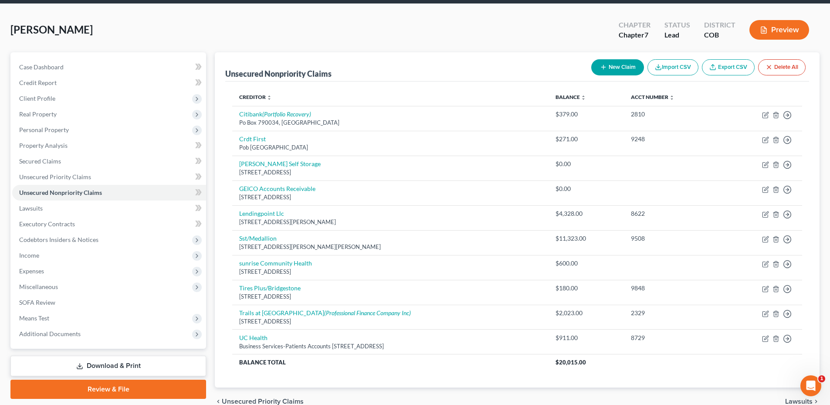
click at [629, 63] on button "New Claim" at bounding box center [617, 67] width 53 height 16
select select "0"
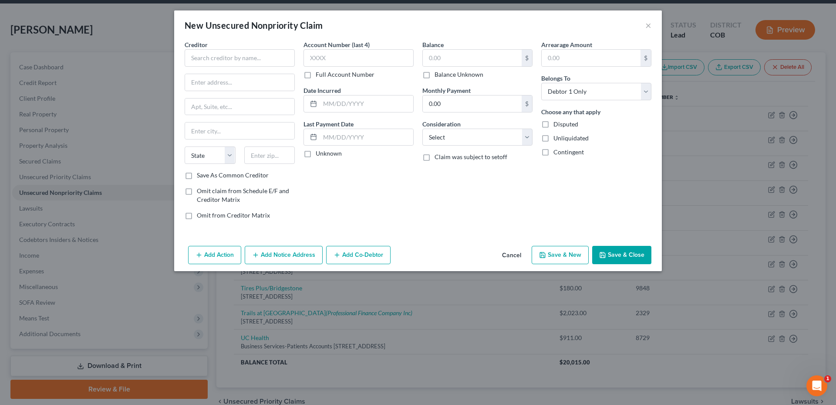
click at [220, 68] on div "Creditor * State [US_STATE] AK AR AZ CA CO [GEOGRAPHIC_DATA] DE DC [GEOGRAPHIC_…" at bounding box center [240, 105] width 110 height 131
click at [230, 60] on input "text" at bounding box center [240, 57] width 110 height 17
click at [240, 82] on input "text" at bounding box center [239, 82] width 109 height 17
click at [237, 55] on input "Devoted" at bounding box center [240, 57] width 110 height 17
type input "Devoted Health"
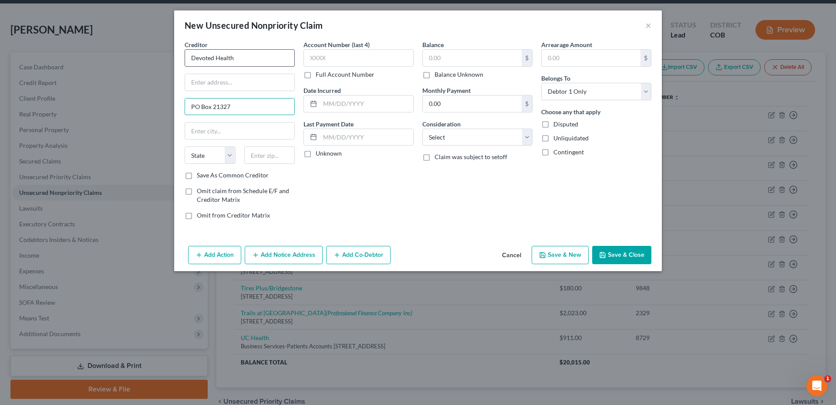
type input "PO Box 21327"
type input "55151"
click at [234, 133] on input "text" at bounding box center [239, 130] width 109 height 17
type input "[PERSON_NAME]"
select select "24"
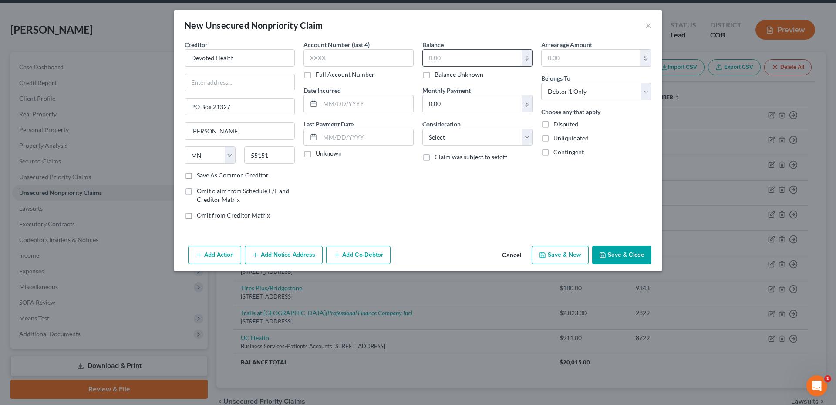
click at [470, 56] on input "text" at bounding box center [472, 58] width 99 height 17
click at [435, 75] on label "Balance Unknown" at bounding box center [459, 74] width 49 height 9
click at [438, 75] on input "Balance Unknown" at bounding box center [441, 73] width 6 height 6
checkbox input "true"
type input "0.00"
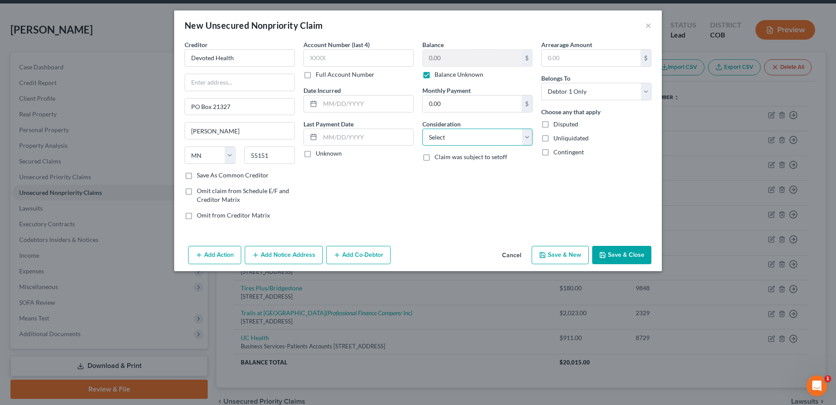
drag, startPoint x: 464, startPoint y: 143, endPoint x: 465, endPoint y: 135, distance: 7.9
click at [464, 143] on select "Select Cable / Satellite Services Collection Agency Credit Card Debt Debt Couns…" at bounding box center [477, 136] width 110 height 17
select select "9"
click at [422, 128] on select "Select Cable / Satellite Services Collection Agency Credit Card Debt Debt Couns…" at bounding box center [477, 136] width 110 height 17
click at [648, 253] on button "Save & Close" at bounding box center [621, 255] width 59 height 18
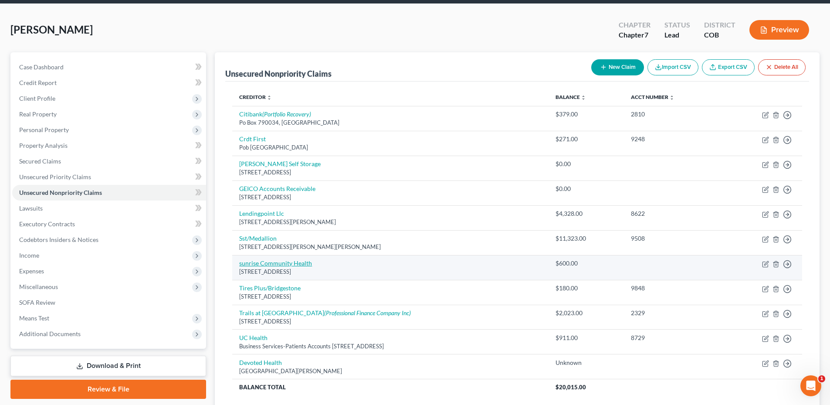
click at [258, 267] on link "sunrise Community Health" at bounding box center [275, 262] width 73 height 7
select select "20"
select select "0"
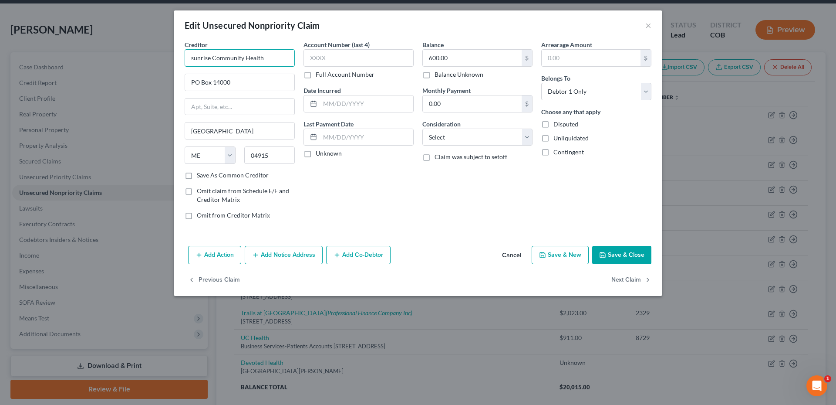
drag, startPoint x: 189, startPoint y: 56, endPoint x: 195, endPoint y: 56, distance: 6.1
click at [195, 56] on input "sunrise Community Health" at bounding box center [240, 57] width 110 height 17
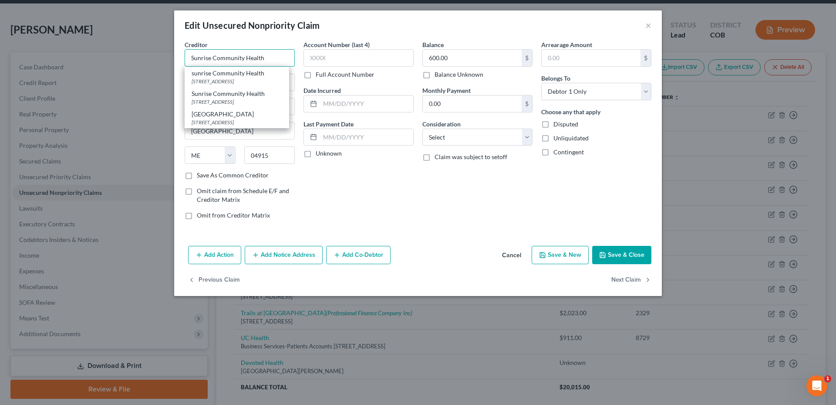
type input "Sunrise Community Health"
click at [620, 254] on button "Save & Close" at bounding box center [621, 255] width 59 height 18
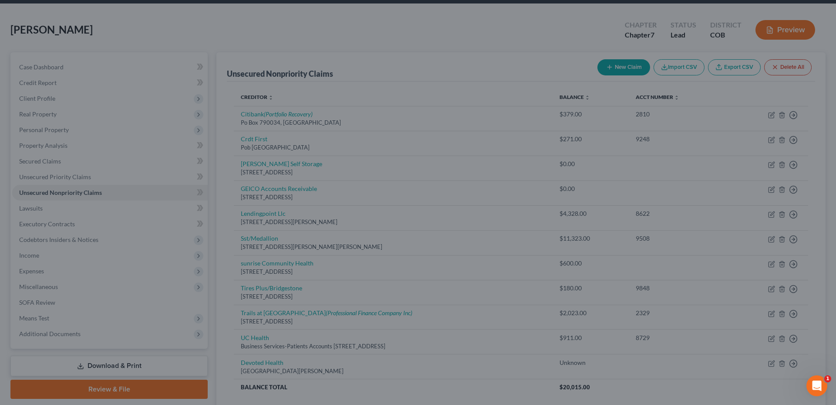
type input "0"
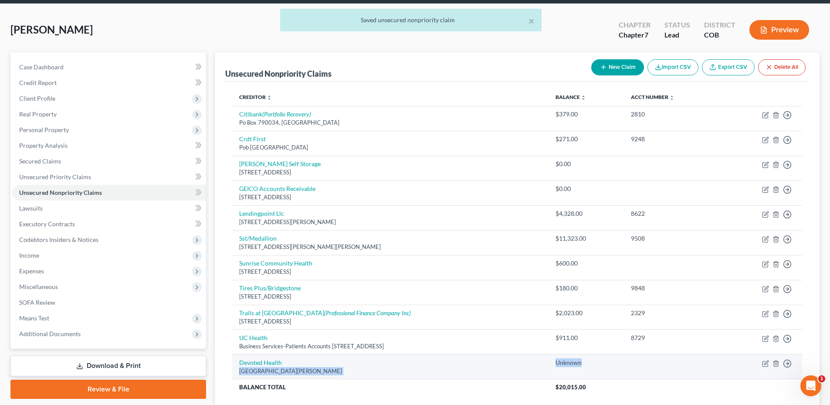
drag, startPoint x: 544, startPoint y: 362, endPoint x: 600, endPoint y: 362, distance: 55.7
click at [600, 363] on tr "Devoted Health [GEOGRAPHIC_DATA][PERSON_NAME] Unknown Move to D Move to E Move …" at bounding box center [517, 366] width 570 height 25
click at [598, 361] on div "Unknown" at bounding box center [586, 362] width 62 height 9
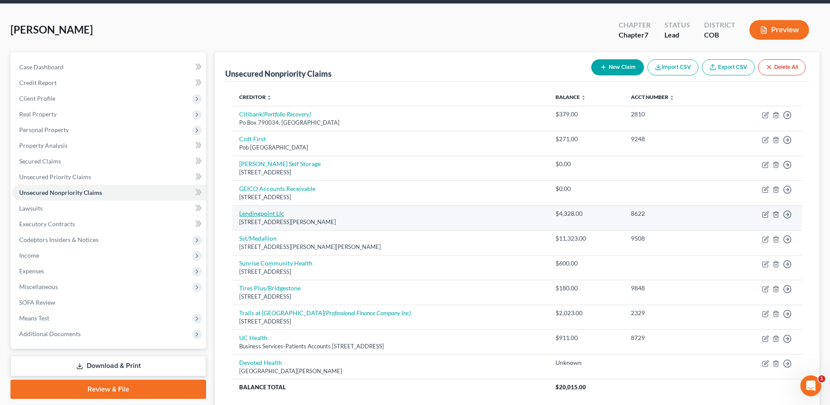
click at [274, 210] on link "Lendingpoint Llc" at bounding box center [261, 212] width 45 height 7
select select "10"
select select "0"
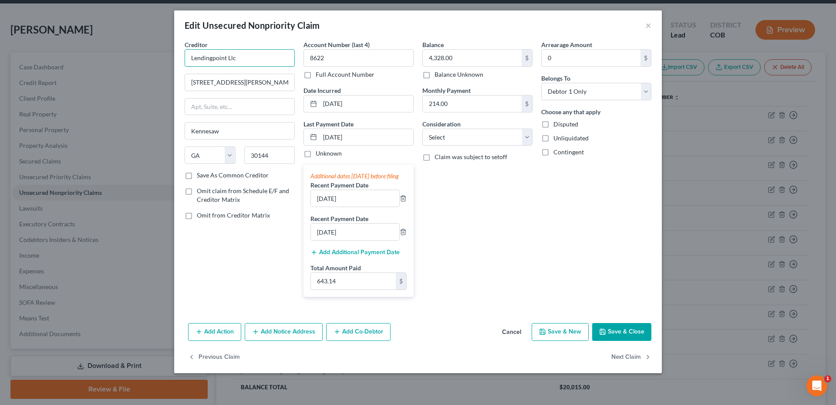
drag, startPoint x: 228, startPoint y: 58, endPoint x: 258, endPoint y: 47, distance: 32.4
click at [245, 57] on input "Lendingpoint Llc" at bounding box center [240, 57] width 110 height 17
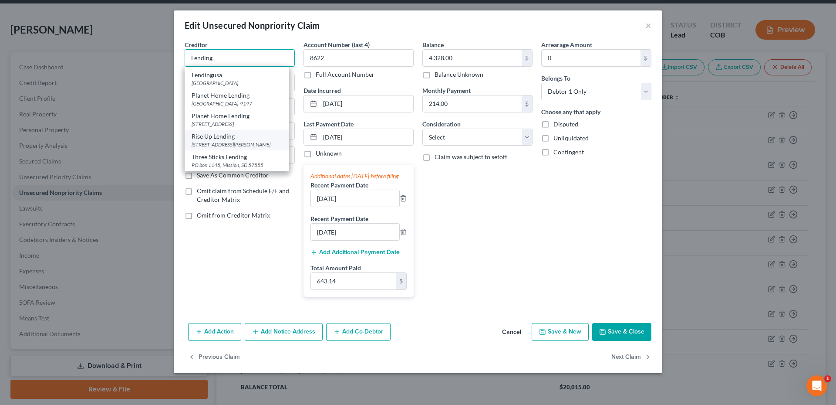
scroll to position [186, 0]
type input "Lending"
click at [257, 289] on div "Creditor * Lending Bright Lending [GEOGRAPHIC_DATA][PERSON_NAME] Comenity - [GE…" at bounding box center [239, 171] width 119 height 263
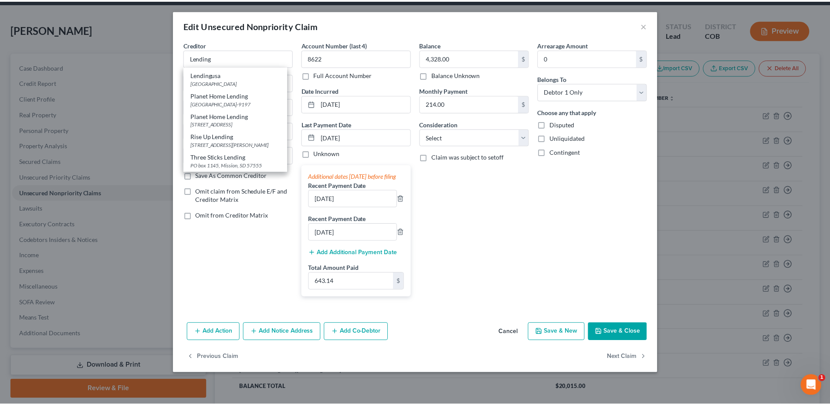
scroll to position [0, 0]
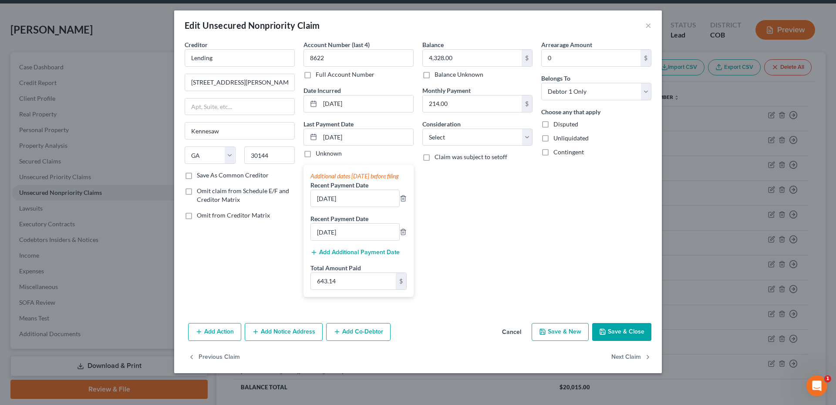
click at [514, 341] on button "Cancel" at bounding box center [511, 332] width 33 height 17
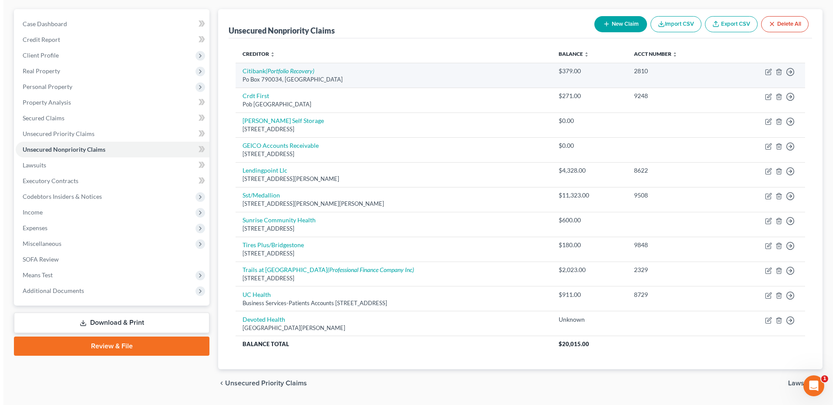
scroll to position [75, 0]
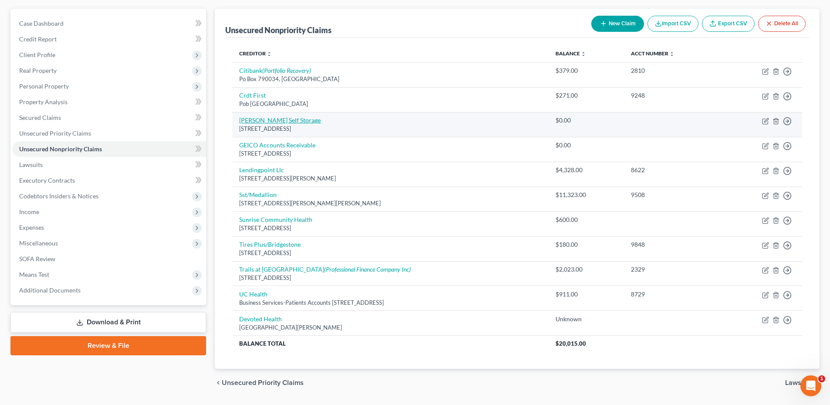
click at [260, 123] on link "[PERSON_NAME] Self Storage" at bounding box center [279, 119] width 81 height 7
select select "5"
select select "0"
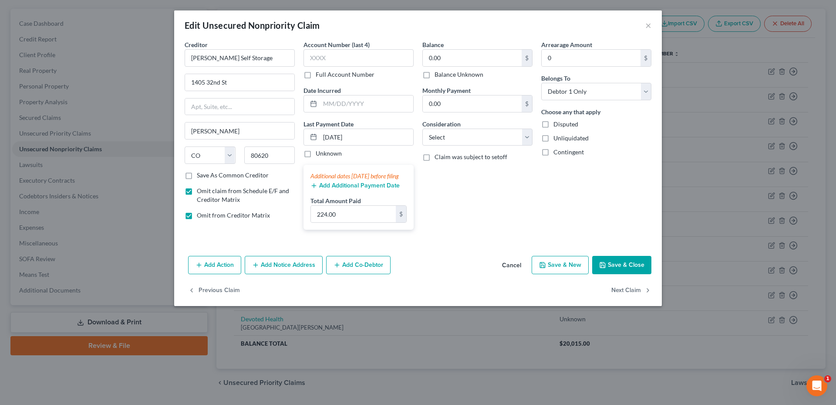
click at [364, 189] on button "Add Additional Payment Date" at bounding box center [355, 185] width 89 height 7
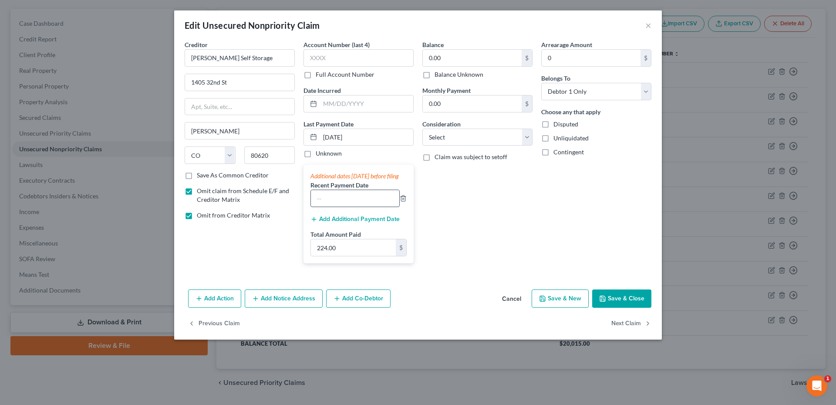
click at [335, 206] on input "text" at bounding box center [355, 198] width 88 height 17
type input "[DATE]"
click at [362, 223] on button "Add Additional Payment Date" at bounding box center [355, 219] width 89 height 7
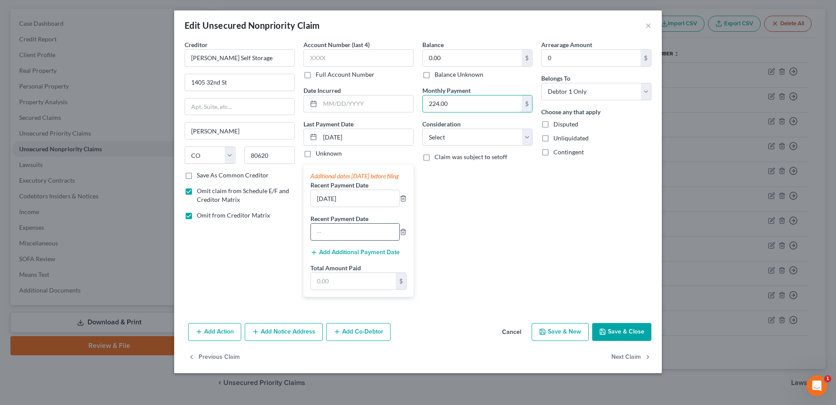
type input "224.00"
click at [353, 236] on input "text" at bounding box center [355, 231] width 88 height 17
type input "[DATE]"
click at [351, 286] on input "text" at bounding box center [353, 281] width 85 height 17
click at [328, 284] on input "text" at bounding box center [353, 281] width 85 height 17
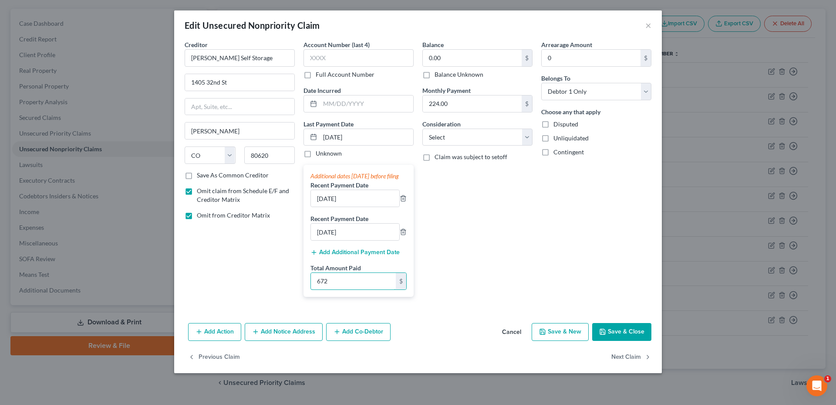
type input "672"
click at [509, 211] on div "Balance 0.00 $ Balance Unknown Balance Undetermined 0.00 $ Balance Unknown Mont…" at bounding box center [477, 171] width 119 height 263
click at [635, 333] on button "Save & Close" at bounding box center [621, 332] width 59 height 18
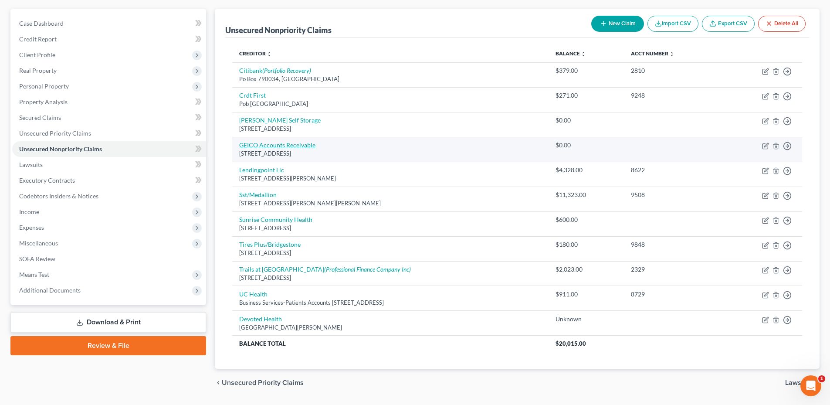
click at [287, 147] on link "GEICO Accounts Receivable" at bounding box center [277, 144] width 76 height 7
select select "10"
select select "0"
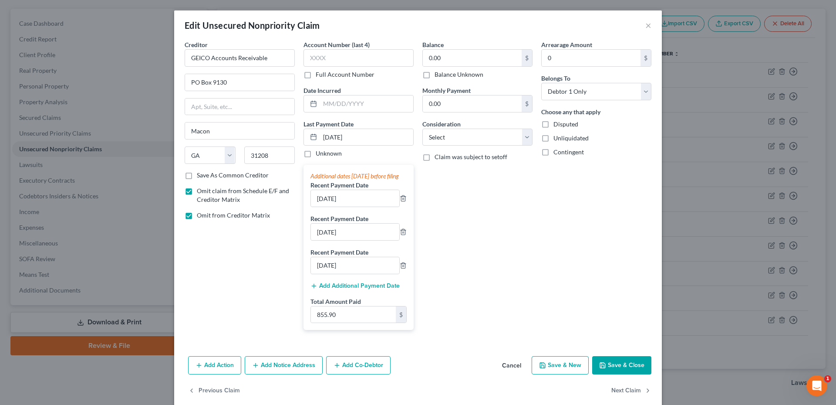
click at [508, 371] on button "Cancel" at bounding box center [511, 365] width 33 height 17
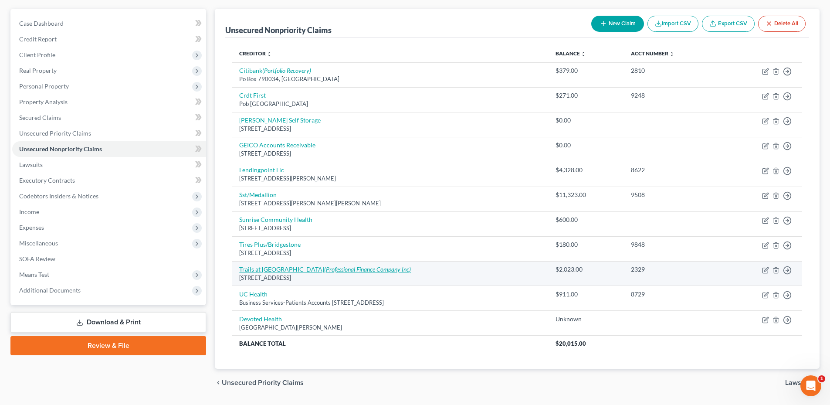
click at [333, 270] on icon "(Professional Finance Company Inc)" at bounding box center [367, 268] width 87 height 7
select select "5"
select select "1"
select select "0"
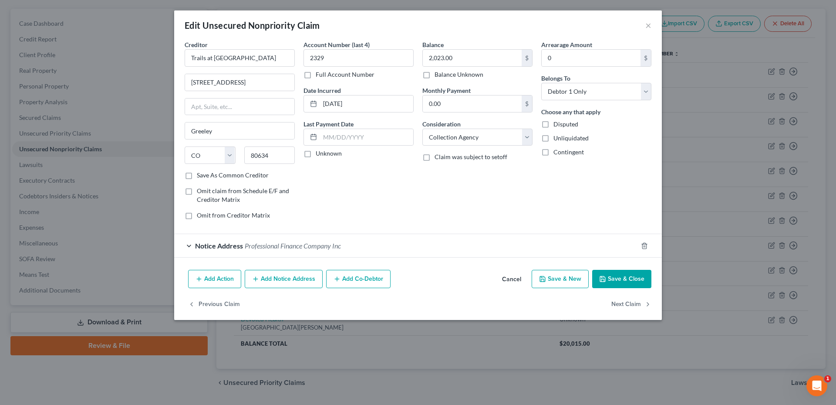
click at [429, 248] on div "Notice Address Professional Finance Company Inc" at bounding box center [405, 245] width 463 height 23
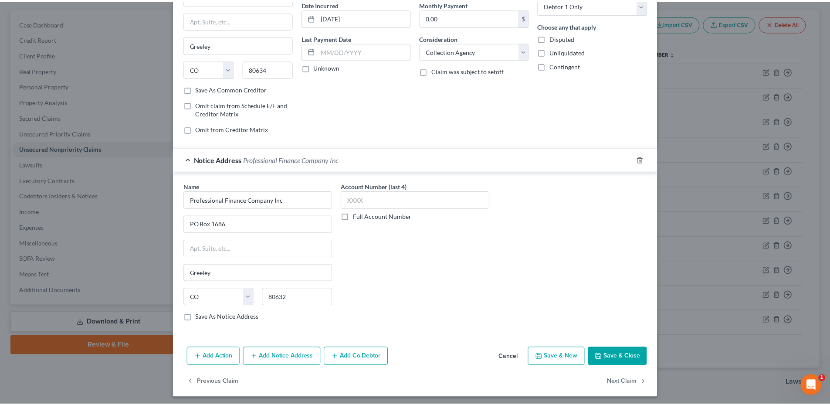
scroll to position [89, 0]
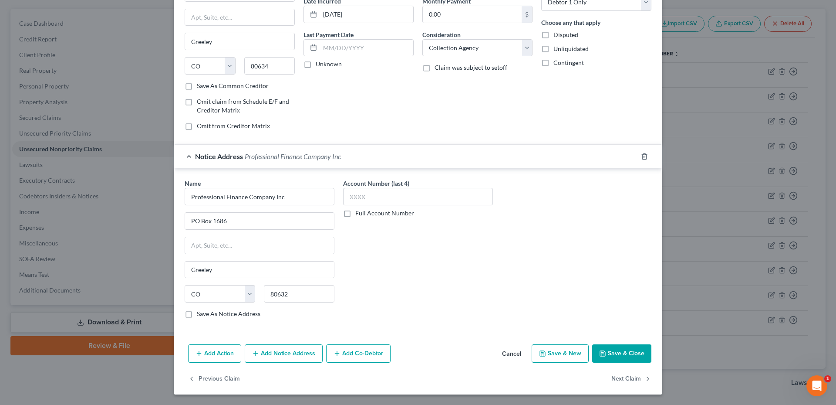
click at [502, 349] on button "Cancel" at bounding box center [511, 353] width 33 height 17
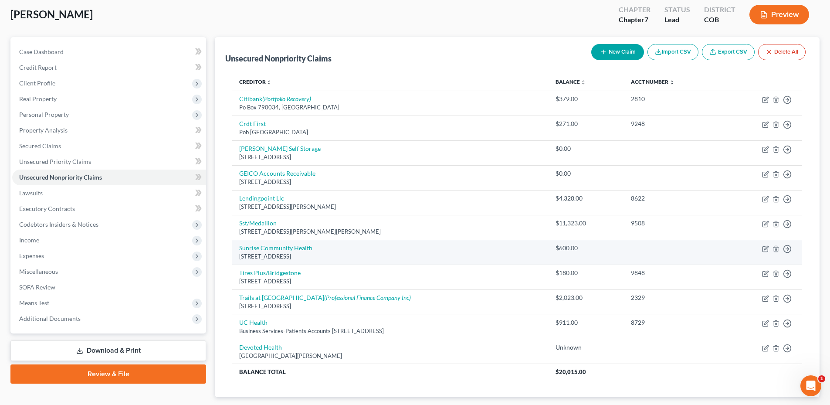
scroll to position [31, 0]
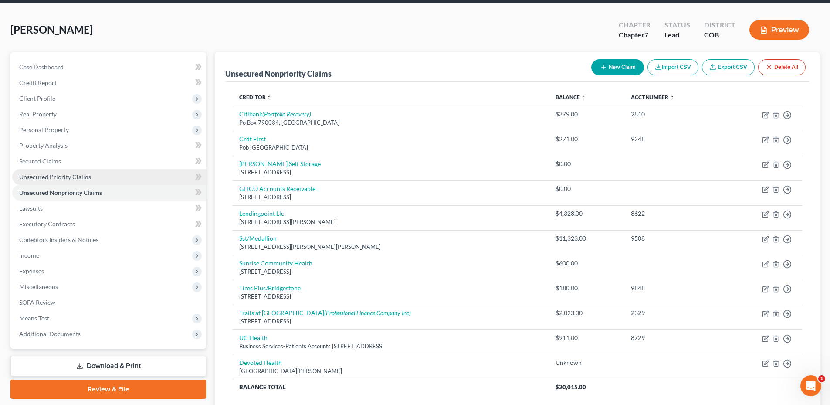
click at [42, 176] on span "Unsecured Priority Claims" at bounding box center [55, 176] width 72 height 7
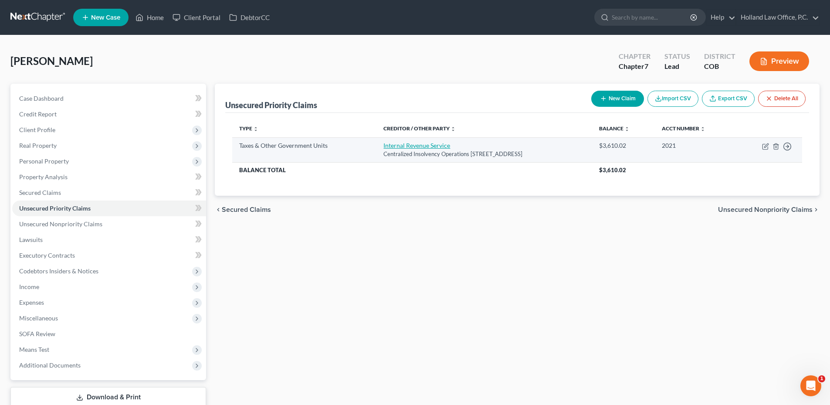
click at [405, 148] on link "Internal Revenue Service" at bounding box center [416, 145] width 67 height 7
select select "0"
select select "39"
select select "0"
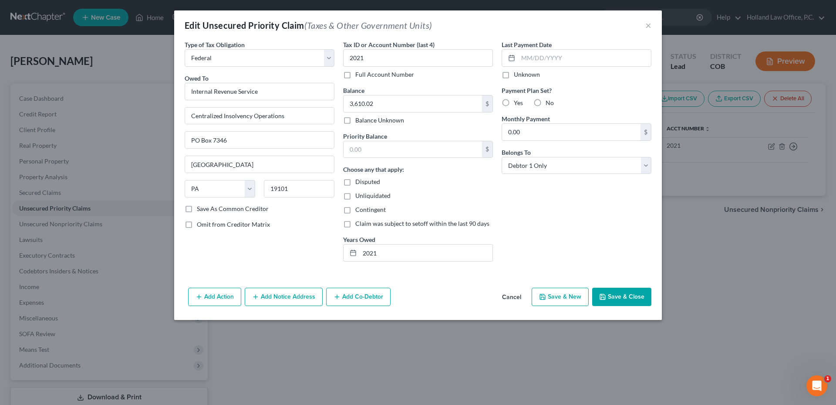
click at [506, 299] on button "Cancel" at bounding box center [511, 296] width 33 height 17
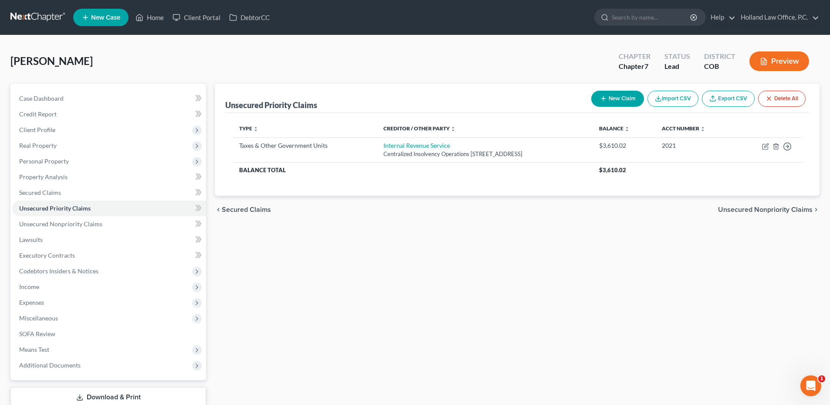
click at [395, 244] on div "Unsecured Priority Claims New Claim Import CSV Export CSV Delete All Type expan…" at bounding box center [516, 257] width 613 height 346
click at [62, 122] on span "Client Profile" at bounding box center [109, 130] width 194 height 16
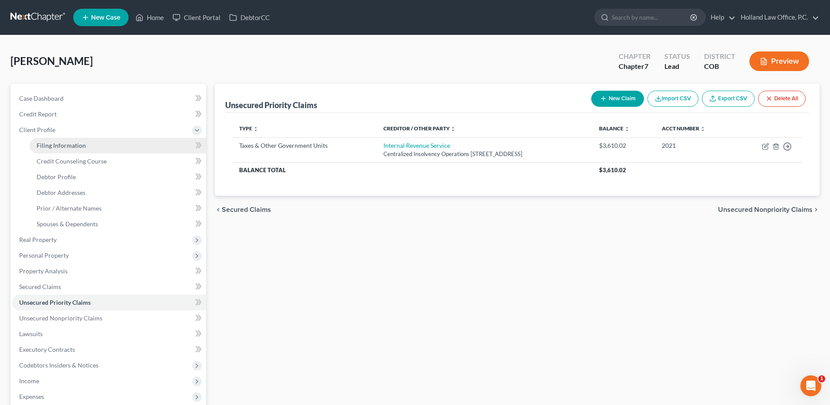
click at [81, 139] on link "Filing Information" at bounding box center [118, 146] width 176 height 16
select select "1"
select select "0"
select select "5"
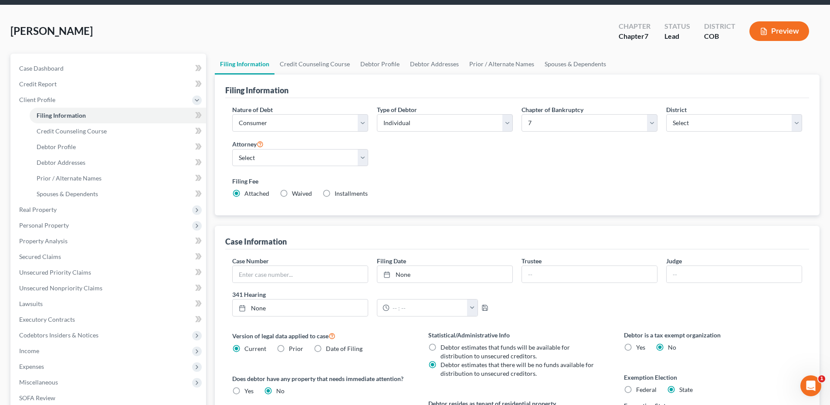
scroll to position [87, 0]
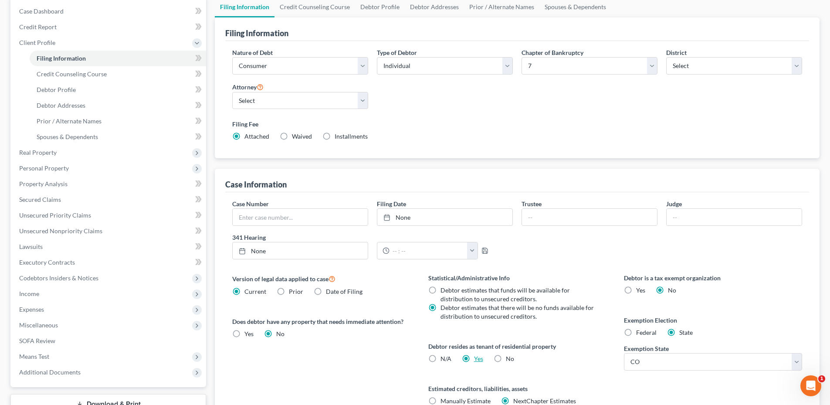
click at [478, 360] on link "Yes" at bounding box center [478, 357] width 9 height 7
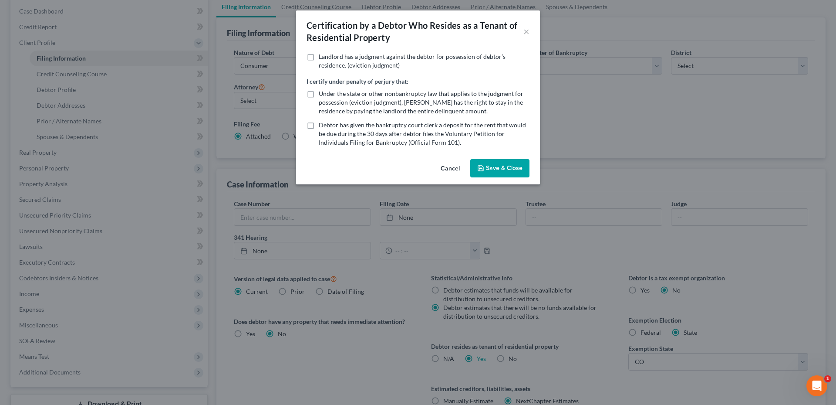
click at [517, 161] on button "Save & Close" at bounding box center [499, 168] width 59 height 18
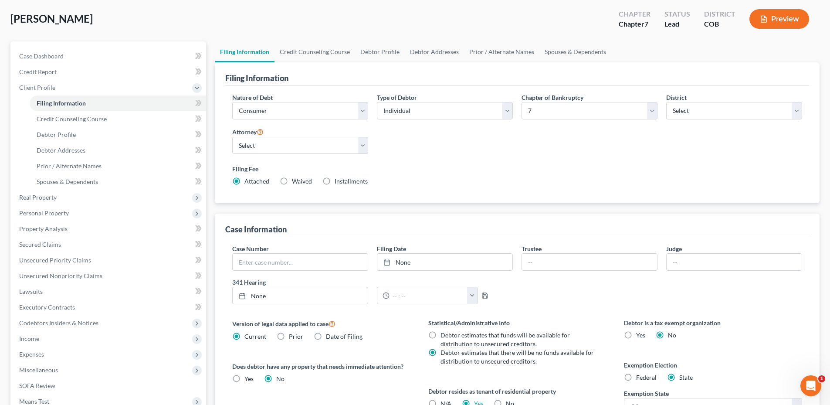
scroll to position [39, 0]
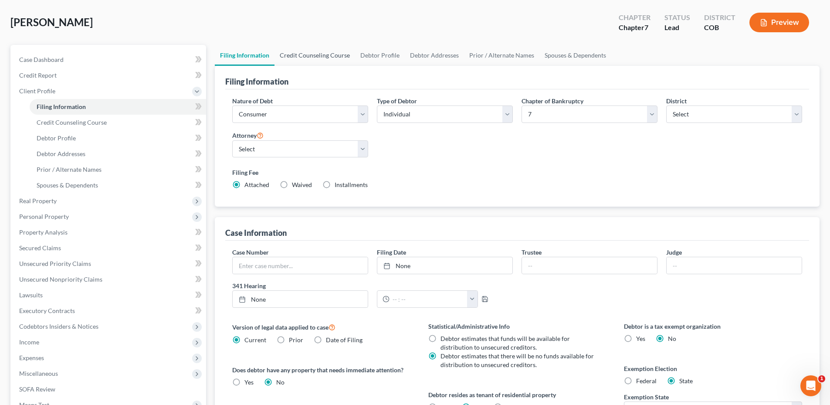
click at [319, 61] on link "Credit Counseling Course" at bounding box center [314, 55] width 81 height 21
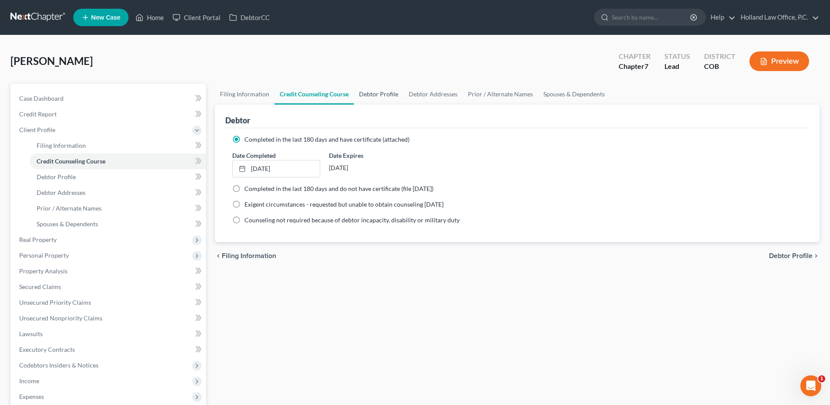
click at [366, 98] on link "Debtor Profile" at bounding box center [379, 94] width 50 height 21
select select "0"
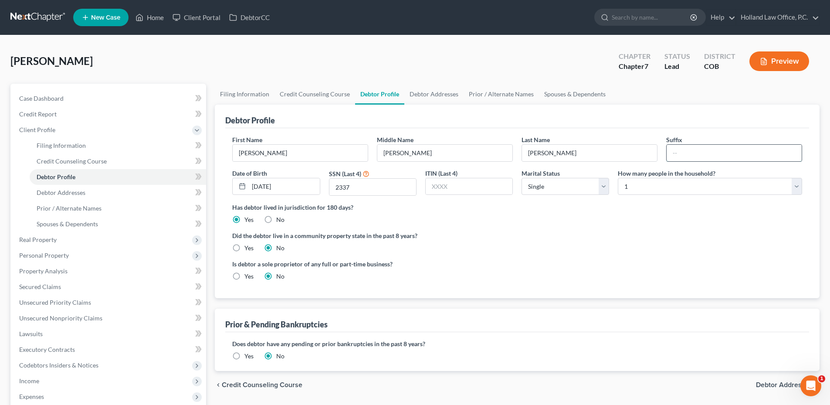
click at [706, 156] on input "text" at bounding box center [733, 153] width 135 height 17
type input "Sr."
click at [758, 216] on div "Has debtor lived in jurisdiction for 180 days? Yes No Debtor must reside in jur…" at bounding box center [517, 213] width 570 height 21
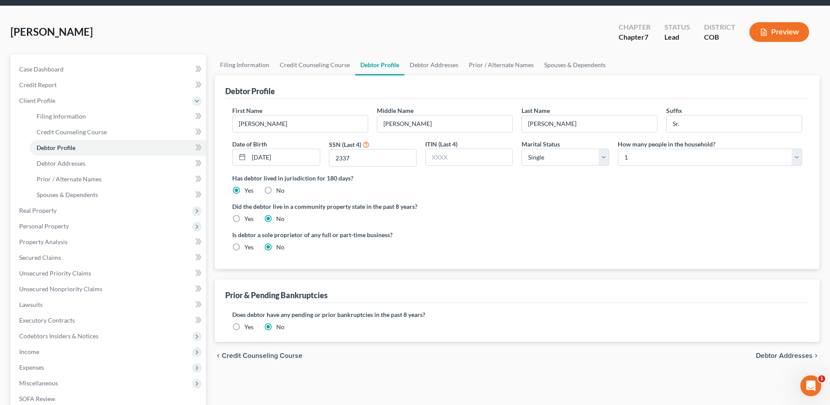
scroll to position [44, 0]
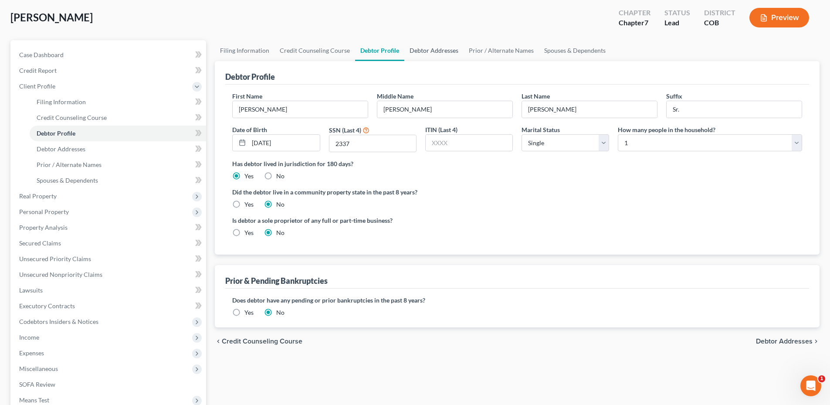
click at [412, 53] on link "Debtor Addresses" at bounding box center [433, 50] width 59 height 21
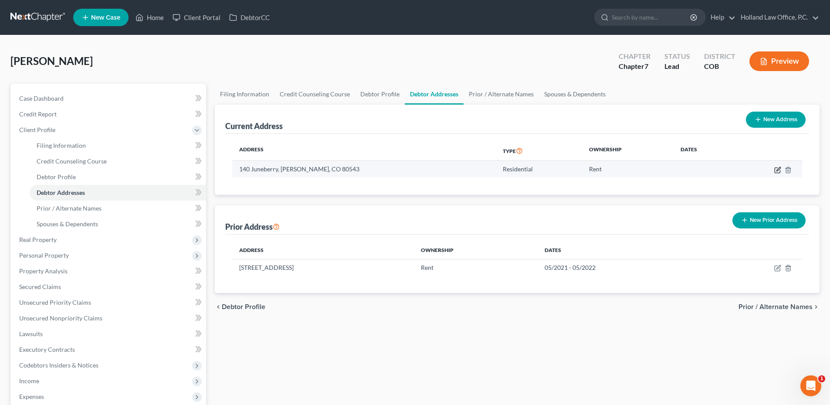
click at [779, 171] on icon "button" at bounding box center [777, 169] width 7 height 7
select select "5"
select select "0"
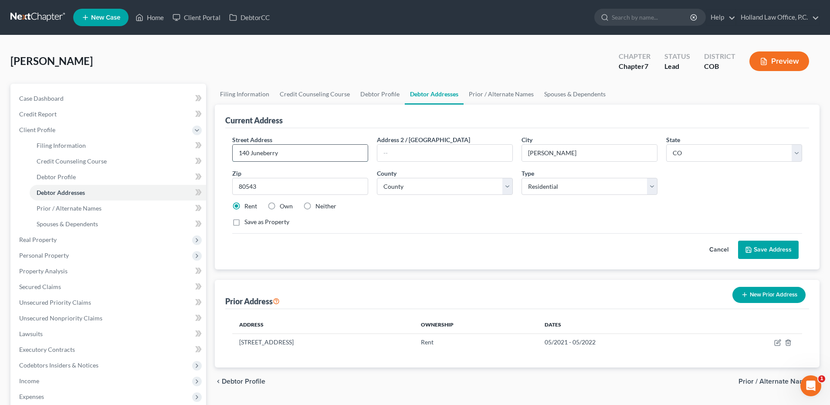
click at [250, 154] on input "140 Juneberry" at bounding box center [300, 153] width 135 height 17
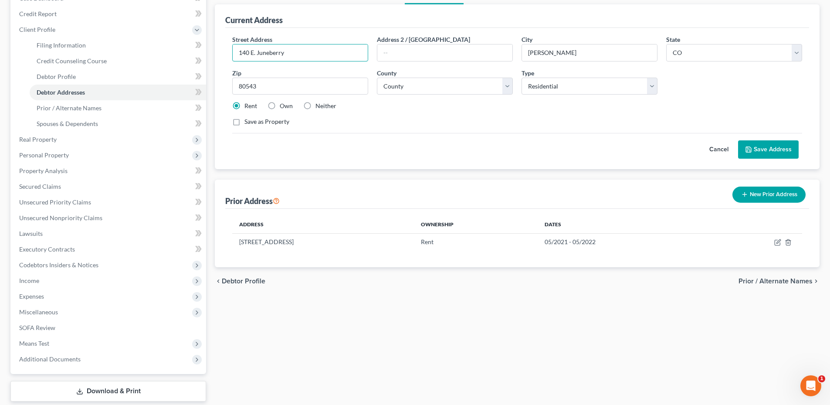
scroll to position [131, 0]
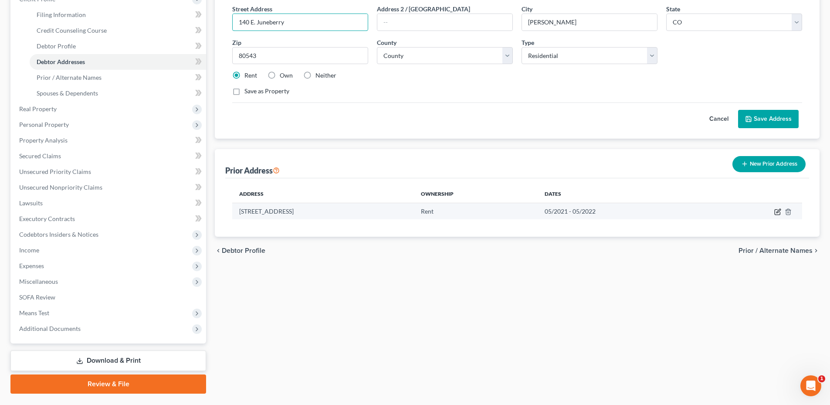
type input "140 E. Juneberry"
click at [780, 212] on icon "button" at bounding box center [776, 211] width 5 height 5
select select "5"
select select "62"
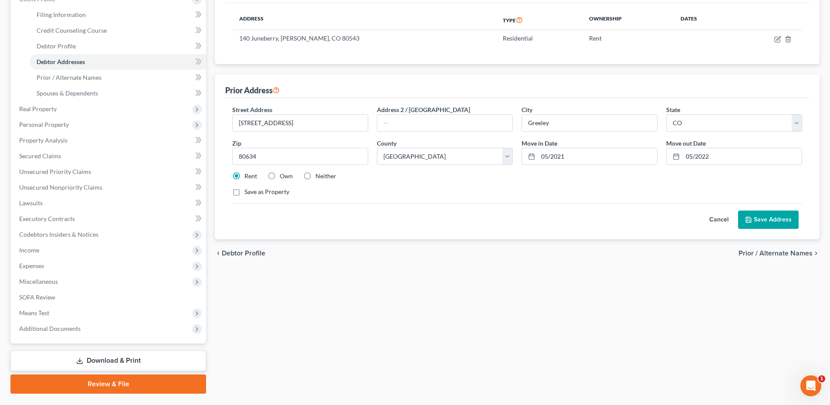
scroll to position [0, 0]
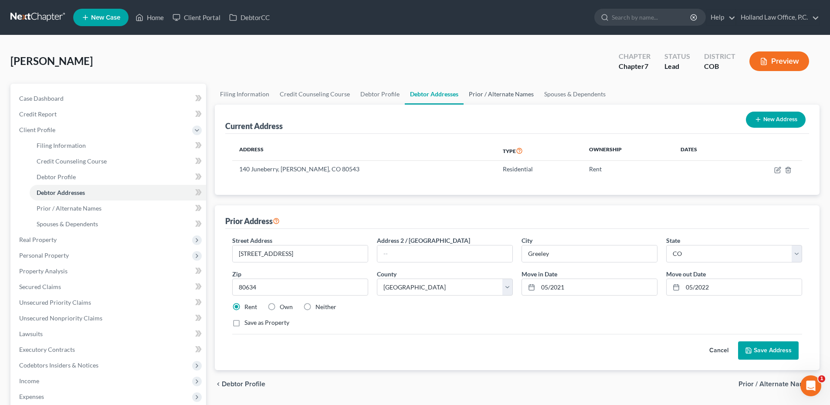
click at [486, 97] on link "Prior / Alternate Names" at bounding box center [500, 94] width 75 height 21
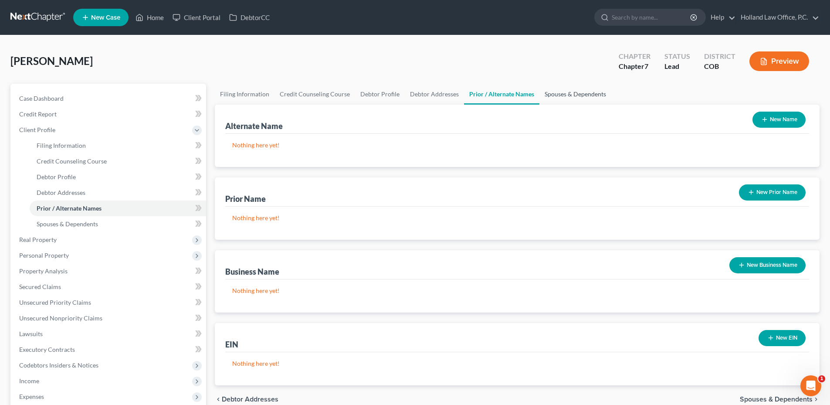
click at [577, 98] on link "Spouses & Dependents" at bounding box center [575, 94] width 72 height 21
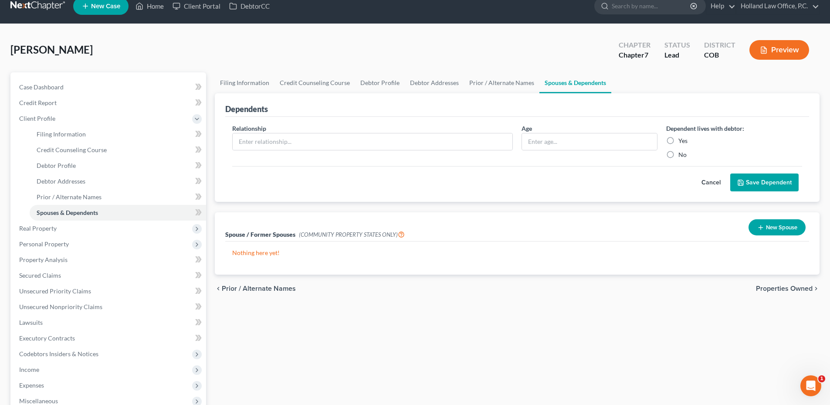
scroll to position [152, 0]
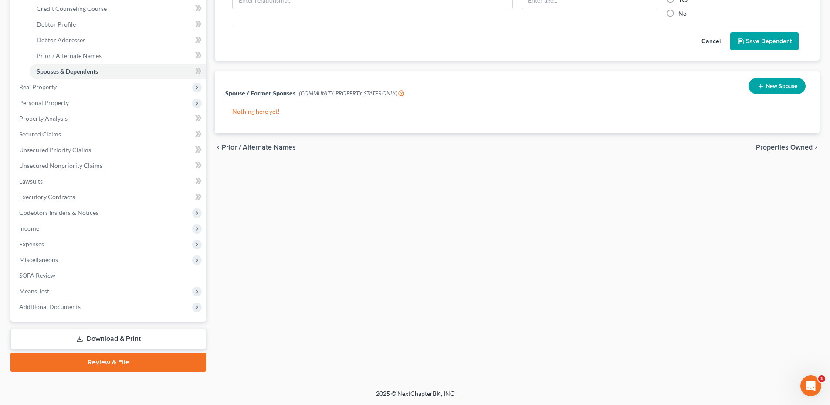
drag, startPoint x: 78, startPoint y: 341, endPoint x: 79, endPoint y: 331, distance: 10.1
click at [79, 341] on icon at bounding box center [79, 338] width 7 height 7
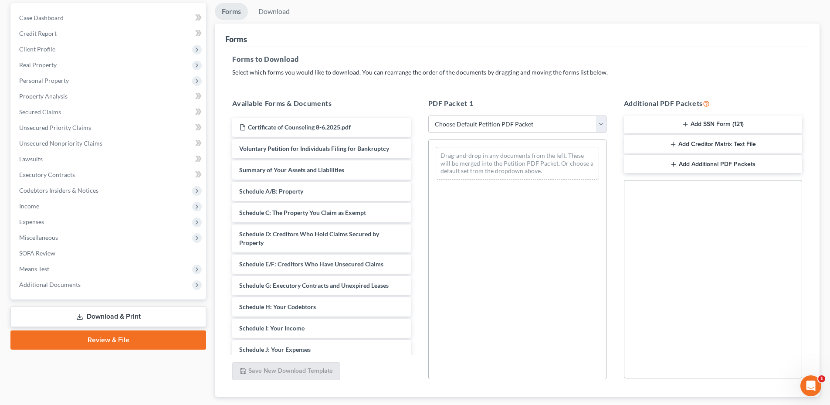
scroll to position [87, 0]
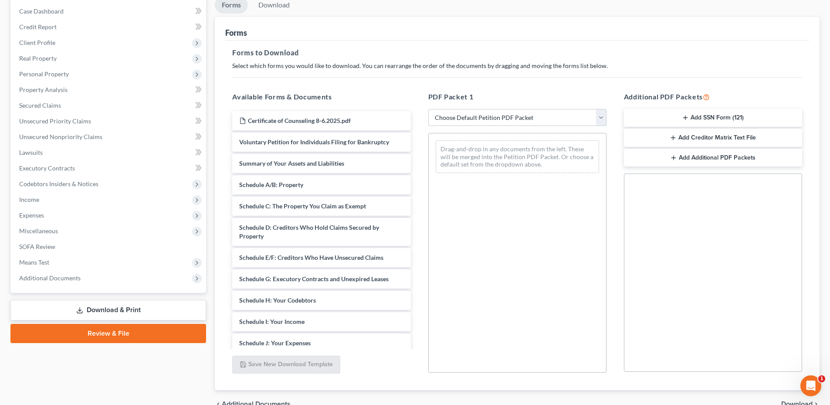
click at [491, 111] on select "Choose Default Petition PDF Packet Complete Bankruptcy Petition (all forms and …" at bounding box center [517, 117] width 178 height 17
click at [490, 120] on select "Choose Default Petition PDF Packet Complete Bankruptcy Petition (all forms and …" at bounding box center [517, 117] width 178 height 17
select select "0"
click at [428, 109] on select "Choose Default Petition PDF Packet Complete Bankruptcy Petition (all forms and …" at bounding box center [517, 117] width 178 height 17
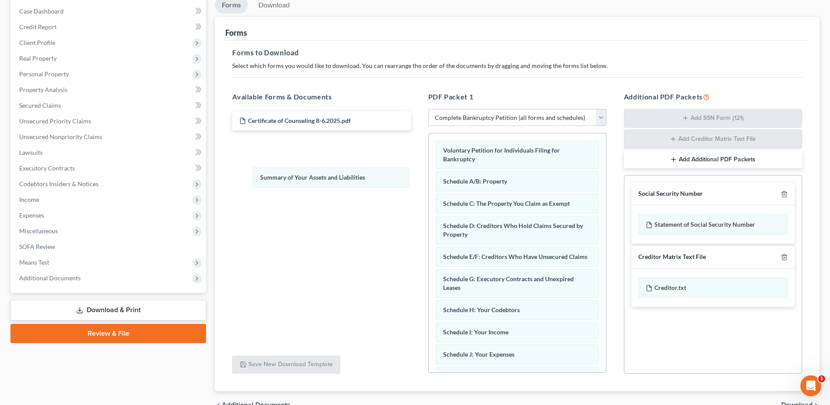
click at [429, 182] on div "Summary of Your Assets and Liabilities Voluntary Petition for Individuals Filin…" at bounding box center [517, 375] width 177 height 485
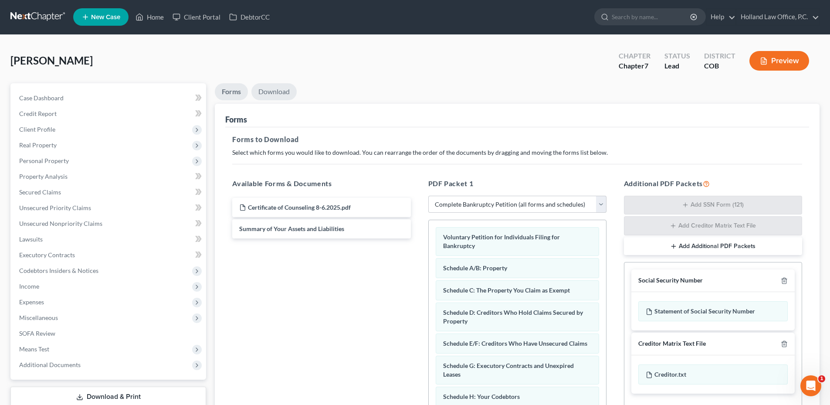
scroll to position [0, 0]
click at [279, 95] on link "Download" at bounding box center [273, 92] width 45 height 17
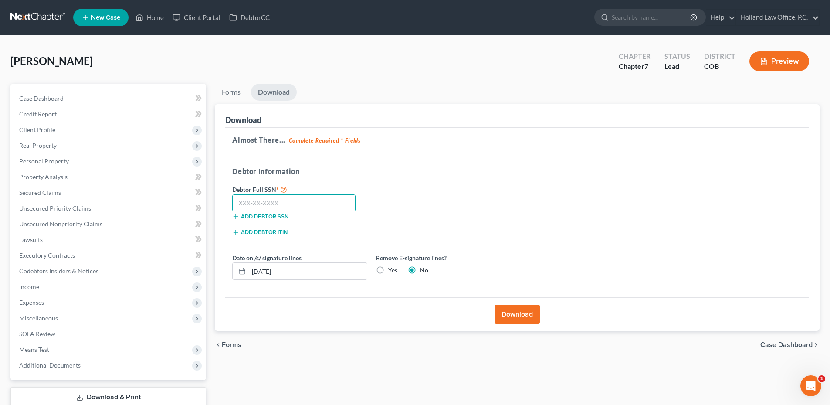
click at [293, 203] on input "text" at bounding box center [293, 202] width 123 height 17
type input "522-94-2337"
click at [388, 273] on label "Yes" at bounding box center [392, 270] width 9 height 9
click at [392, 271] on input "Yes" at bounding box center [395, 269] width 6 height 6
radio input "true"
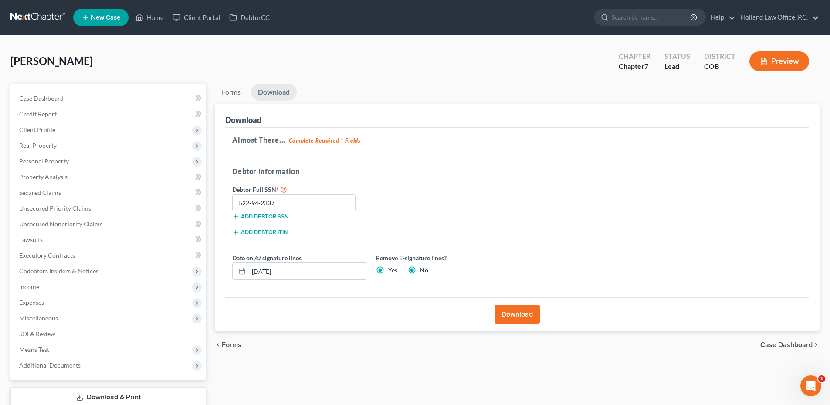
radio input "false"
click at [515, 308] on button "Download" at bounding box center [516, 313] width 45 height 19
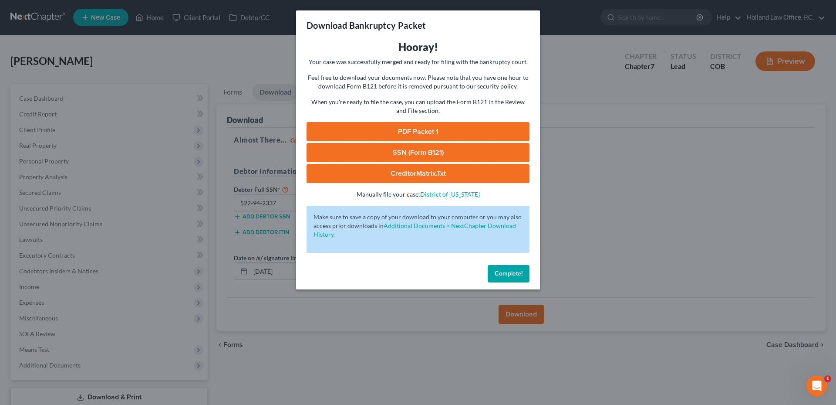
click at [403, 155] on link "SSN (Form B121)" at bounding box center [418, 152] width 223 height 19
click at [411, 130] on link "PDF Packet 1" at bounding box center [418, 131] width 223 height 19
click at [437, 126] on link "PDF Packet 1" at bounding box center [418, 131] width 223 height 19
click at [513, 273] on span "Complete!" at bounding box center [509, 273] width 28 height 7
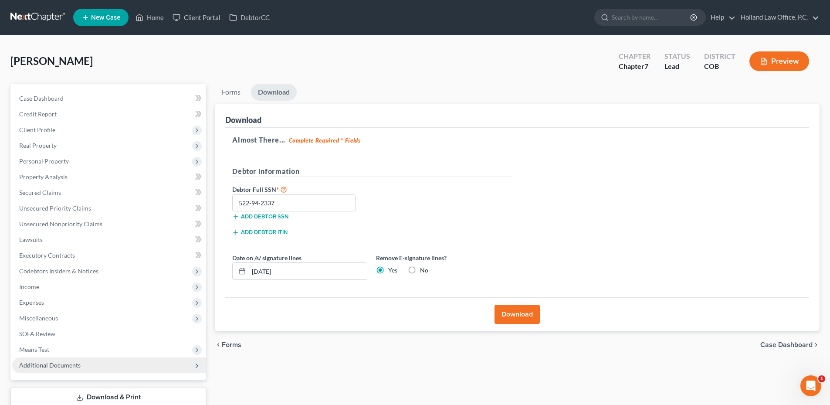
click at [41, 368] on span "Additional Documents" at bounding box center [49, 364] width 61 height 7
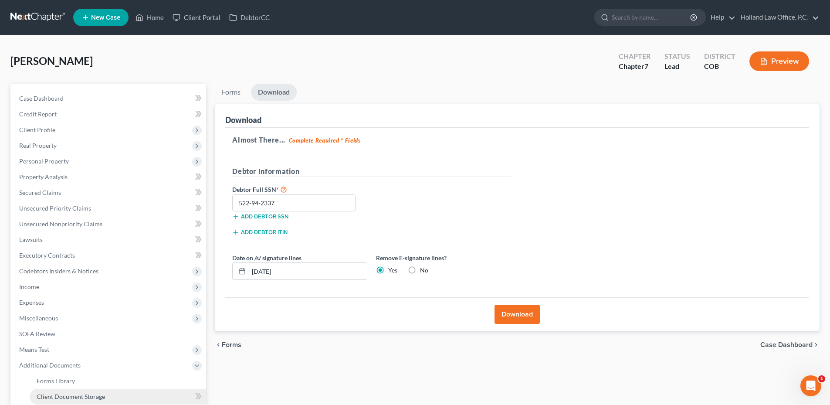
click at [70, 393] on span "Client Document Storage" at bounding box center [71, 395] width 68 height 7
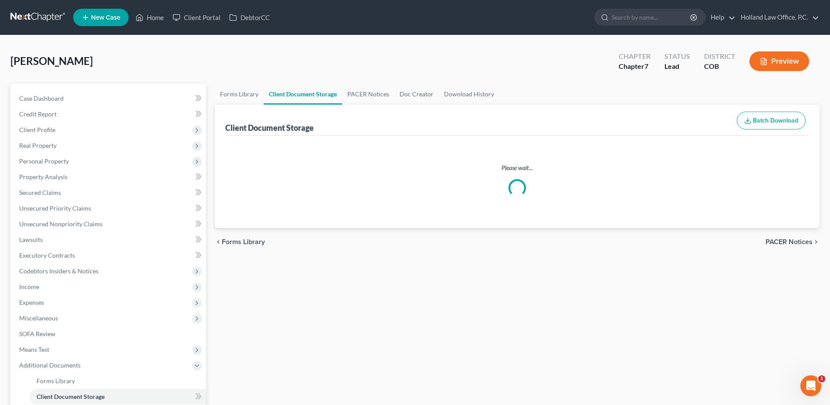
select select "5"
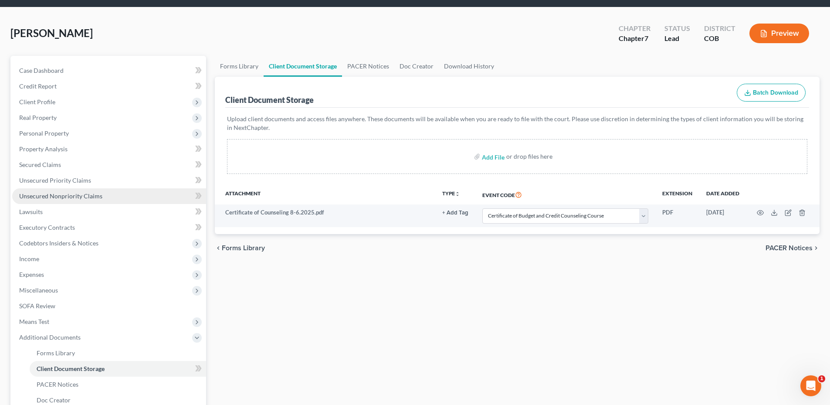
scroll to position [44, 0]
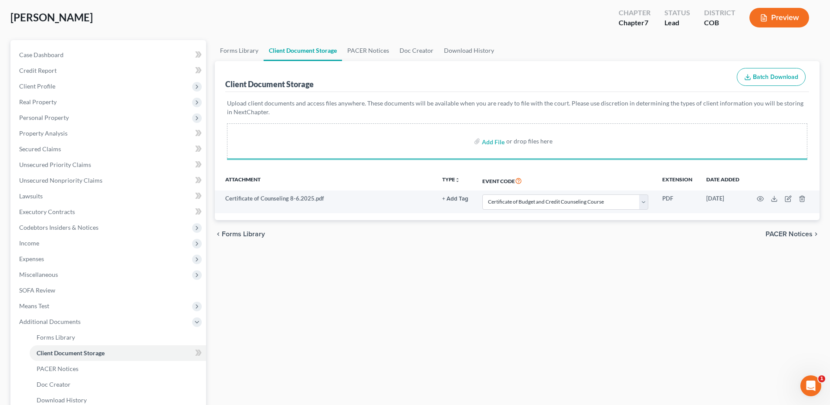
select select "5"
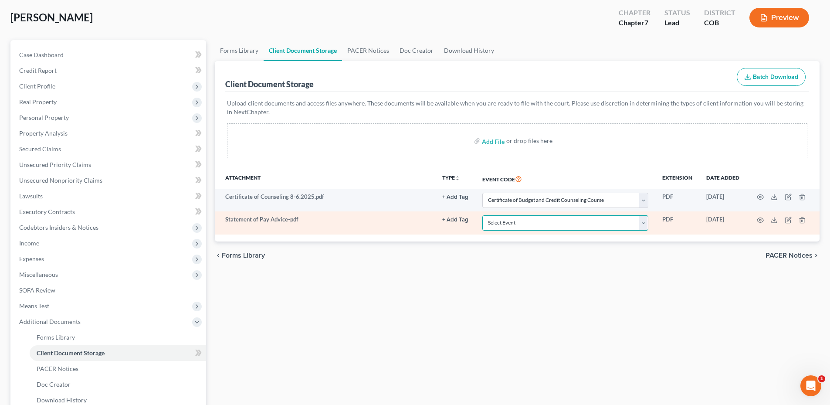
click at [521, 223] on select "Select Event 1009-1.1 Notice of Amendments 20 Largest Unsecured Creditors Amend…" at bounding box center [565, 222] width 166 height 15
select select "28"
click at [482, 215] on select "Select Event 1009-1.1 Notice of Amendments 20 Largest Unsecured Creditors Amend…" at bounding box center [565, 222] width 166 height 15
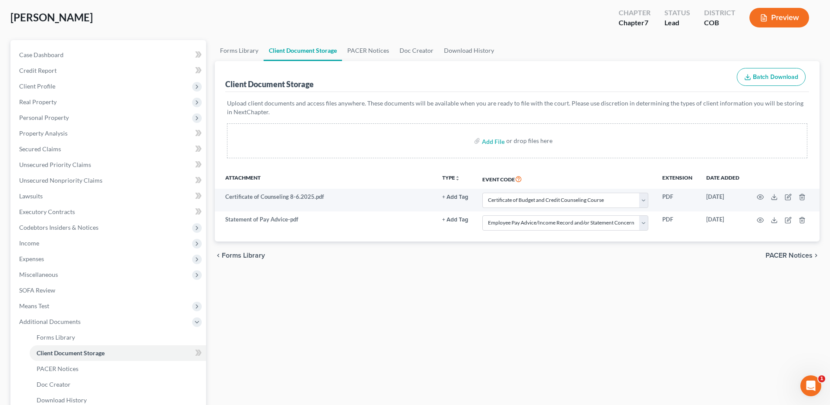
select select "5"
select select "28"
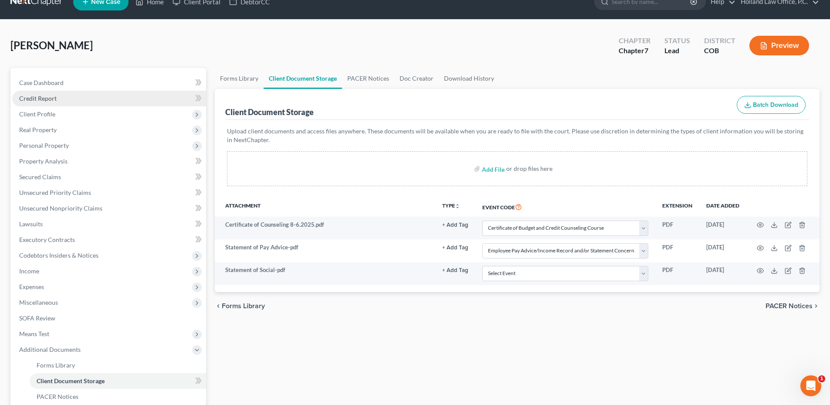
scroll to position [0, 0]
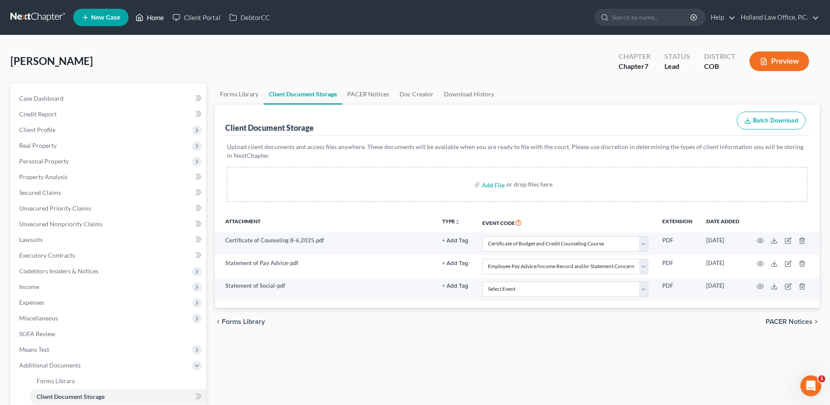
click at [147, 18] on link "Home" at bounding box center [149, 18] width 37 height 16
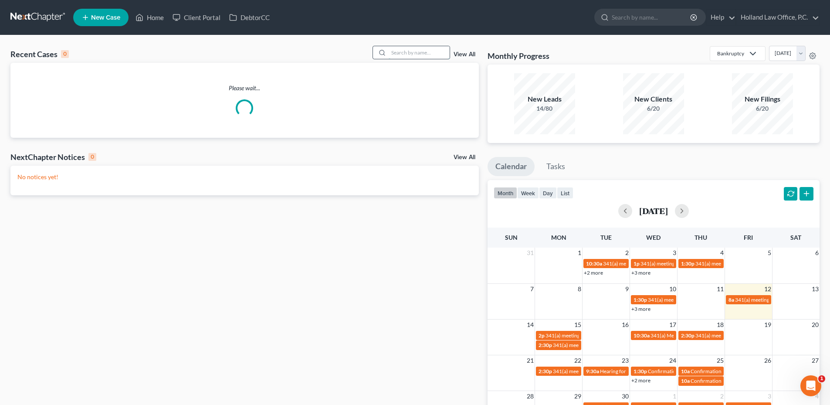
click at [436, 54] on input "search" at bounding box center [418, 52] width 61 height 13
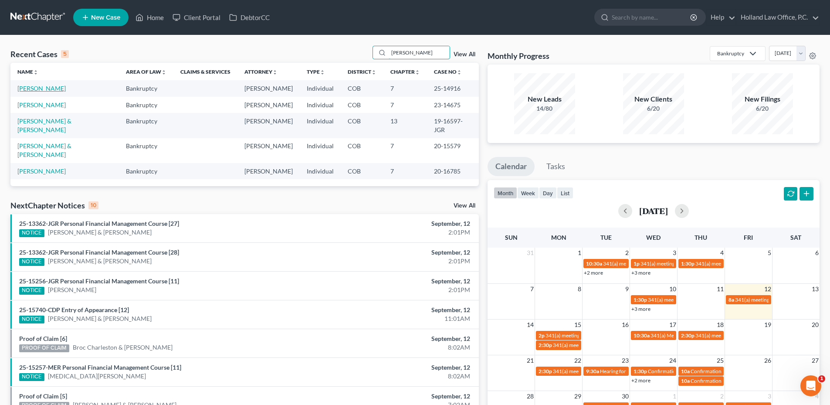
type input "[PERSON_NAME]"
click at [49, 89] on link "[PERSON_NAME]" at bounding box center [41, 87] width 48 height 7
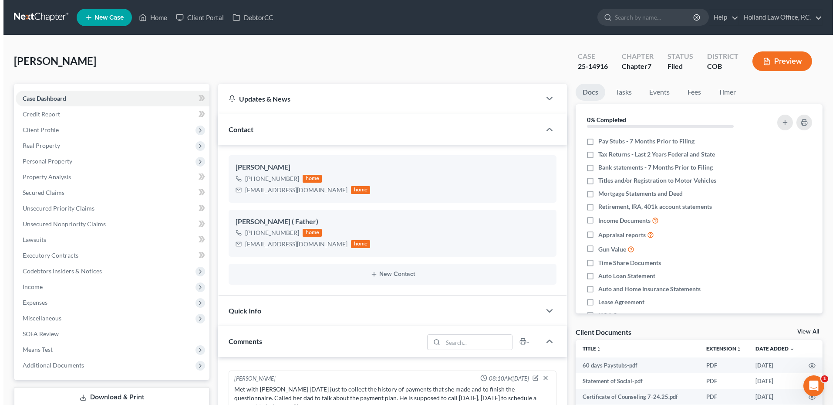
scroll to position [81, 0]
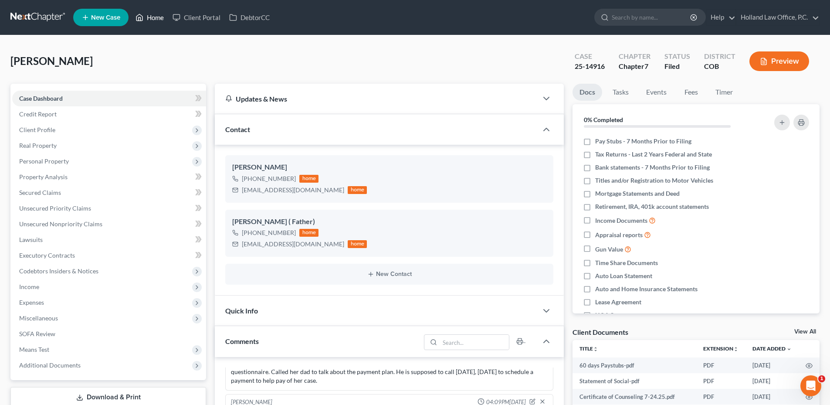
drag, startPoint x: 152, startPoint y: 14, endPoint x: 310, endPoint y: 51, distance: 161.9
click at [152, 14] on link "Home" at bounding box center [149, 18] width 37 height 16
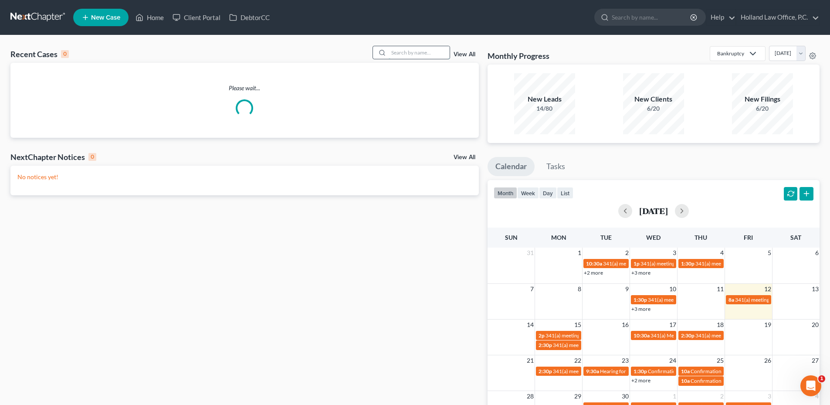
click at [406, 53] on input "search" at bounding box center [418, 52] width 61 height 13
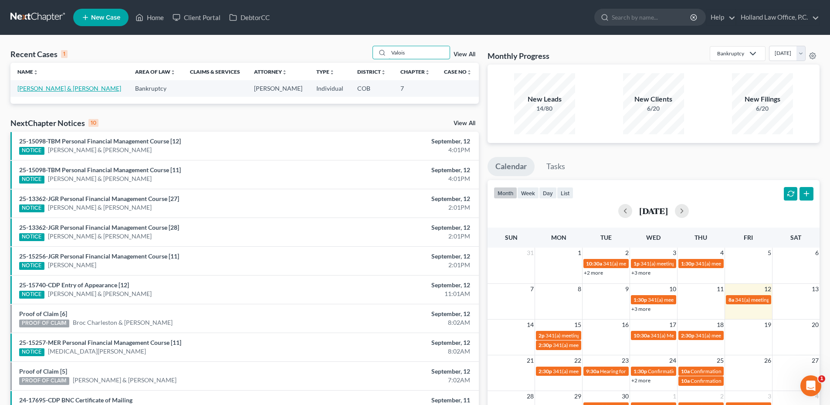
type input "Valois"
click at [38, 91] on link "[PERSON_NAME] & [PERSON_NAME]" at bounding box center [69, 87] width 104 height 7
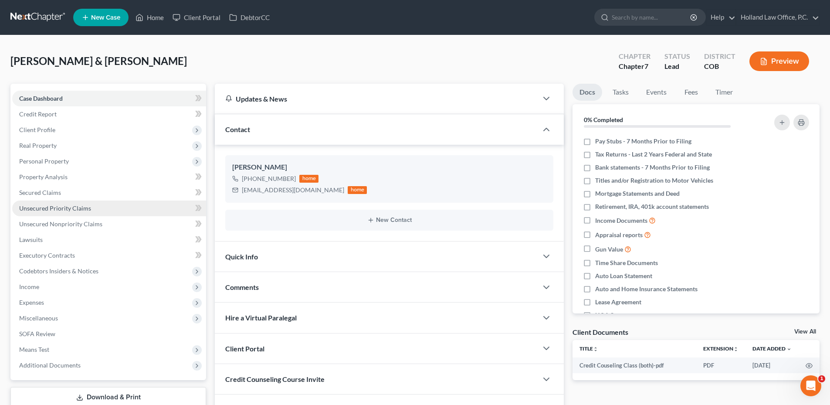
click at [80, 210] on span "Unsecured Priority Claims" at bounding box center [55, 207] width 72 height 7
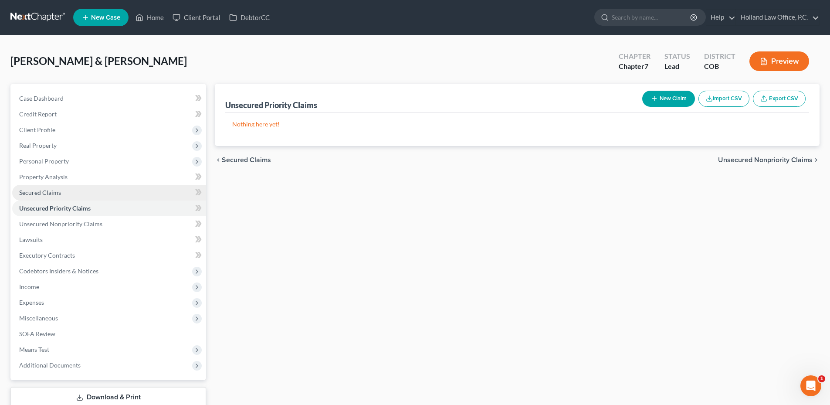
click at [77, 191] on link "Secured Claims" at bounding box center [109, 193] width 194 height 16
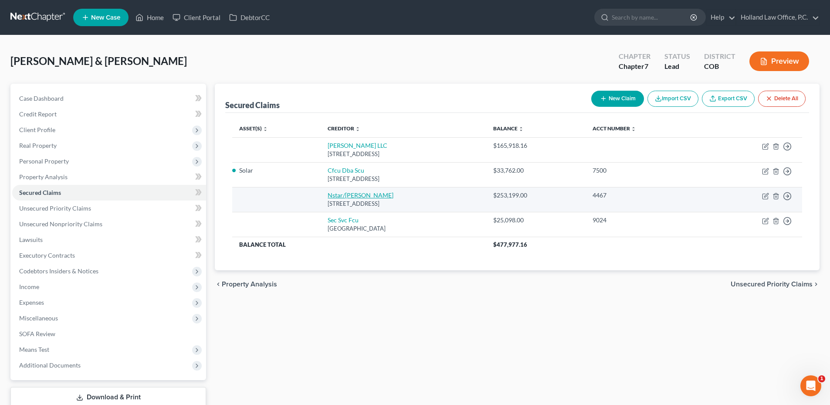
click at [332, 194] on link "Nstar/[PERSON_NAME]" at bounding box center [360, 194] width 66 height 7
select select "45"
select select "2"
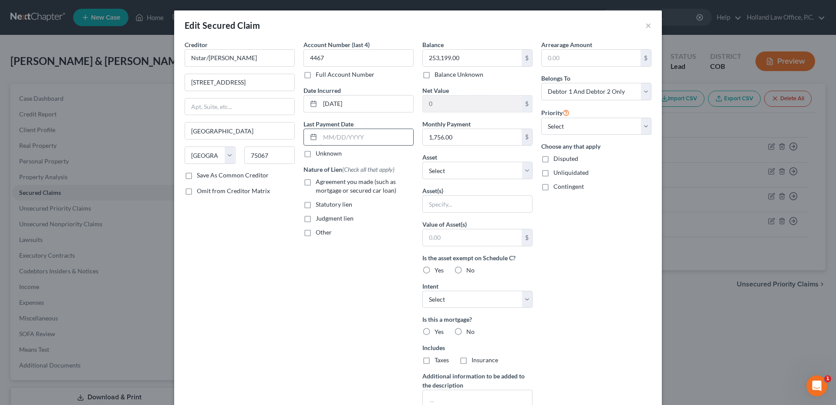
click at [362, 138] on input "text" at bounding box center [366, 137] width 93 height 17
click at [362, 137] on input "text" at bounding box center [366, 137] width 93 height 17
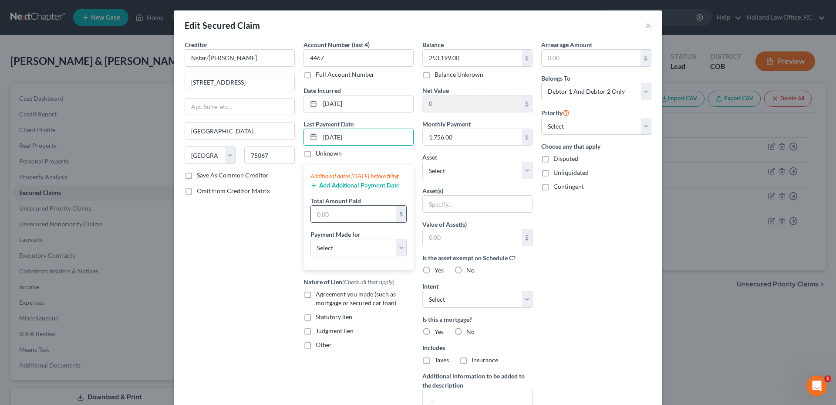
type input "[DATE]"
drag, startPoint x: 341, startPoint y: 218, endPoint x: 348, endPoint y: 217, distance: 6.2
click at [341, 218] on input "text" at bounding box center [353, 214] width 85 height 17
type input "60,000"
click at [246, 303] on div "Creditor * Nstar/[PERSON_NAME] [GEOGRAPHIC_DATA] [GEOGRAPHIC_DATA] [US_STATE][G…" at bounding box center [239, 234] width 119 height 388
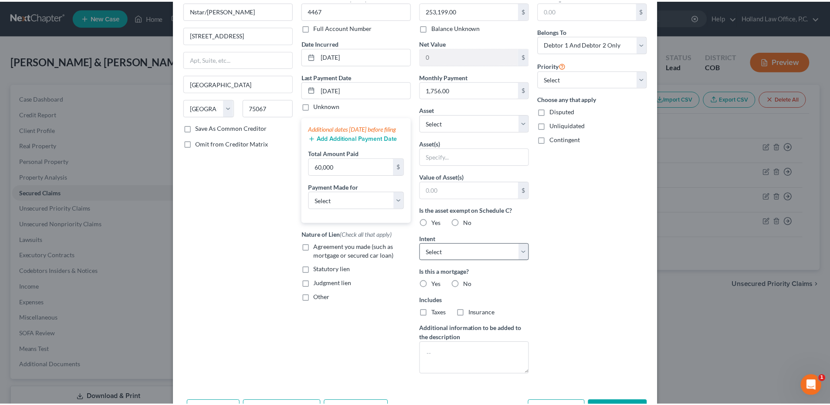
scroll to position [104, 0]
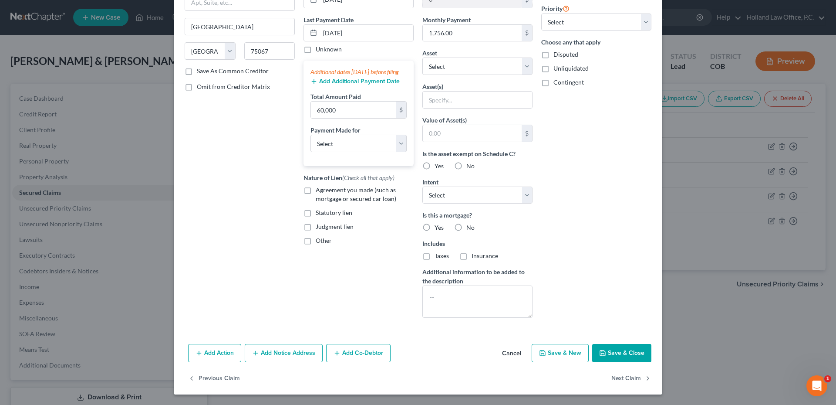
click at [502, 352] on button "Cancel" at bounding box center [511, 352] width 33 height 17
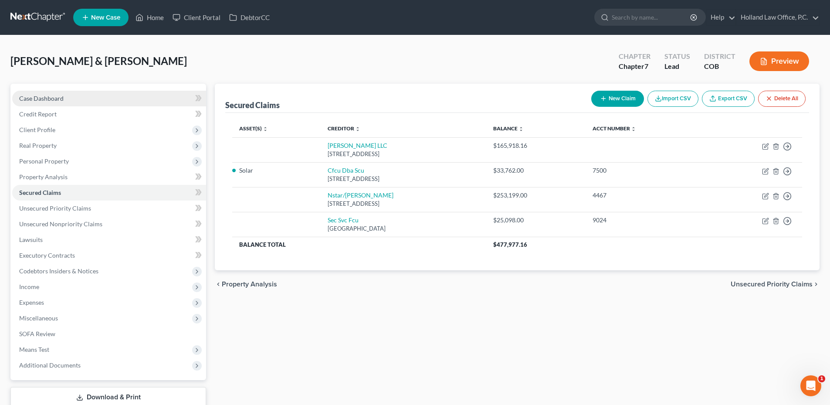
click at [34, 98] on span "Case Dashboard" at bounding box center [41, 98] width 44 height 7
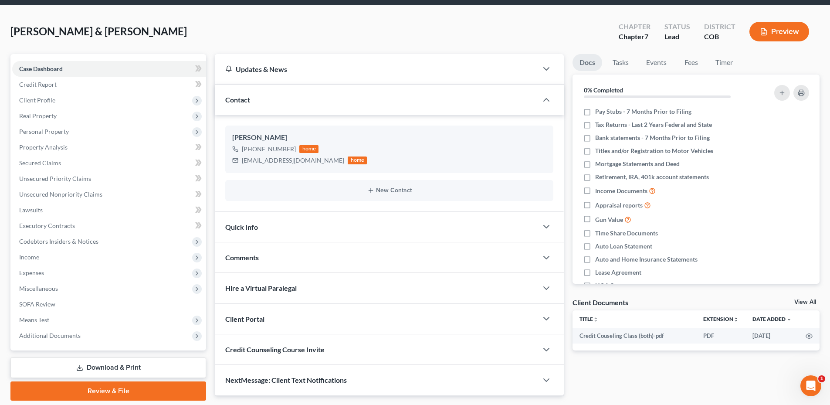
scroll to position [58, 0]
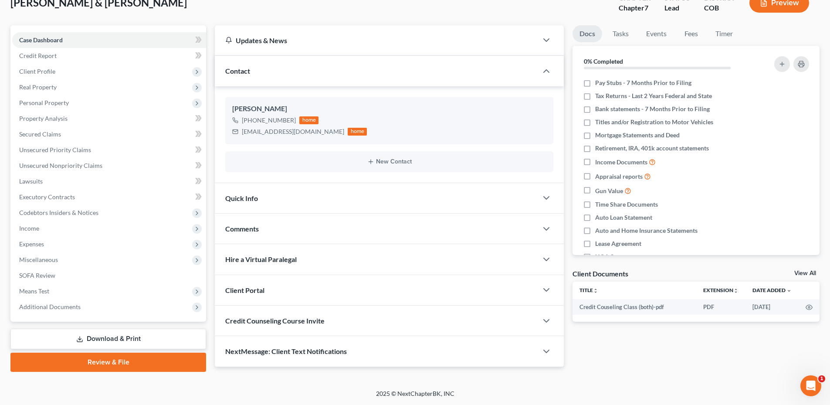
click at [304, 232] on div "Comments" at bounding box center [376, 228] width 323 height 30
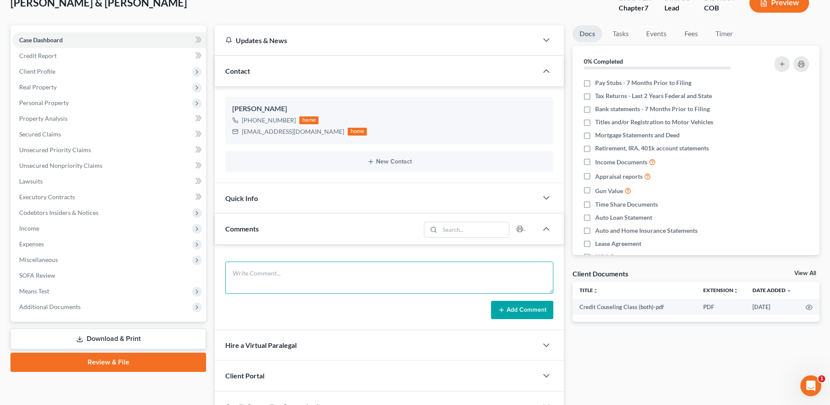
click at [282, 270] on textarea at bounding box center [389, 277] width 328 height 32
drag, startPoint x: 298, startPoint y: 269, endPoint x: 204, endPoint y: 266, distance: 94.1
click at [203, 272] on div "Petition Navigation Case Dashboard Payments Invoices Payments Payments Credit R…" at bounding box center [414, 238] width 817 height 427
type textarea "Paid off student loans on [DATE]."
drag, startPoint x: 540, startPoint y: 309, endPoint x: 221, endPoint y: 229, distance: 328.3
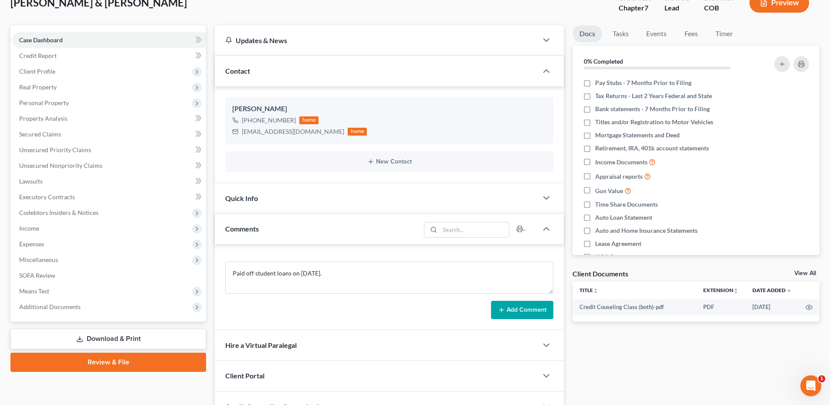
click at [540, 309] on button "Add Comment" at bounding box center [522, 309] width 62 height 18
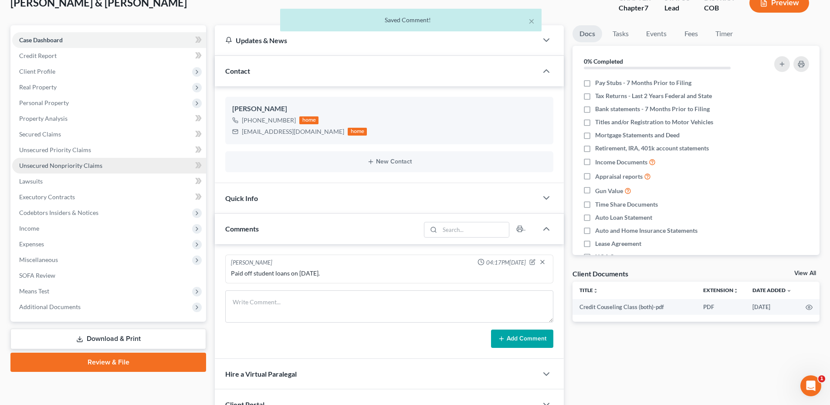
click at [71, 167] on span "Unsecured Nonpriority Claims" at bounding box center [60, 165] width 83 height 7
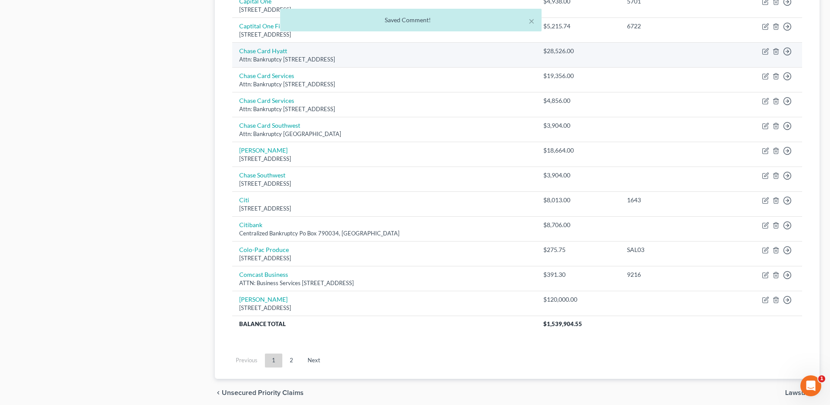
scroll to position [601, 0]
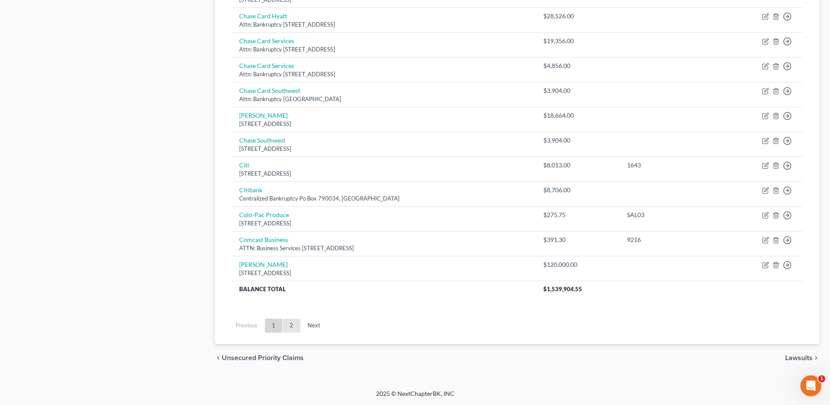
click at [292, 327] on link "2" at bounding box center [291, 325] width 17 height 14
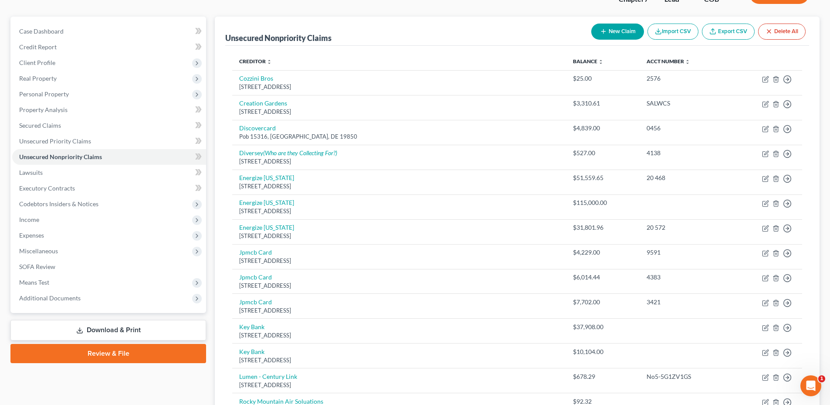
scroll to position [0, 0]
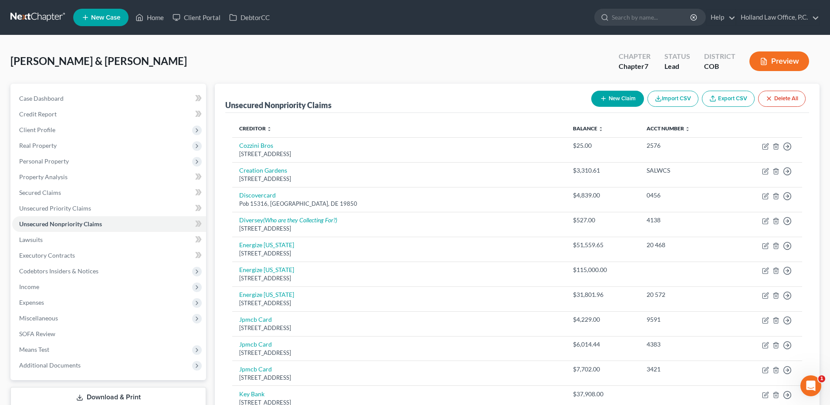
click at [619, 99] on button "New Claim" at bounding box center [617, 99] width 53 height 16
select select "2"
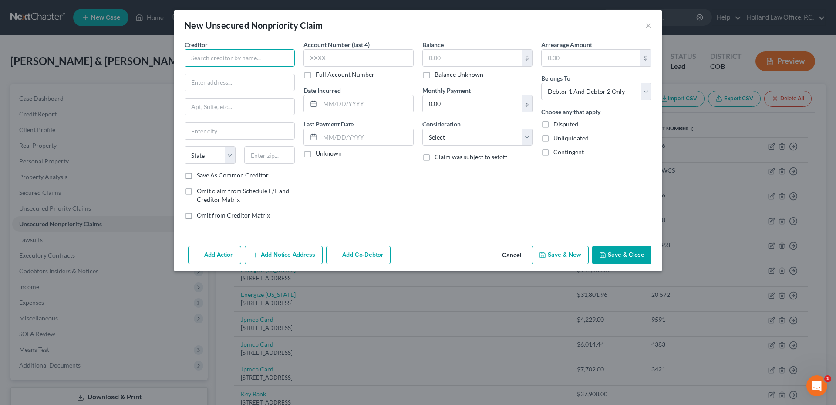
click at [235, 61] on input "text" at bounding box center [240, 57] width 110 height 17
drag, startPoint x: 234, startPoint y: 57, endPoint x: 184, endPoint y: 62, distance: 50.4
click at [184, 62] on div "Creditor * Dep of Edu State [US_STATE] AK AR AZ CA CO [GEOGRAPHIC_DATA] DE DC […" at bounding box center [239, 133] width 119 height 186
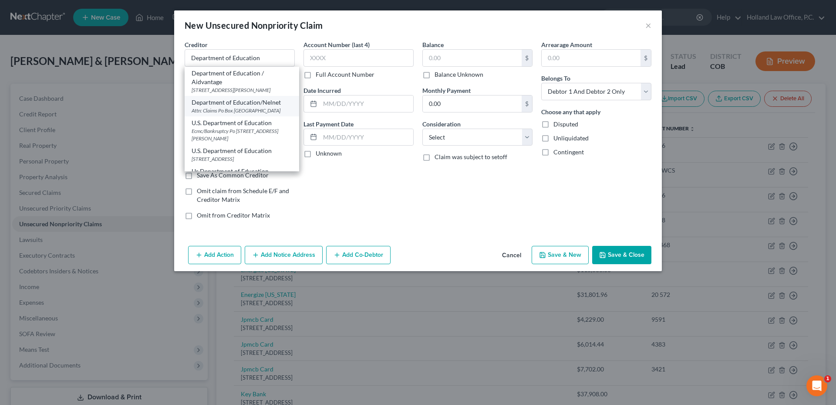
click at [229, 108] on div "Attn: Claims Po Box [GEOGRAPHIC_DATA]" at bounding box center [242, 110] width 101 height 7
type input "Department of Education/Nelnet"
type input "Attn: Claims"
type input "Po Box 82505"
type input "Lincoln"
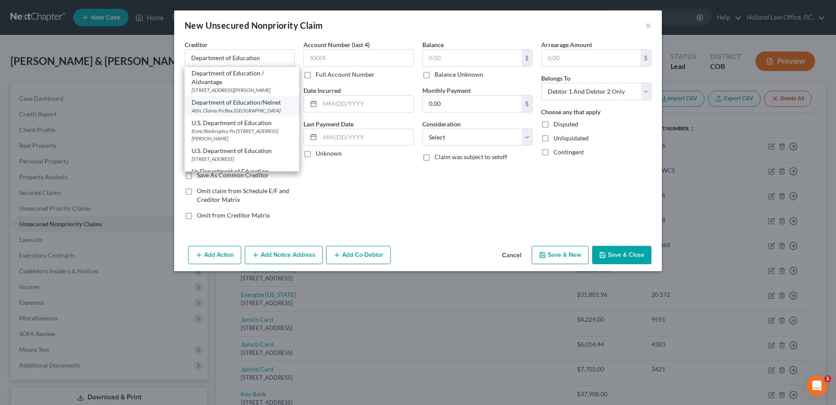
select select "30"
type input "68501"
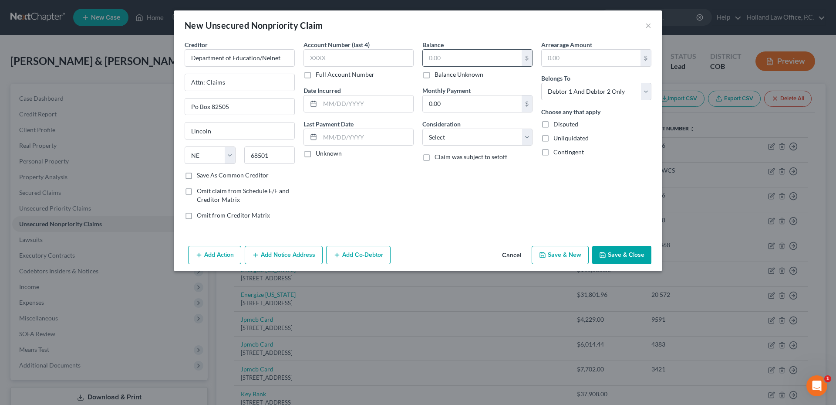
click at [447, 66] on div "$" at bounding box center [477, 57] width 110 height 17
click at [454, 63] on input "text" at bounding box center [472, 58] width 99 height 17
type input "0.0"
click at [337, 138] on input "text" at bounding box center [366, 137] width 93 height 17
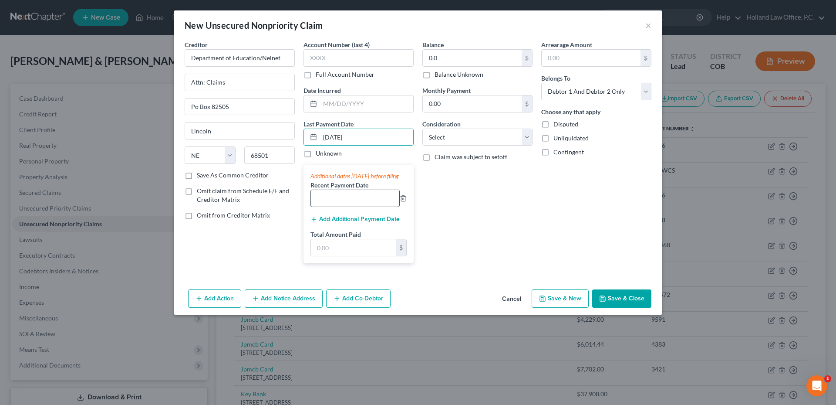
type input "[DATE]"
click at [317, 205] on input "text" at bounding box center [355, 198] width 88 height 17
paste input "43,698.24"
type input "43,698.24"
click at [472, 197] on div "Balance 0.00 $ Balance Unknown Balance Undetermined 0.0 $ Balance Unknown Month…" at bounding box center [477, 155] width 119 height 230
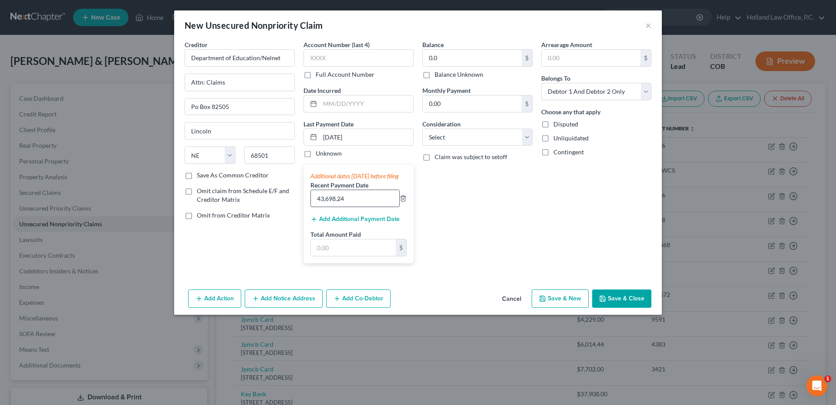
drag, startPoint x: 355, startPoint y: 209, endPoint x: 321, endPoint y: 209, distance: 34.4
click at [322, 206] on input "43,698.24" at bounding box center [355, 198] width 88 height 17
click at [376, 206] on input "43,698.24" at bounding box center [355, 198] width 88 height 17
drag, startPoint x: 352, startPoint y: 209, endPoint x: 315, endPoint y: 206, distance: 37.5
click at [297, 207] on div "Creditor * Department of Education/Nelnet Attn: Claims Po Box 82505 [GEOGRAPHIC…" at bounding box center [418, 155] width 476 height 230
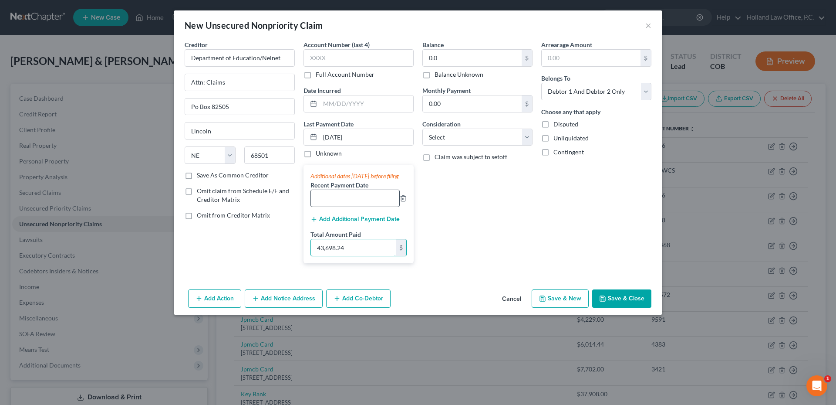
type input "43,698.24"
click at [336, 206] on input "text" at bounding box center [355, 198] width 88 height 17
paste input "43,698.24"
type input "43,698.24"
click at [484, 223] on div "Balance 0.00 $ Balance Unknown Balance Undetermined 0.0 $ Balance Unknown Month…" at bounding box center [477, 155] width 119 height 230
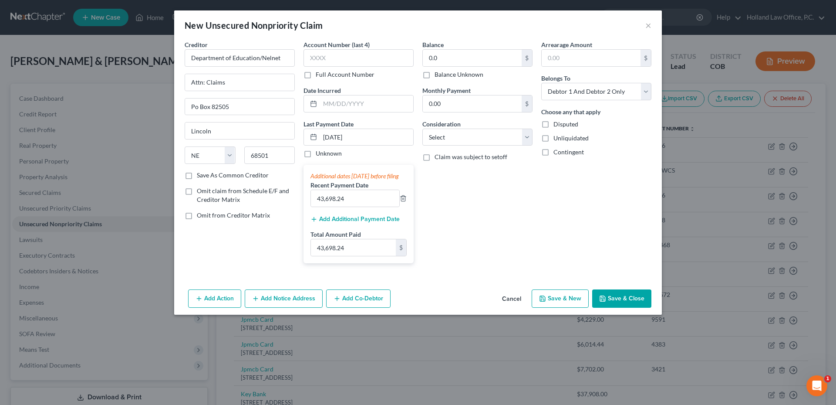
click at [618, 301] on button "Save & Close" at bounding box center [621, 298] width 59 height 18
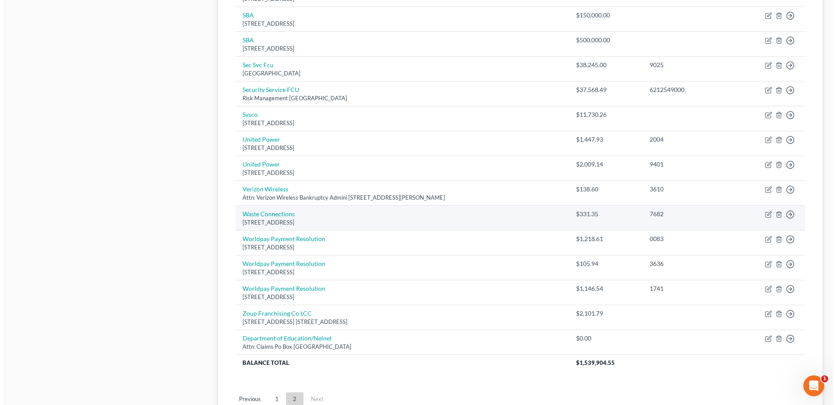
scroll to position [576, 0]
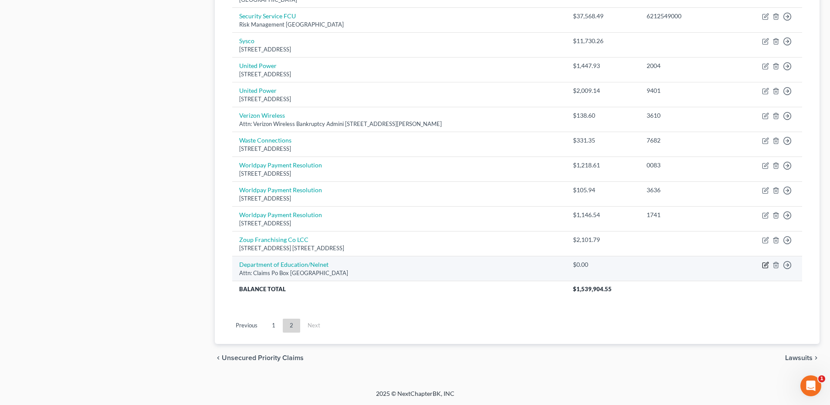
click at [764, 264] on icon "button" at bounding box center [765, 264] width 7 height 7
select select "30"
select select "2"
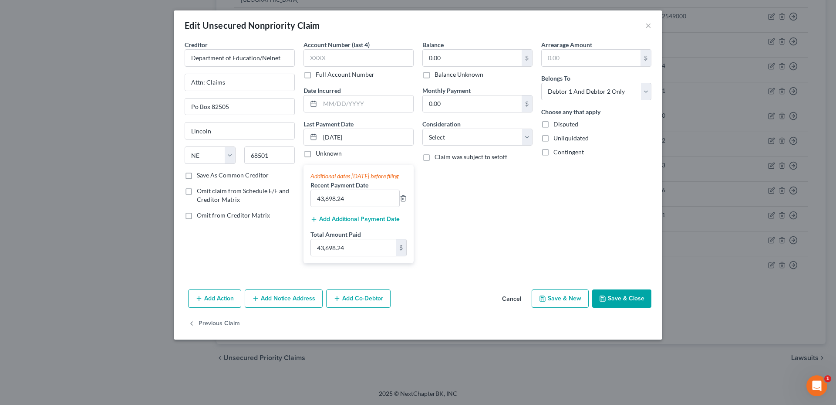
click at [197, 216] on label "Omit from Creditor Matrix" at bounding box center [233, 215] width 73 height 9
click at [200, 216] on input "Omit from Creditor Matrix" at bounding box center [203, 214] width 6 height 6
checkbox input "true"
click at [197, 188] on label "Omit claim from Schedule E/F and Creditor Matrix" at bounding box center [246, 194] width 98 height 17
click at [200, 188] on input "Omit claim from Schedule E/F and Creditor Matrix" at bounding box center [203, 189] width 6 height 6
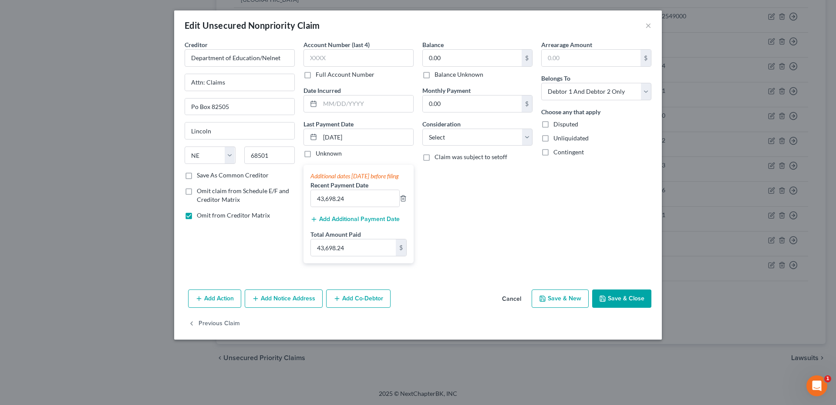
checkbox input "true"
click at [632, 306] on button "Save & Close" at bounding box center [621, 298] width 59 height 18
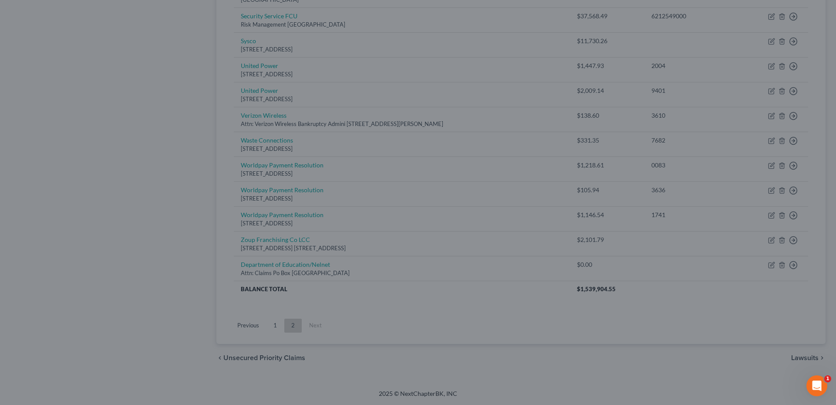
type input "0"
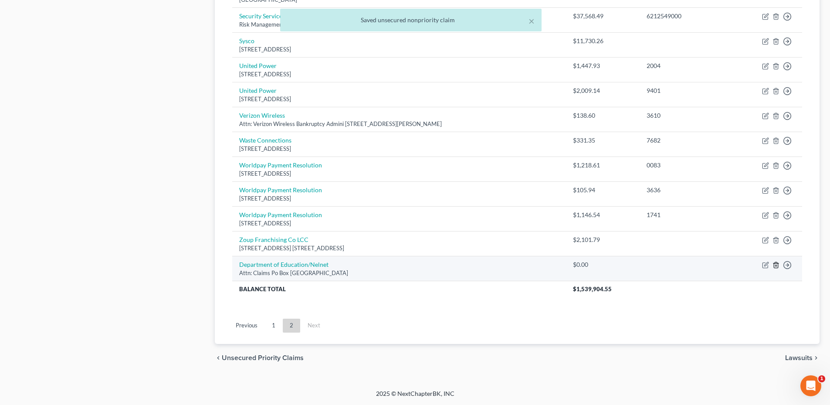
click at [773, 264] on icon "button" at bounding box center [775, 264] width 7 height 7
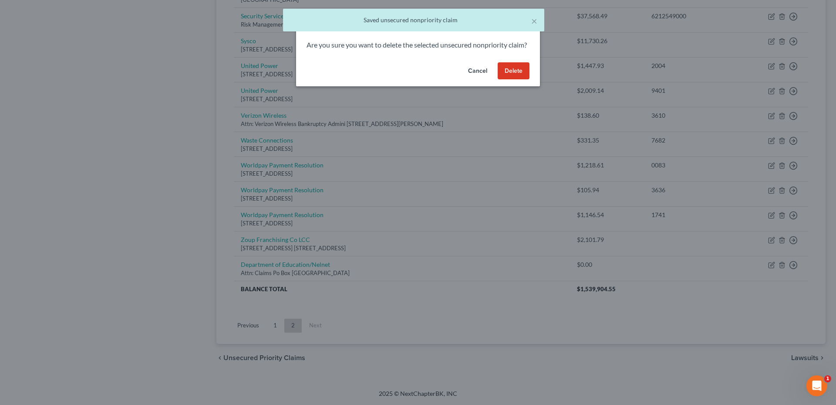
click at [514, 77] on button "Delete" at bounding box center [514, 70] width 32 height 17
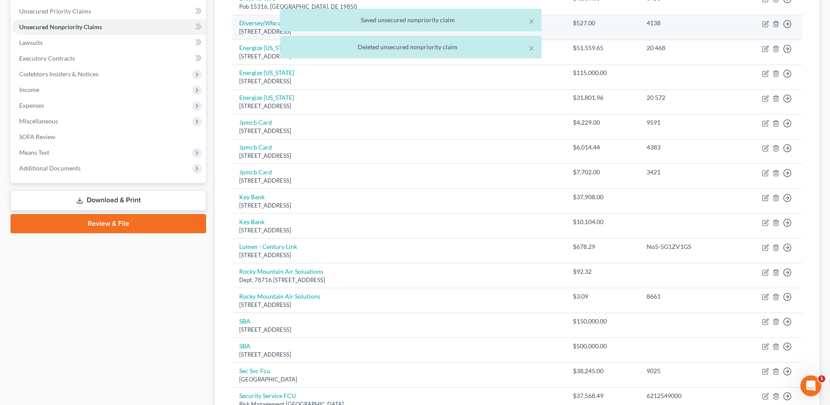
scroll to position [0, 0]
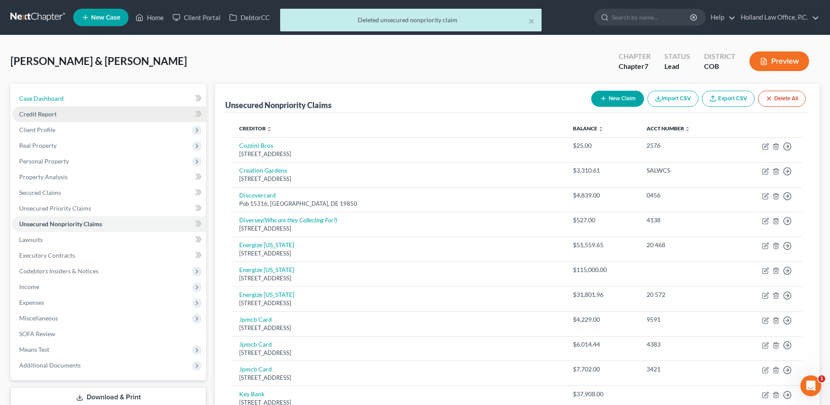
drag, startPoint x: 47, startPoint y: 101, endPoint x: 78, endPoint y: 107, distance: 30.7
click at [47, 101] on span "Case Dashboard" at bounding box center [41, 98] width 44 height 7
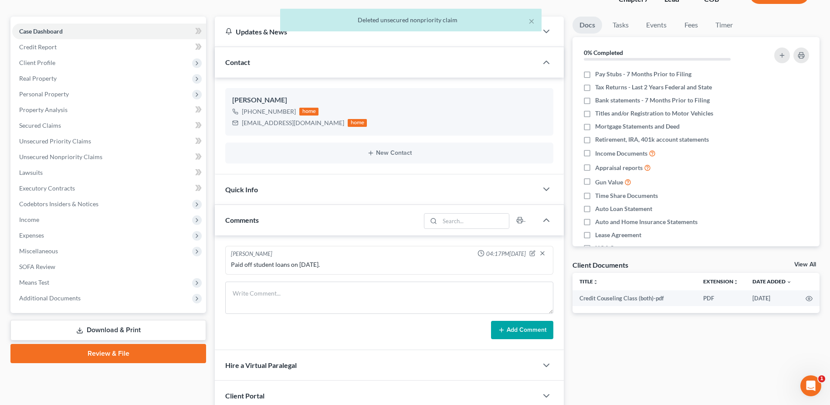
scroll to position [168, 0]
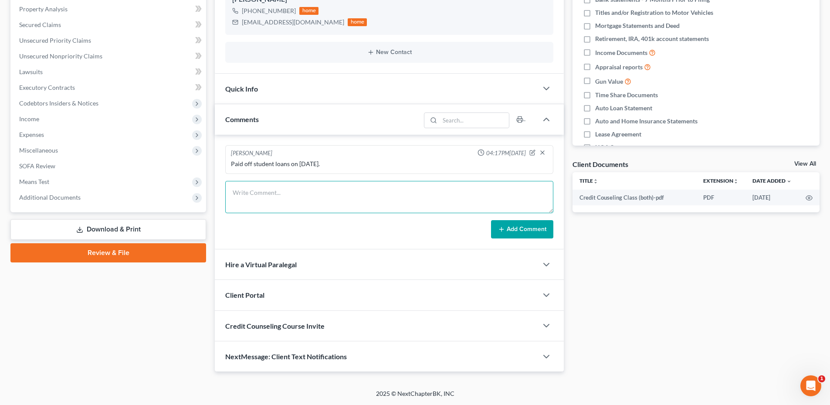
click at [274, 195] on textarea at bounding box center [389, 197] width 328 height 32
click at [530, 152] on icon "button" at bounding box center [532, 153] width 5 height 5
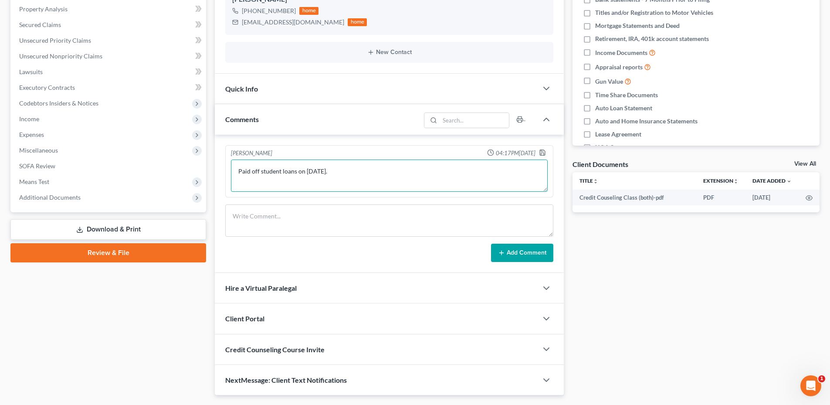
click at [388, 180] on textarea "Paid off student loans on [DATE]." at bounding box center [389, 175] width 317 height 32
type textarea "Paid off student loans on [DATE]. Made large payment on House 60k on [DATE]"
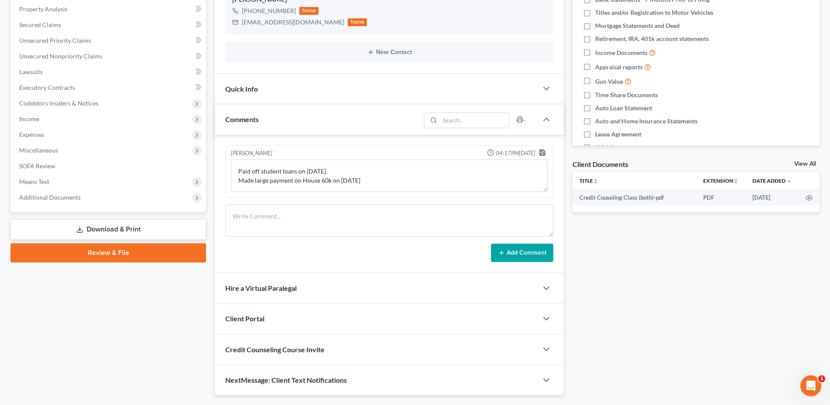
click at [546, 153] on icon "button" at bounding box center [542, 152] width 7 height 7
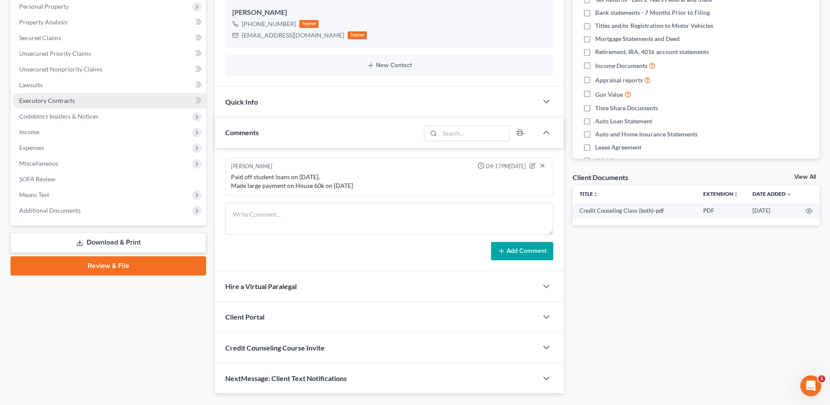
scroll to position [0, 0]
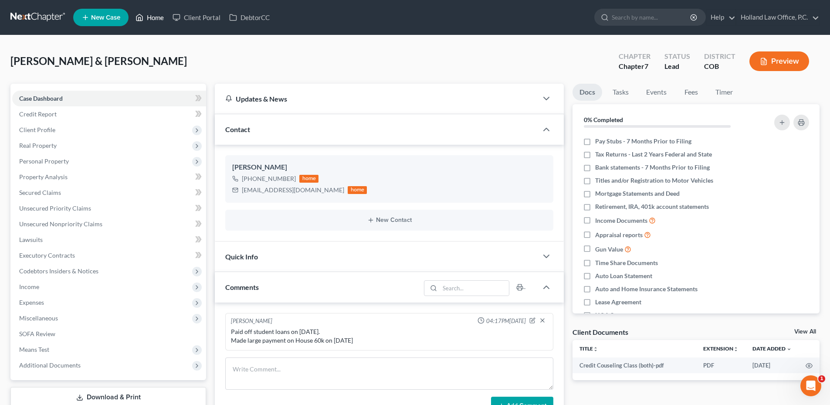
drag, startPoint x: 147, startPoint y: 22, endPoint x: 404, endPoint y: 25, distance: 257.4
click at [147, 22] on link "Home" at bounding box center [149, 18] width 37 height 16
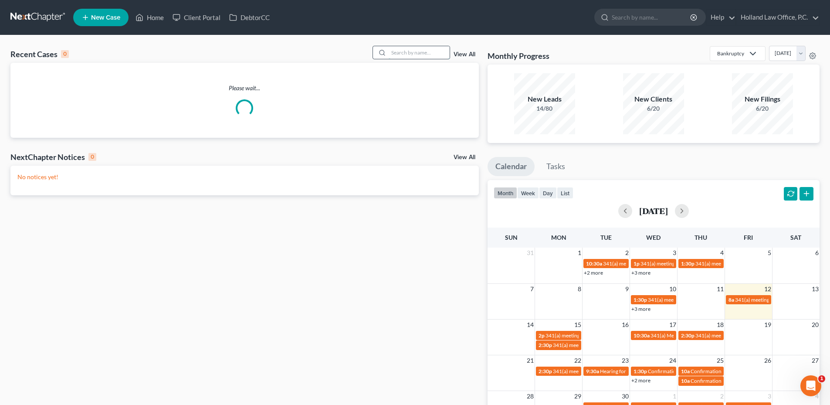
click at [410, 52] on input "search" at bounding box center [418, 52] width 61 height 13
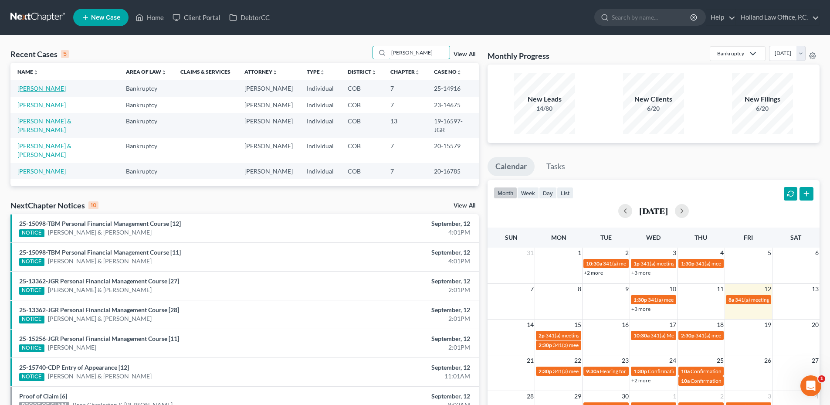
type input "[PERSON_NAME]"
click at [61, 89] on link "[PERSON_NAME]" at bounding box center [41, 87] width 48 height 7
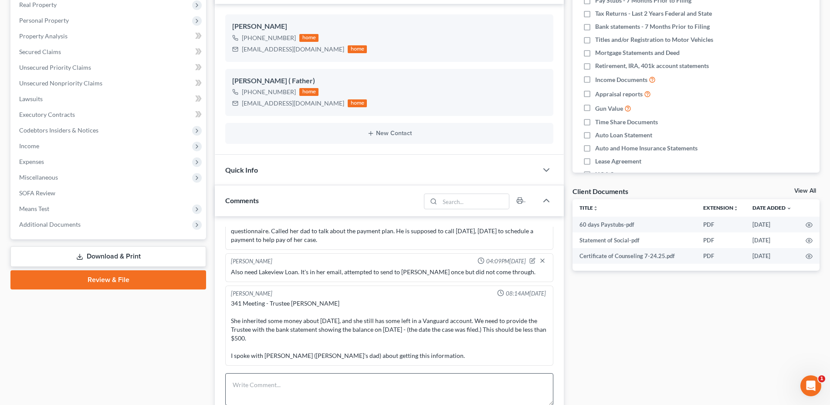
scroll to position [218, 0]
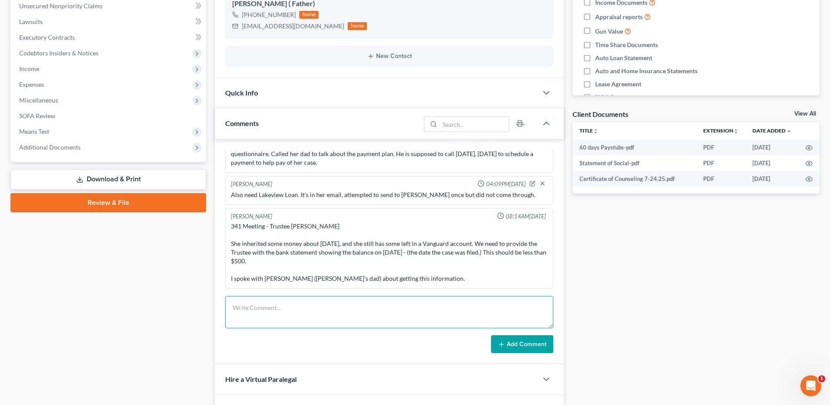
click at [352, 304] on textarea at bounding box center [389, 312] width 328 height 32
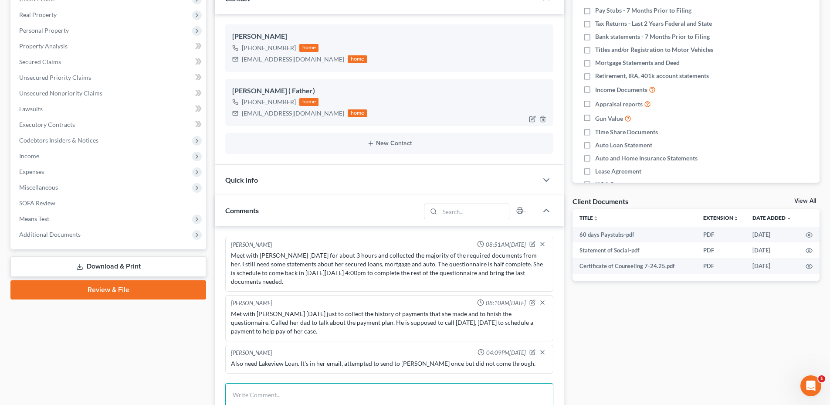
scroll to position [0, 0]
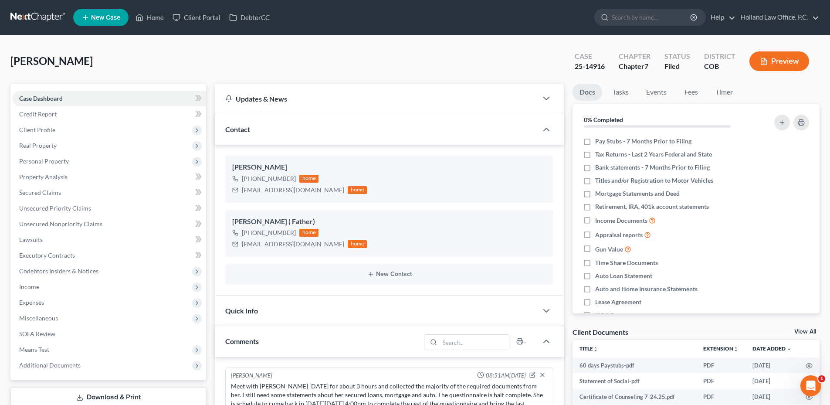
drag, startPoint x: 11, startPoint y: 60, endPoint x: 115, endPoint y: 61, distance: 104.1
click at [115, 61] on div "[PERSON_NAME] Upgraded Case 25-14916 Chapter Chapter 7 Status Filed District CO…" at bounding box center [414, 65] width 809 height 38
drag, startPoint x: 115, startPoint y: 61, endPoint x: 98, endPoint y: 64, distance: 16.4
click at [98, 59] on div "[PERSON_NAME] Upgraded Case 25-14916 Chapter Chapter 7 Status Filed District CO…" at bounding box center [414, 65] width 809 height 38
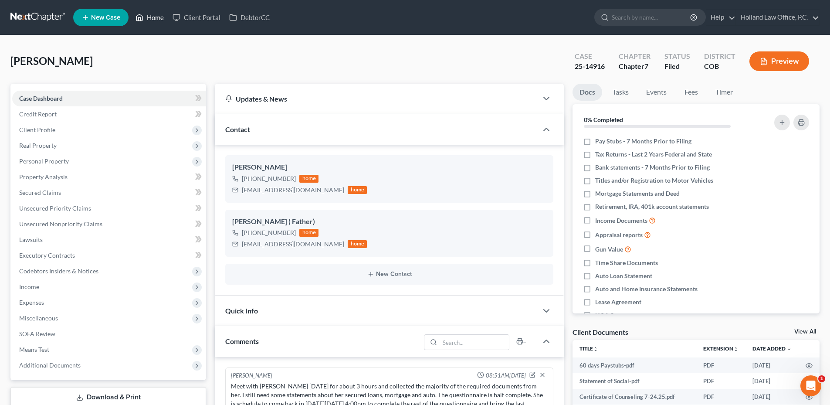
click at [139, 16] on icon at bounding box center [139, 17] width 8 height 10
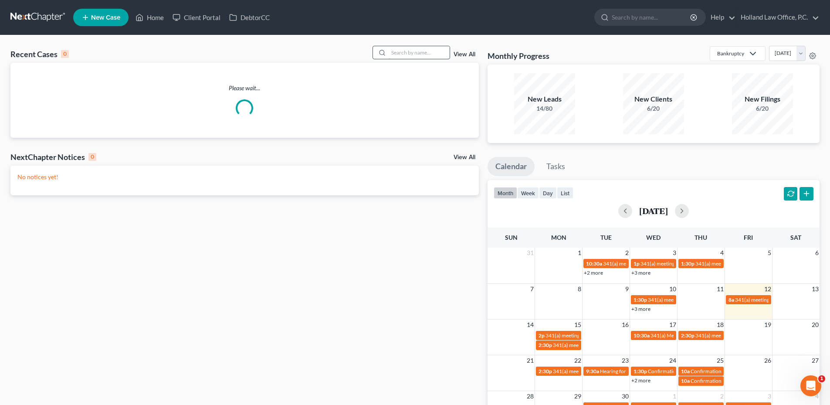
click at [406, 53] on input "search" at bounding box center [418, 52] width 61 height 13
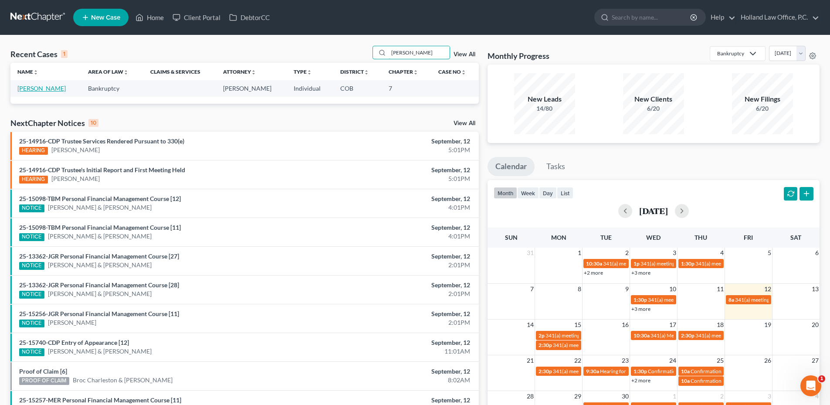
type input "[PERSON_NAME]"
click at [44, 85] on link "[PERSON_NAME]" at bounding box center [41, 87] width 48 height 7
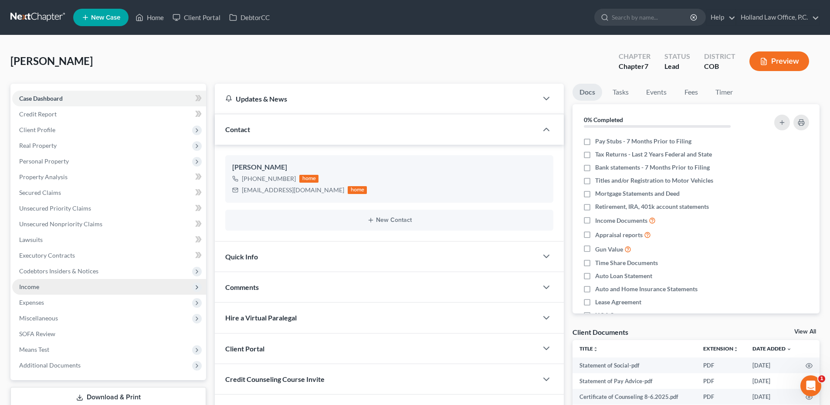
drag, startPoint x: 45, startPoint y: 282, endPoint x: 39, endPoint y: 279, distance: 7.0
click at [45, 282] on span "Income" at bounding box center [109, 287] width 194 height 16
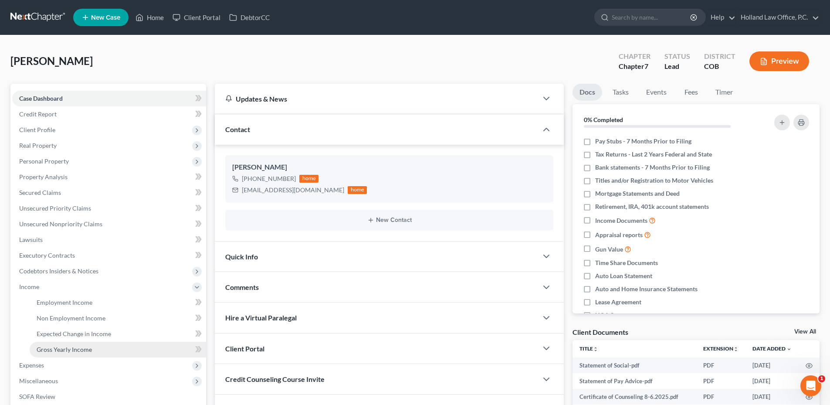
click at [82, 348] on span "Gross Yearly Income" at bounding box center [64, 348] width 55 height 7
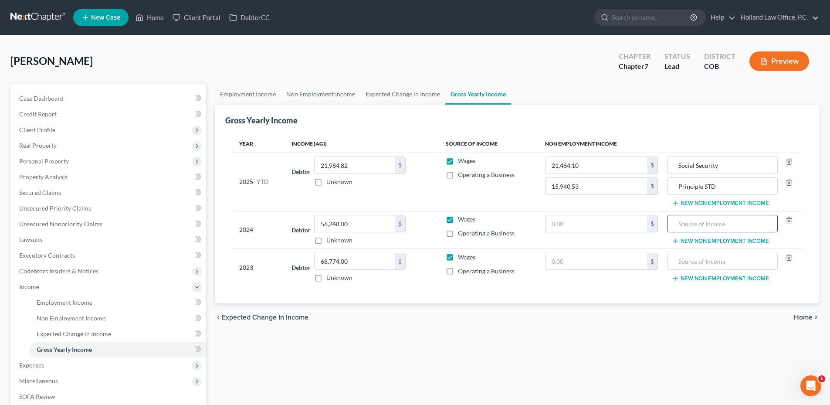
click at [714, 223] on input "text" at bounding box center [722, 223] width 100 height 17
type input "401k Cash out"
click at [608, 230] on input "text" at bounding box center [595, 223] width 101 height 17
type input "15,611.71"
click at [785, 50] on div "Preview" at bounding box center [780, 62] width 77 height 26
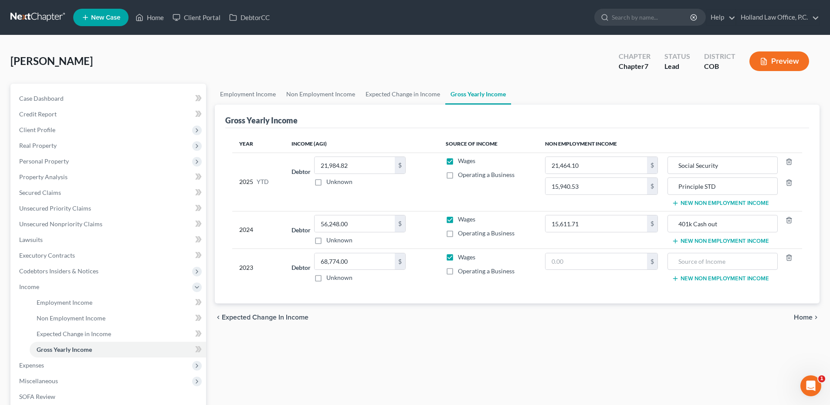
click at [795, 63] on button "Preview" at bounding box center [779, 61] width 60 height 20
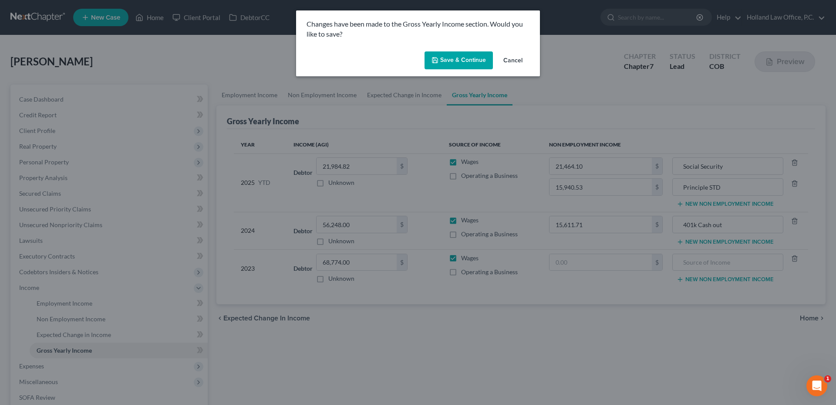
click at [436, 52] on button "Save & Continue" at bounding box center [459, 60] width 68 height 18
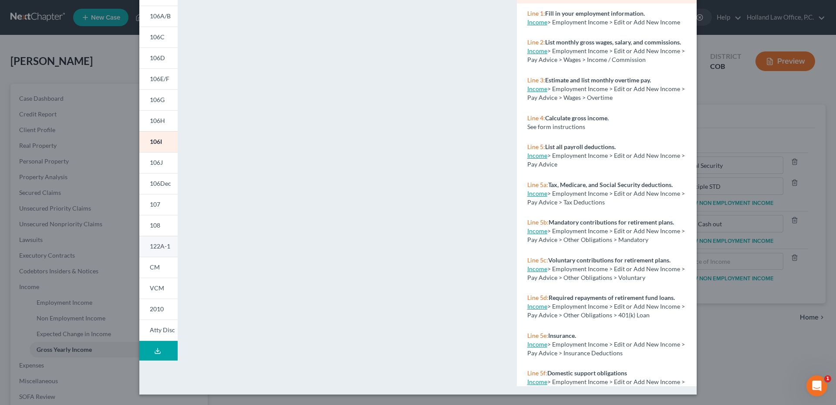
click at [159, 247] on span "122A-1" at bounding box center [160, 245] width 20 height 7
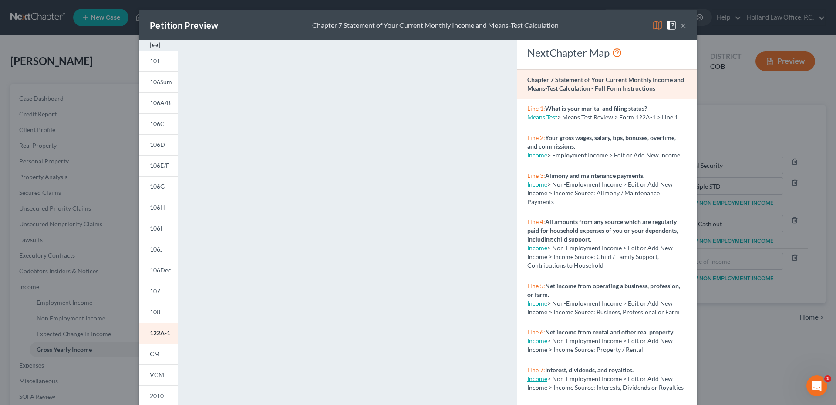
click at [682, 27] on button "×" at bounding box center [683, 25] width 6 height 10
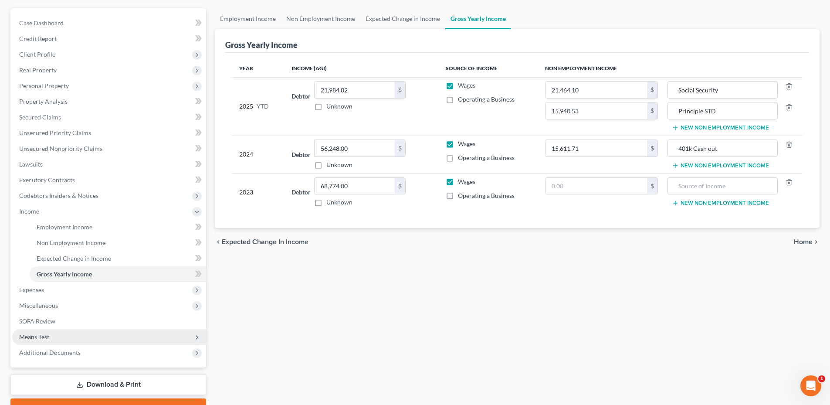
scroll to position [121, 0]
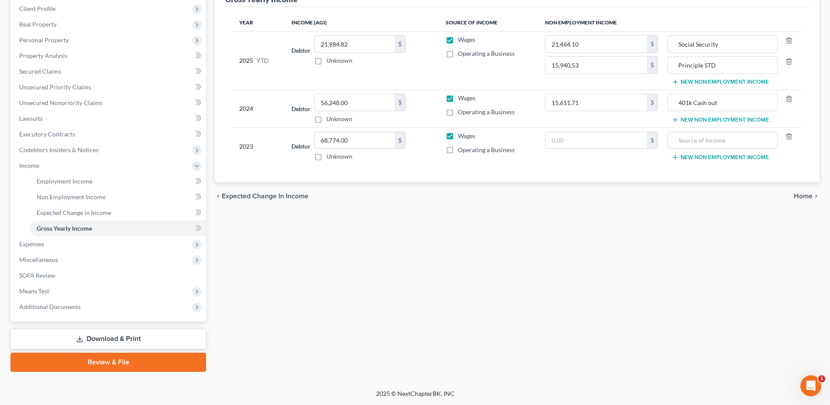
click at [79, 333] on link "Download & Print" at bounding box center [108, 338] width 196 height 20
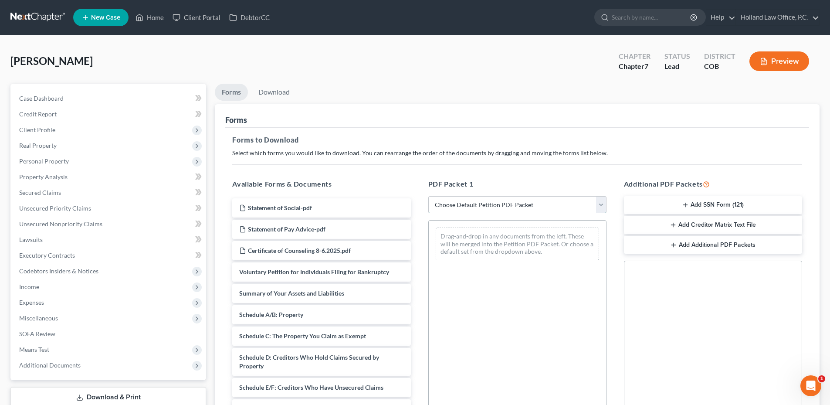
click at [471, 203] on select "Choose Default Petition PDF Packet Complete Bankruptcy Petition (all forms and …" at bounding box center [517, 204] width 178 height 17
select select "0"
click at [428, 196] on select "Choose Default Petition PDF Packet Complete Bankruptcy Petition (all forms and …" at bounding box center [517, 204] width 178 height 17
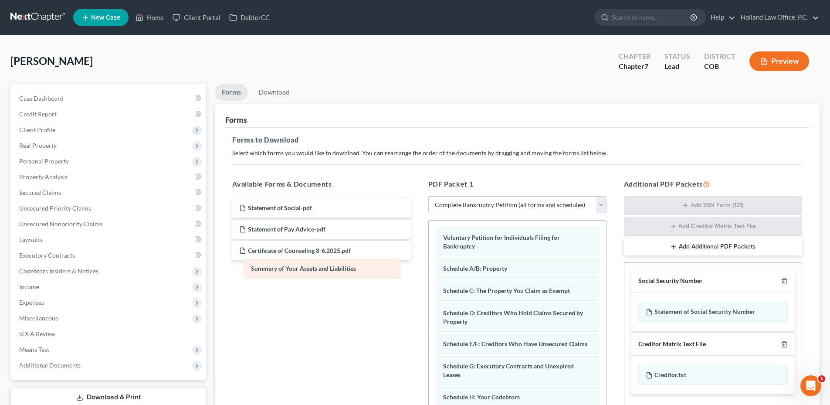
drag, startPoint x: 502, startPoint y: 267, endPoint x: 310, endPoint y: 267, distance: 192.1
click at [284, 98] on link "Download" at bounding box center [273, 92] width 45 height 17
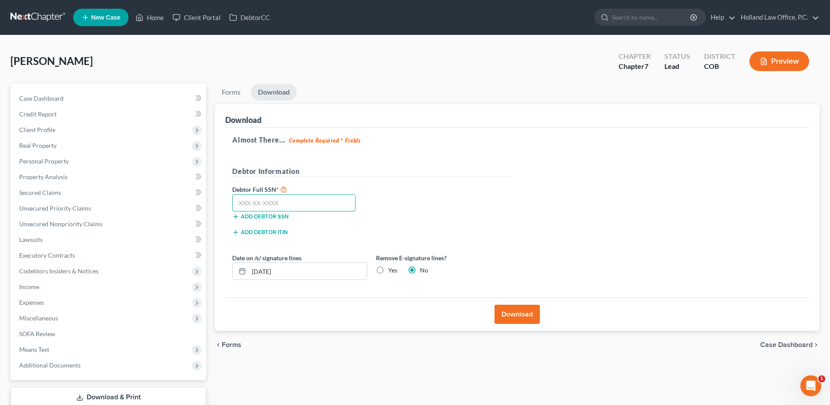
drag, startPoint x: 262, startPoint y: 207, endPoint x: 269, endPoint y: 204, distance: 7.0
click at [262, 207] on input "text" at bounding box center [293, 202] width 123 height 17
type input "522-94-2337"
click at [388, 274] on label "Yes" at bounding box center [392, 270] width 9 height 9
click at [392, 271] on input "Yes" at bounding box center [395, 269] width 6 height 6
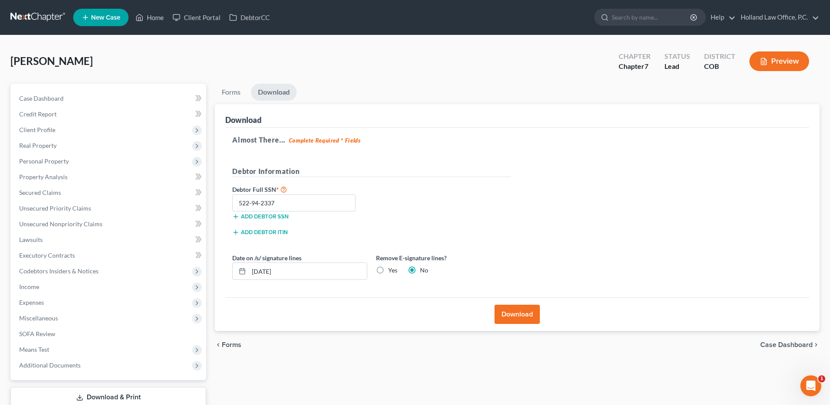
radio input "true"
radio input "false"
click at [507, 309] on button "Download" at bounding box center [516, 313] width 45 height 19
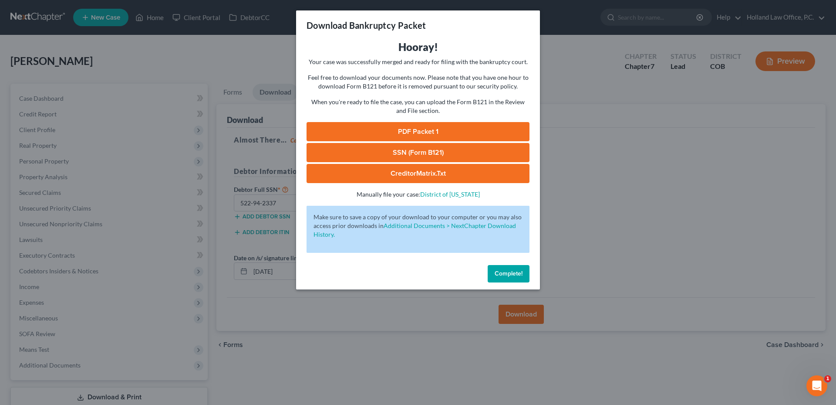
click at [420, 131] on link "PDF Packet 1" at bounding box center [418, 131] width 223 height 19
click at [496, 274] on span "Complete!" at bounding box center [509, 273] width 28 height 7
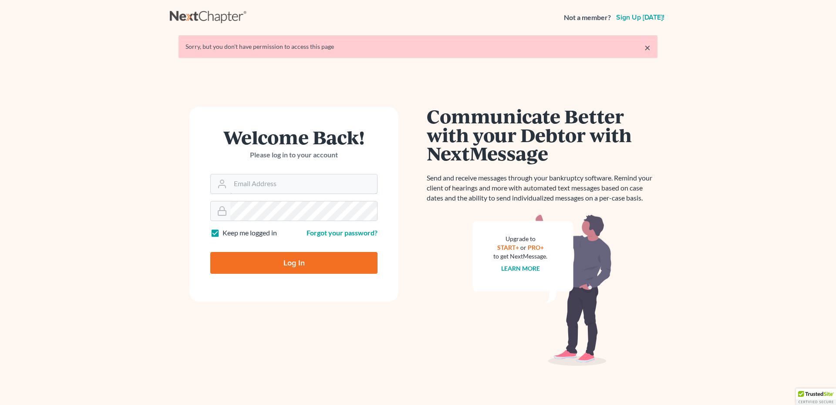
type input "[PERSON_NAME][EMAIL_ADDRESS][DOMAIN_NAME]"
click at [327, 275] on form "Welcome Back! Please log in to your account Email Address kyle@hollandlaw970.co…" at bounding box center [293, 204] width 209 height 195
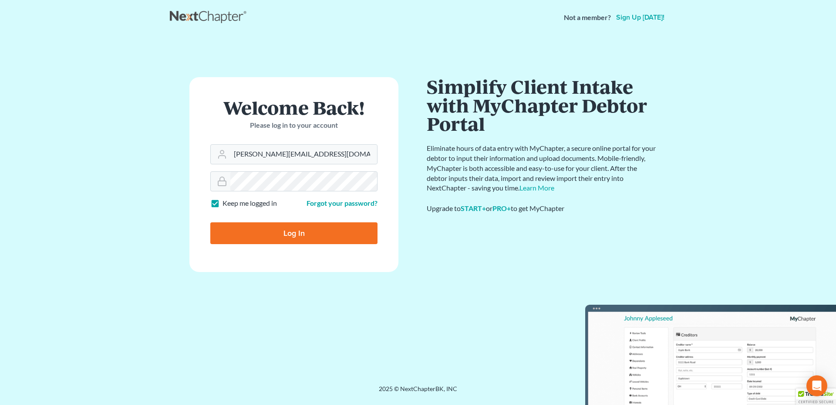
click at [311, 240] on input "Log In" at bounding box center [293, 233] width 167 height 22
type input "Thinking..."
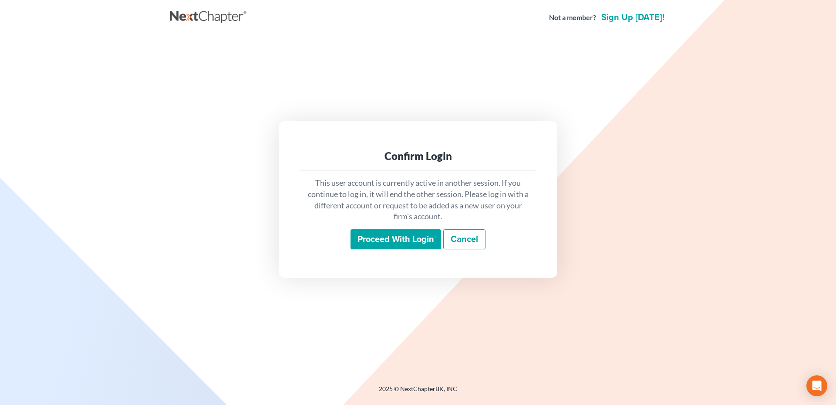
click at [416, 248] on input "Proceed with login" at bounding box center [396, 239] width 91 height 20
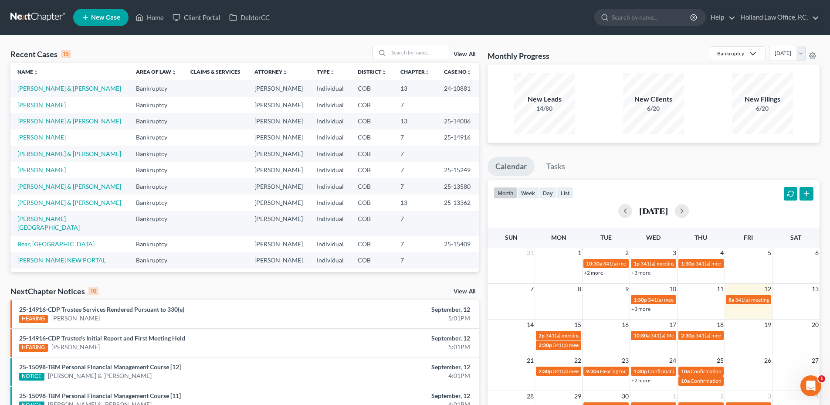
click at [46, 107] on link "[PERSON_NAME]" at bounding box center [41, 104] width 48 height 7
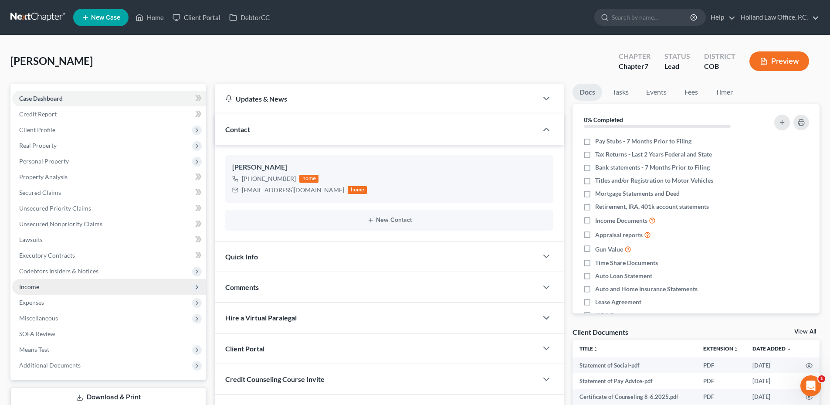
click at [33, 292] on span "Income" at bounding box center [109, 287] width 194 height 16
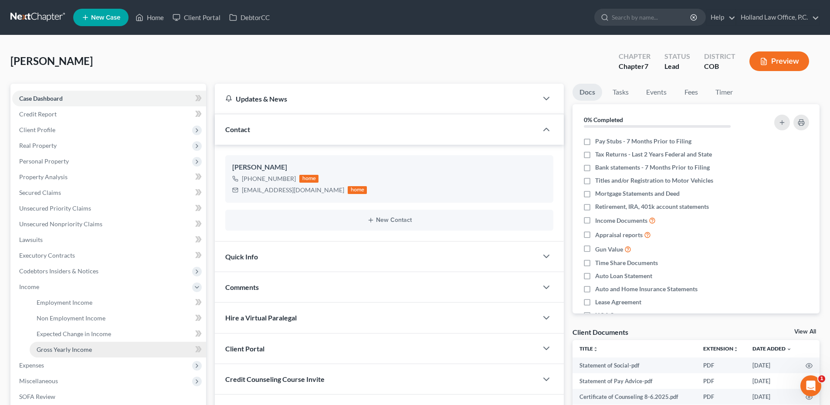
click at [70, 349] on span "Gross Yearly Income" at bounding box center [64, 348] width 55 height 7
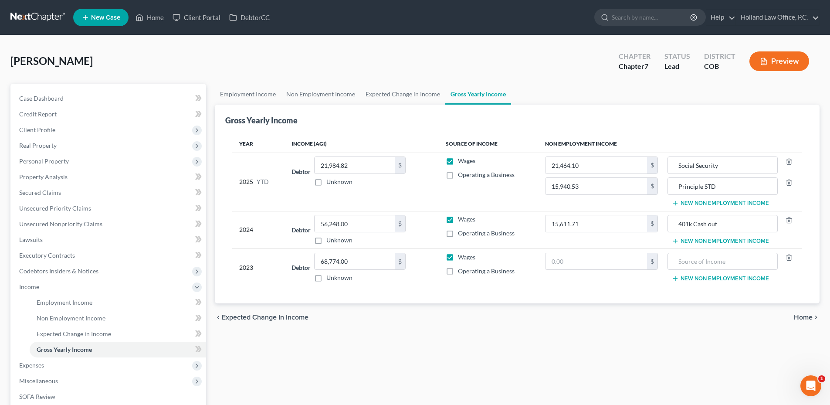
click at [691, 246] on td "401k Cash out New Non Employment Income" at bounding box center [733, 229] width 137 height 37
click at [693, 243] on button "New Non Employment Income" at bounding box center [720, 240] width 97 height 7
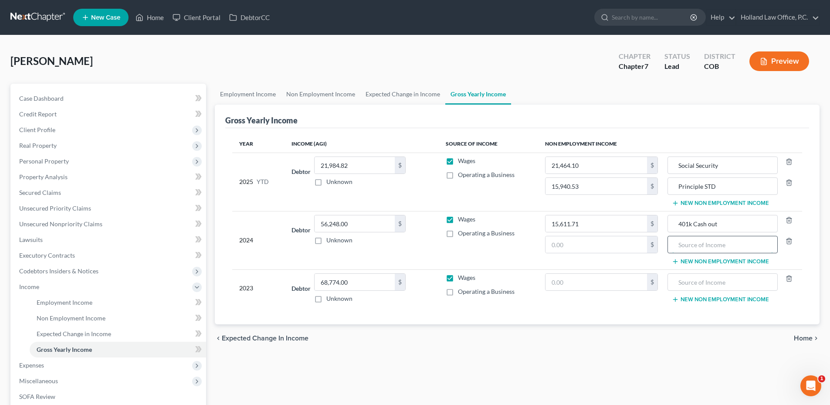
click at [691, 245] on input "text" at bounding box center [722, 244] width 100 height 17
type input "401k Cash out"
click at [621, 250] on input "text" at bounding box center [595, 244] width 101 height 17
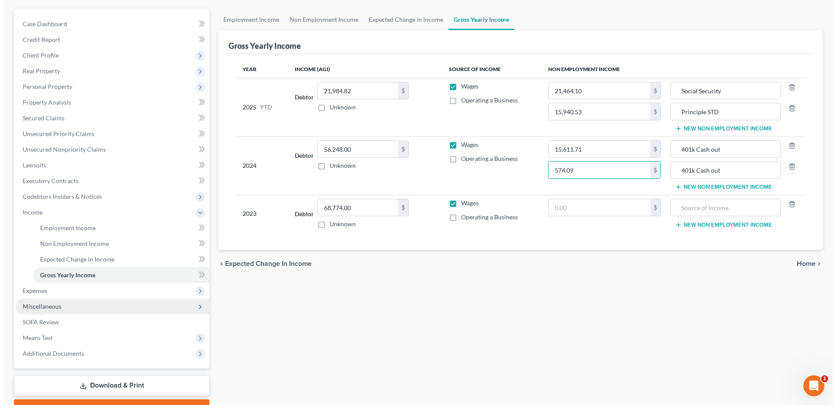
scroll to position [121, 0]
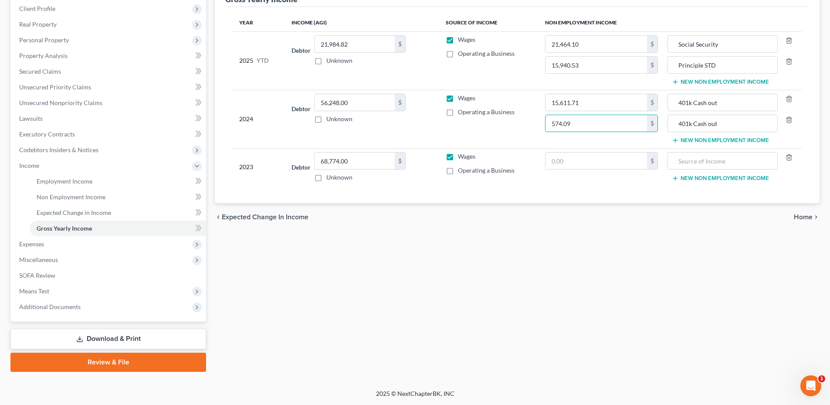
type input "574.09"
click at [77, 336] on icon at bounding box center [79, 338] width 7 height 7
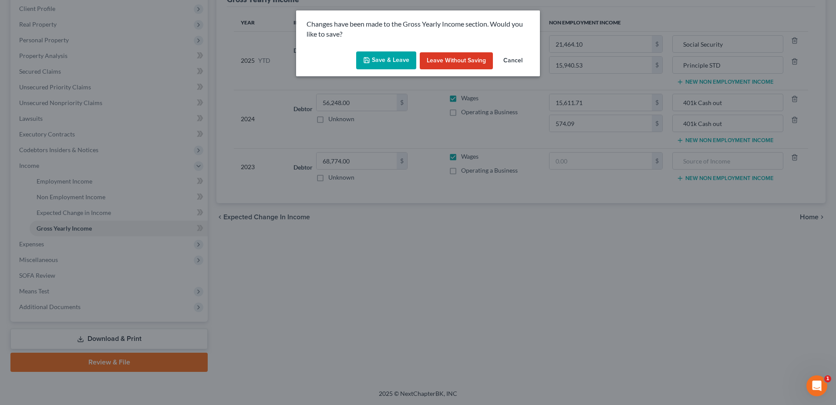
click at [375, 64] on button "Save & Leave" at bounding box center [386, 60] width 60 height 18
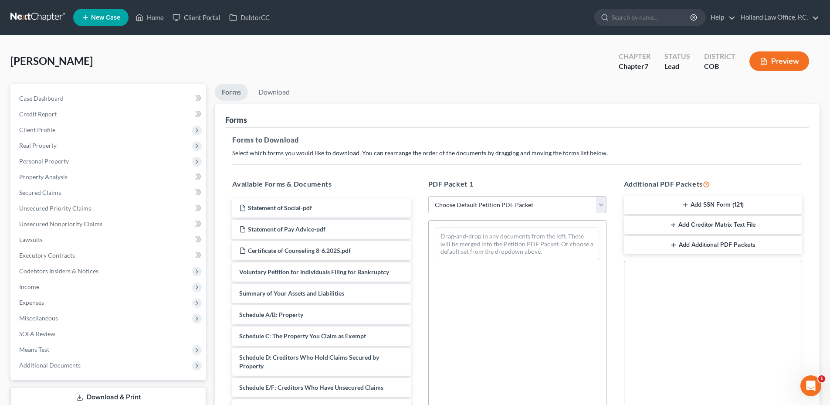
click at [500, 206] on select "Choose Default Petition PDF Packet Complete Bankruptcy Petition (all forms and …" at bounding box center [517, 204] width 178 height 17
select select "0"
click at [428, 196] on select "Choose Default Petition PDF Packet Complete Bankruptcy Petition (all forms and …" at bounding box center [517, 204] width 178 height 17
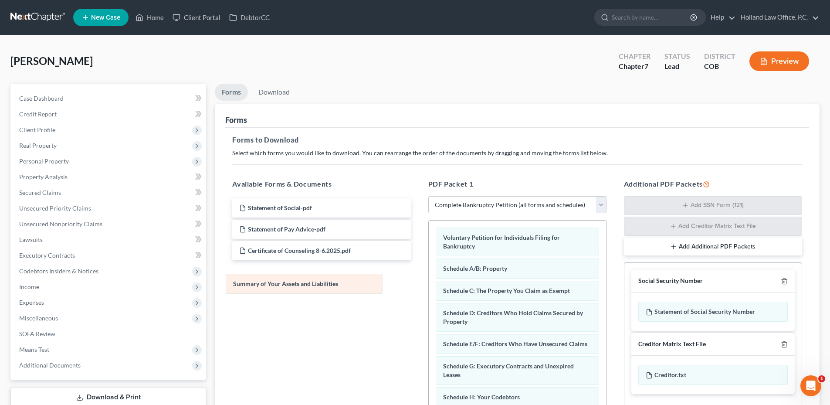
drag, startPoint x: 526, startPoint y: 272, endPoint x: 316, endPoint y: 287, distance: 210.5
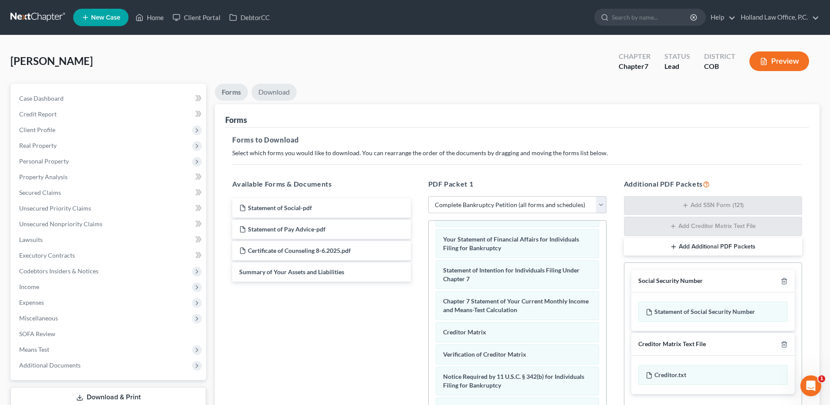
click at [282, 91] on link "Download" at bounding box center [273, 92] width 45 height 17
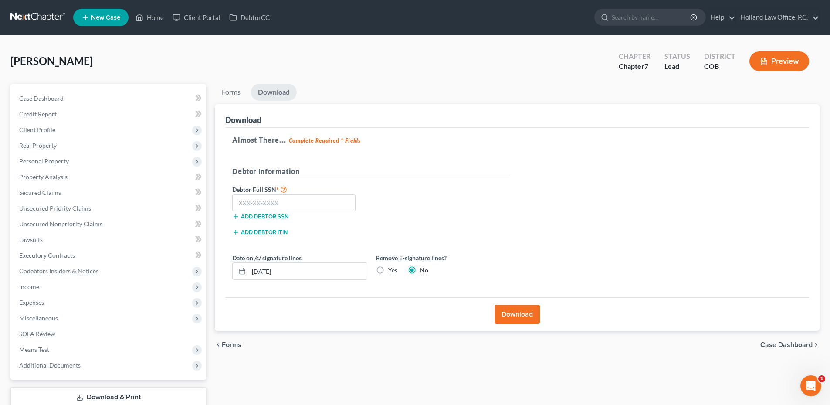
click at [388, 268] on label "Yes" at bounding box center [392, 270] width 9 height 9
click at [392, 268] on input "Yes" at bounding box center [395, 269] width 6 height 6
radio input "true"
radio input "false"
click at [257, 201] on input "text" at bounding box center [293, 202] width 123 height 17
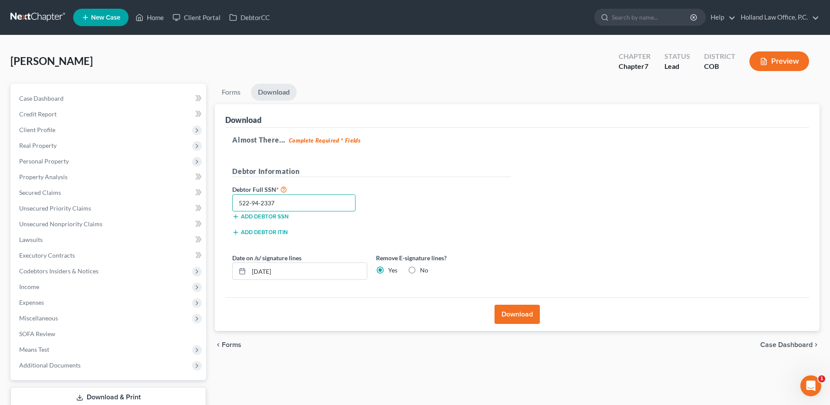
type input "522-94-2337"
drag, startPoint x: 495, startPoint y: 315, endPoint x: 501, endPoint y: 315, distance: 6.1
click at [495, 315] on button "Download" at bounding box center [516, 313] width 45 height 19
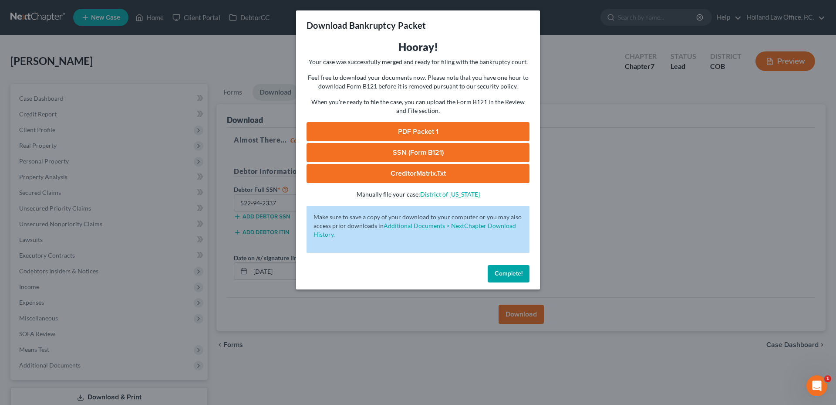
click at [432, 134] on link "PDF Packet 1" at bounding box center [418, 131] width 223 height 19
